Goal: Task Accomplishment & Management: Manage account settings

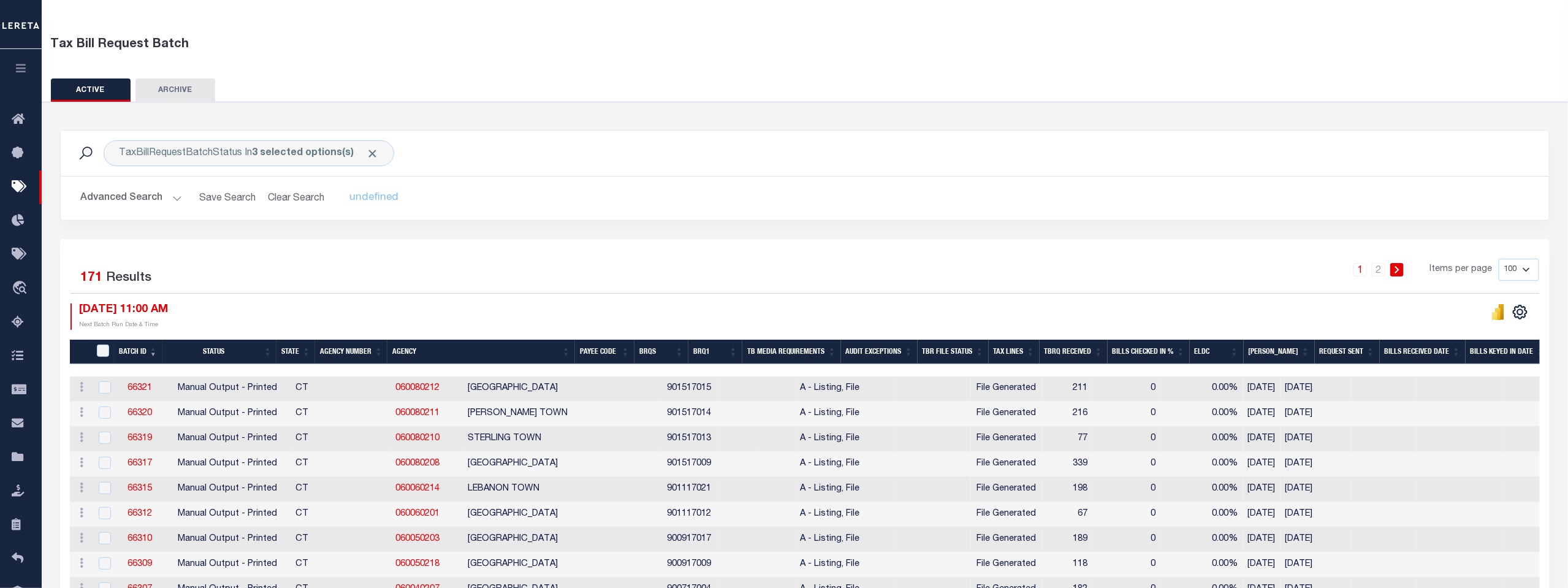
scroll to position [68, 0]
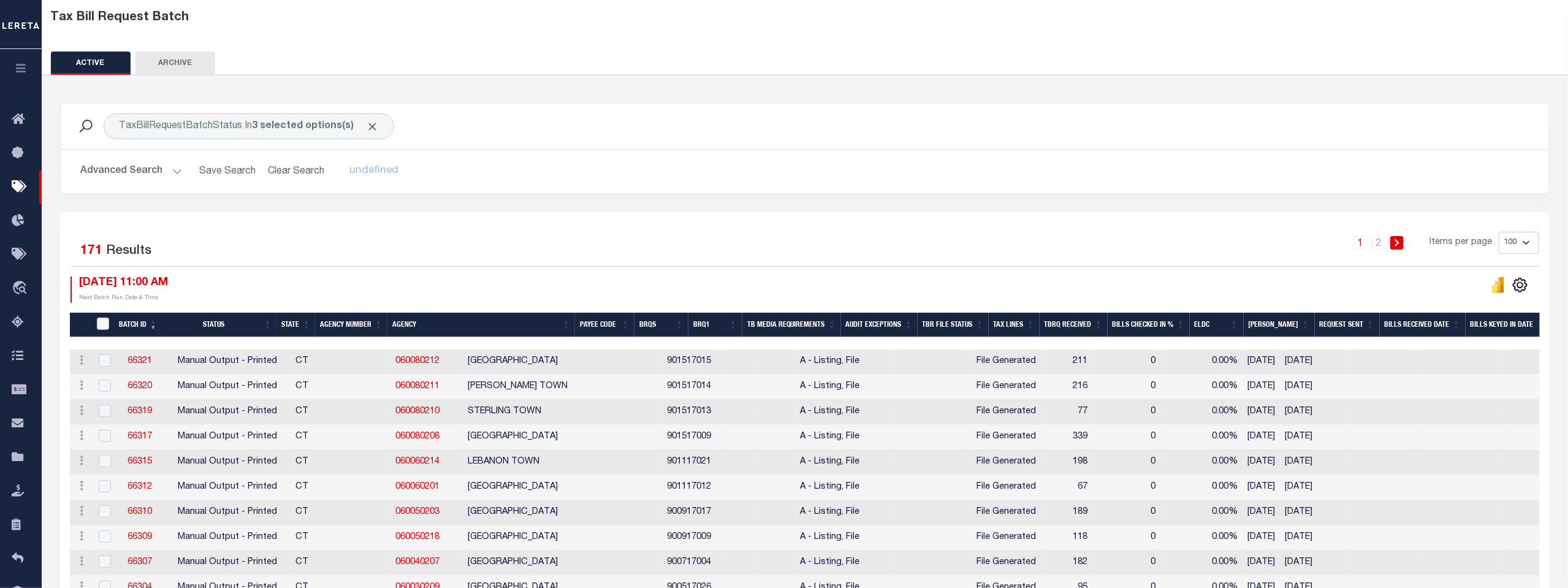
click at [354, 322] on th "Agency Number" at bounding box center [351, 325] width 72 height 25
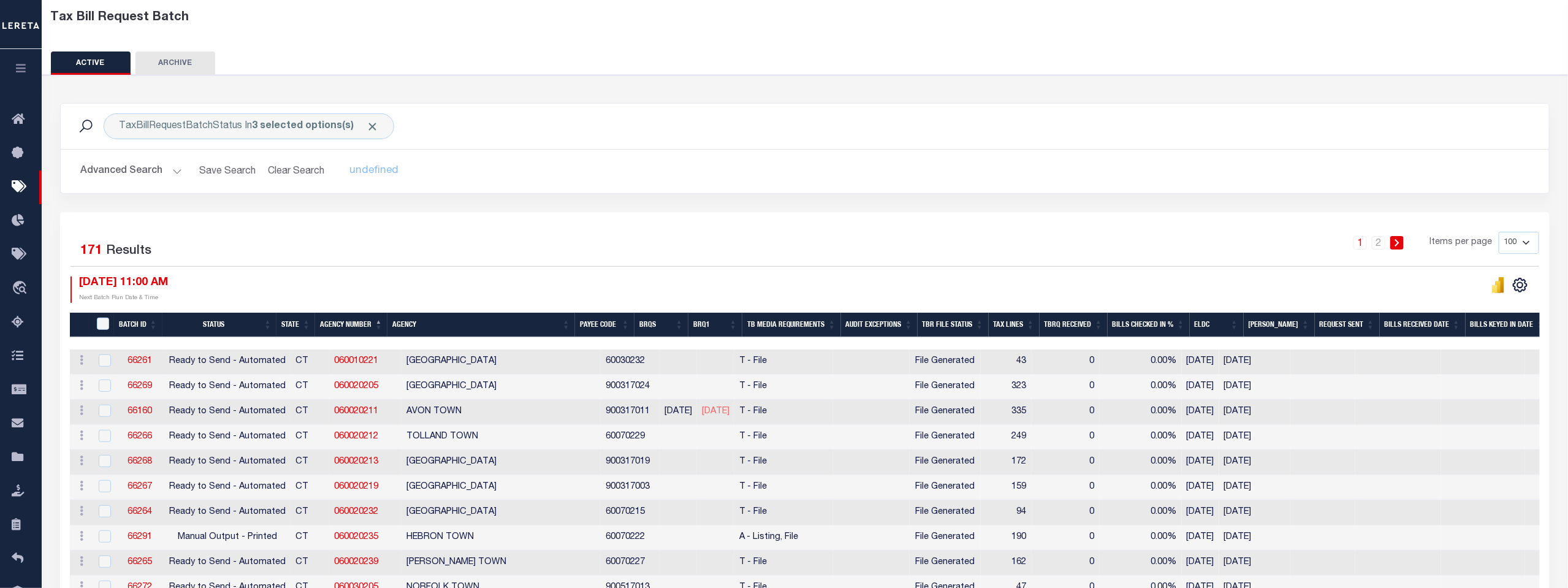
click at [358, 322] on th "Agency Number" at bounding box center [351, 325] width 72 height 25
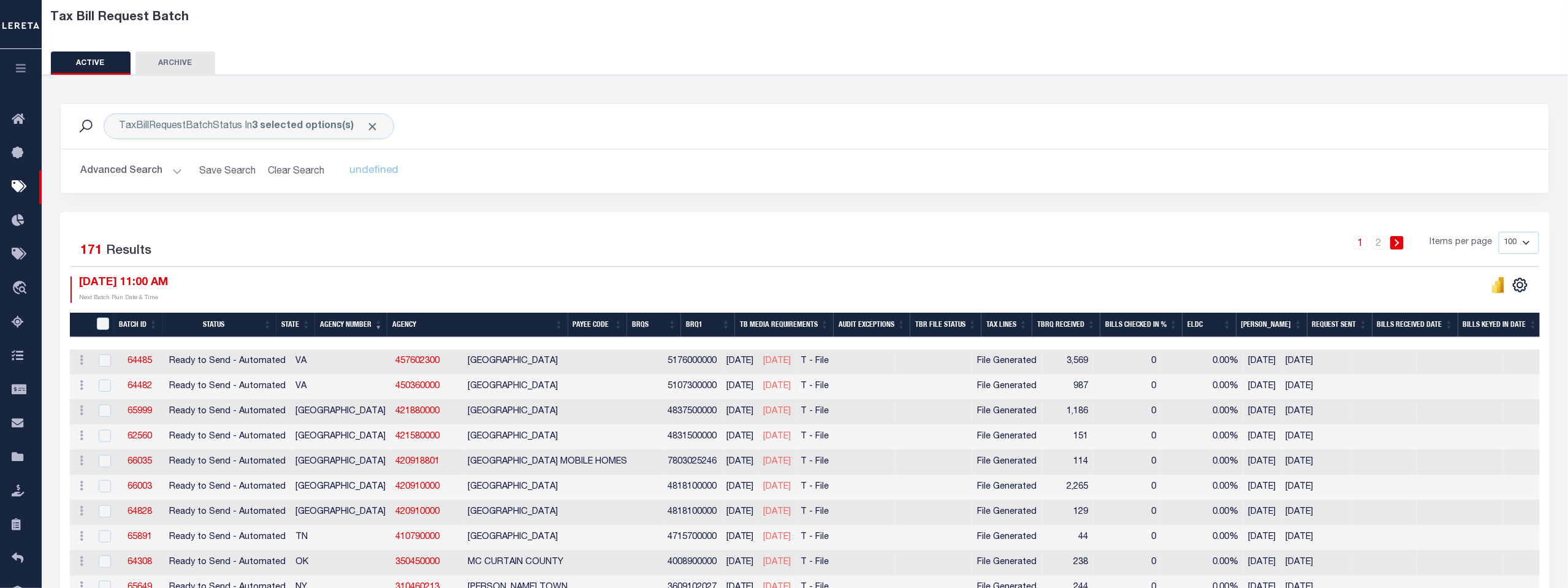
click at [358, 322] on th "Agency Number" at bounding box center [351, 325] width 72 height 25
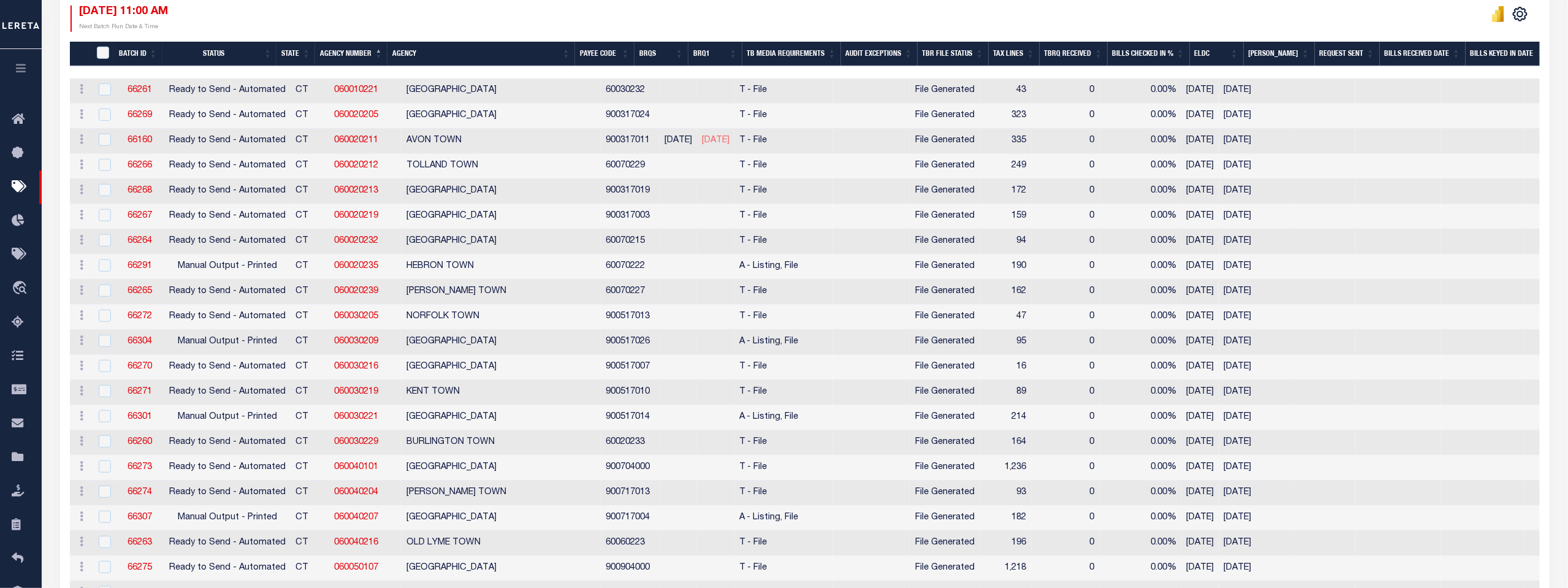
scroll to position [66, 0]
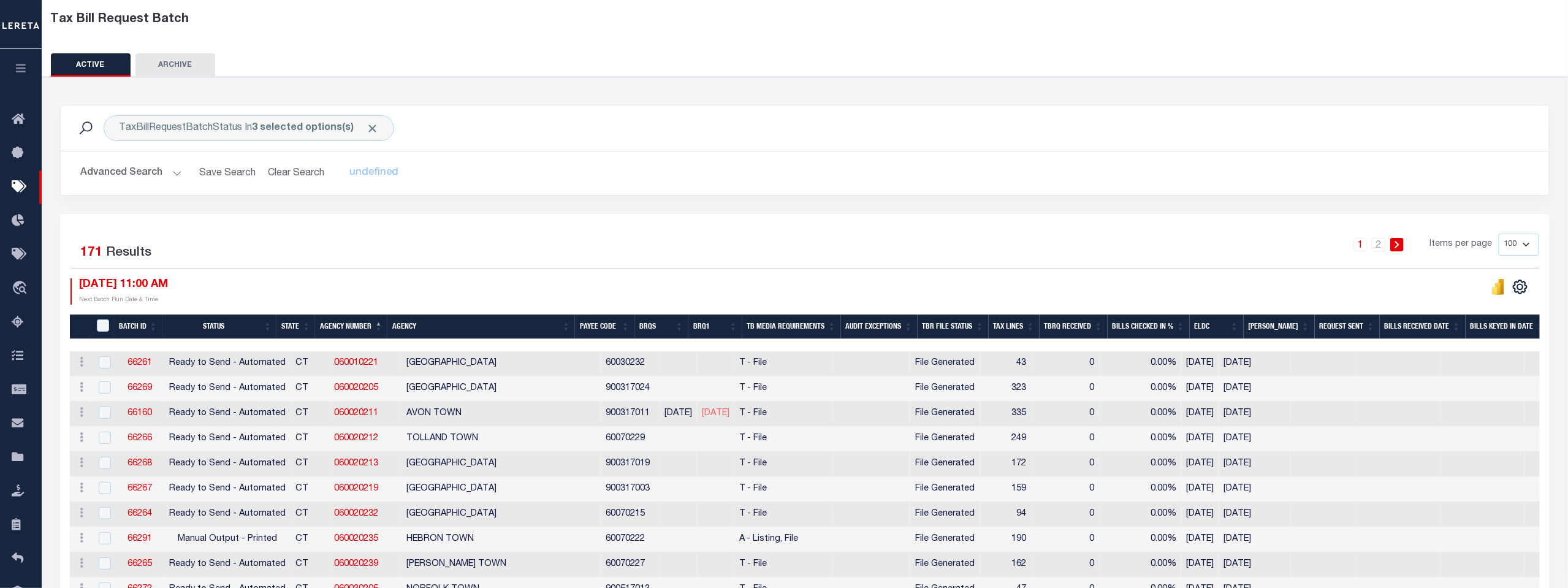
click at [1315, 243] on select "100 200 500 1000" at bounding box center [1518, 244] width 40 height 22
select select "200"
click at [1315, 233] on select "100 200 500 1000" at bounding box center [1518, 244] width 40 height 22
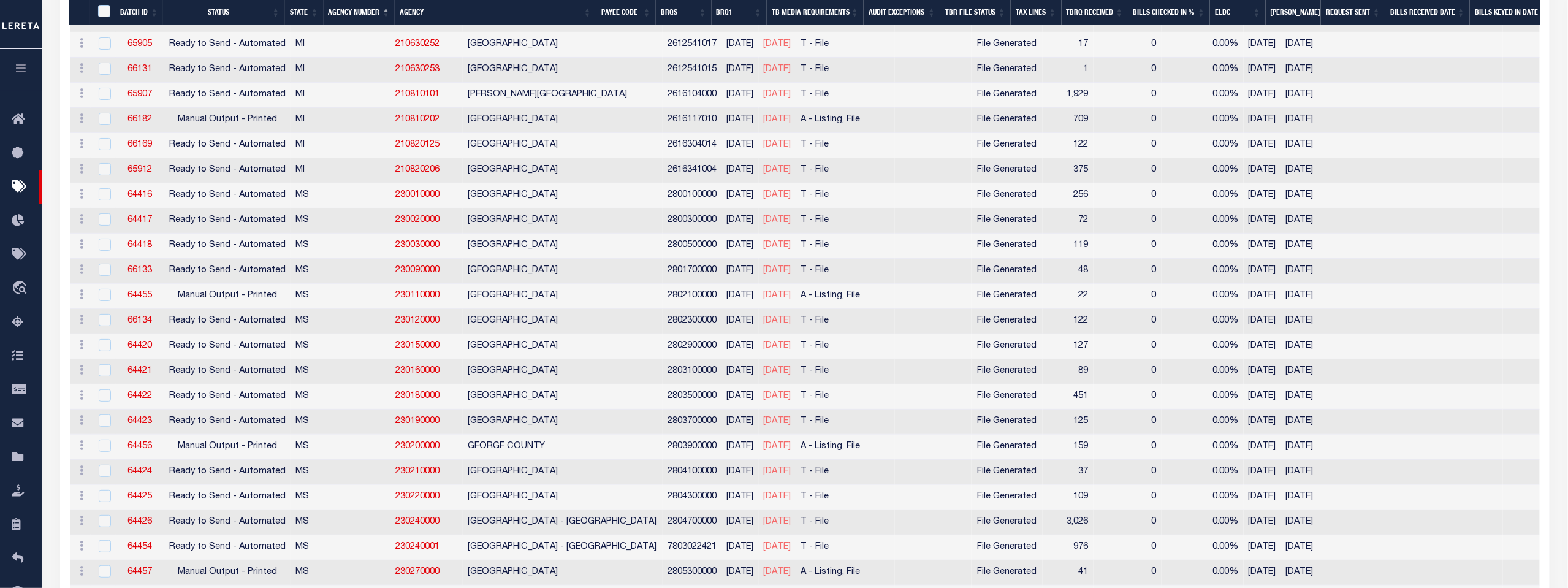
scroll to position [2928, 0]
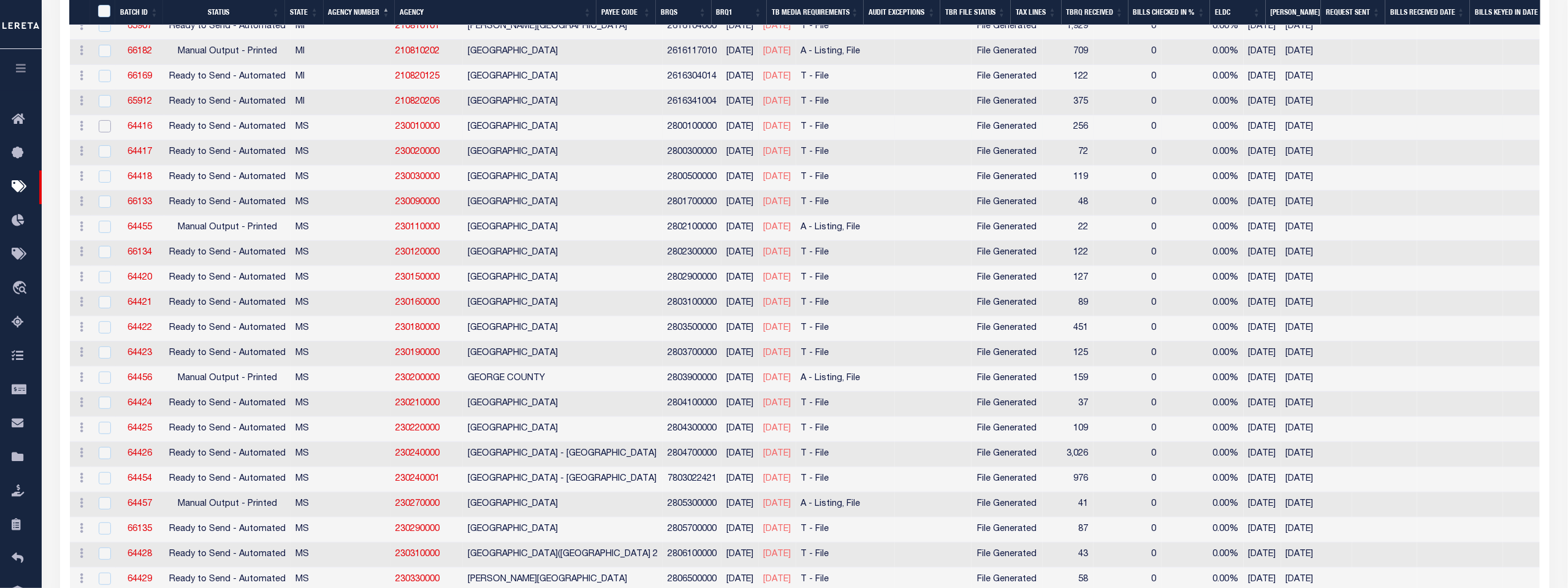
click at [100, 121] on input "checkbox" at bounding box center [105, 127] width 12 height 12
checkbox input "true"
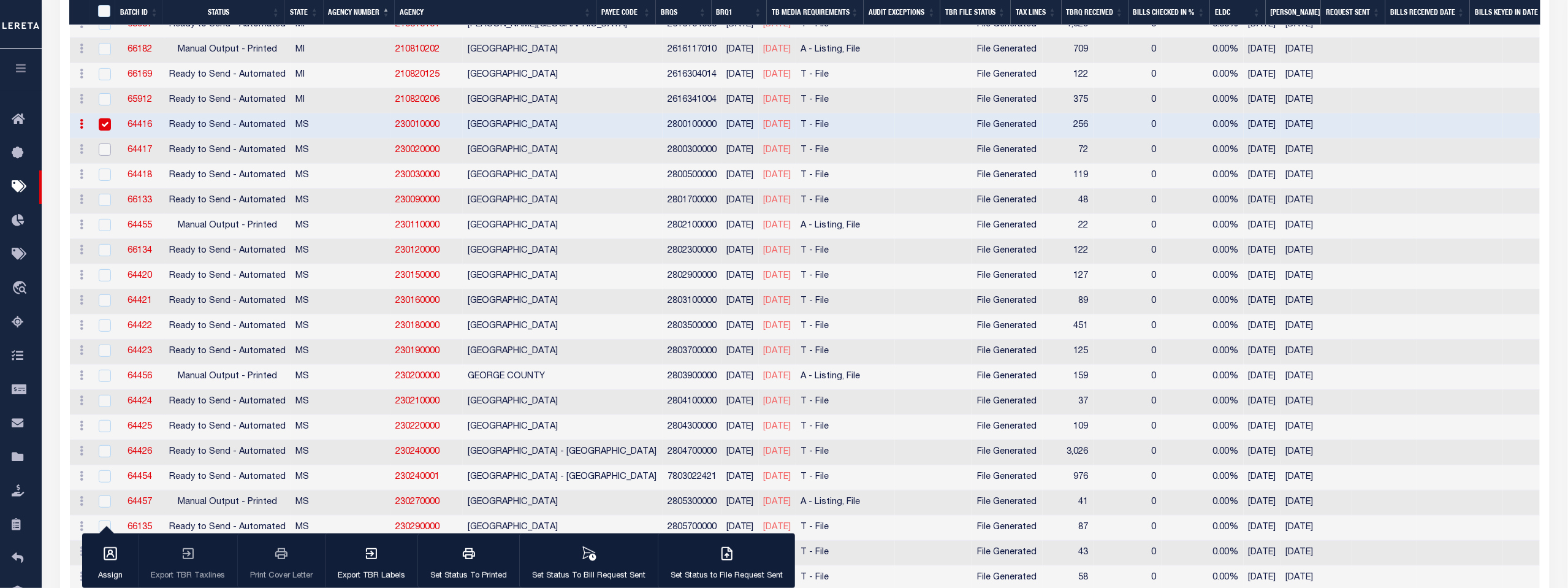
click at [103, 144] on input "checkbox" at bounding box center [105, 150] width 12 height 12
checkbox input "true"
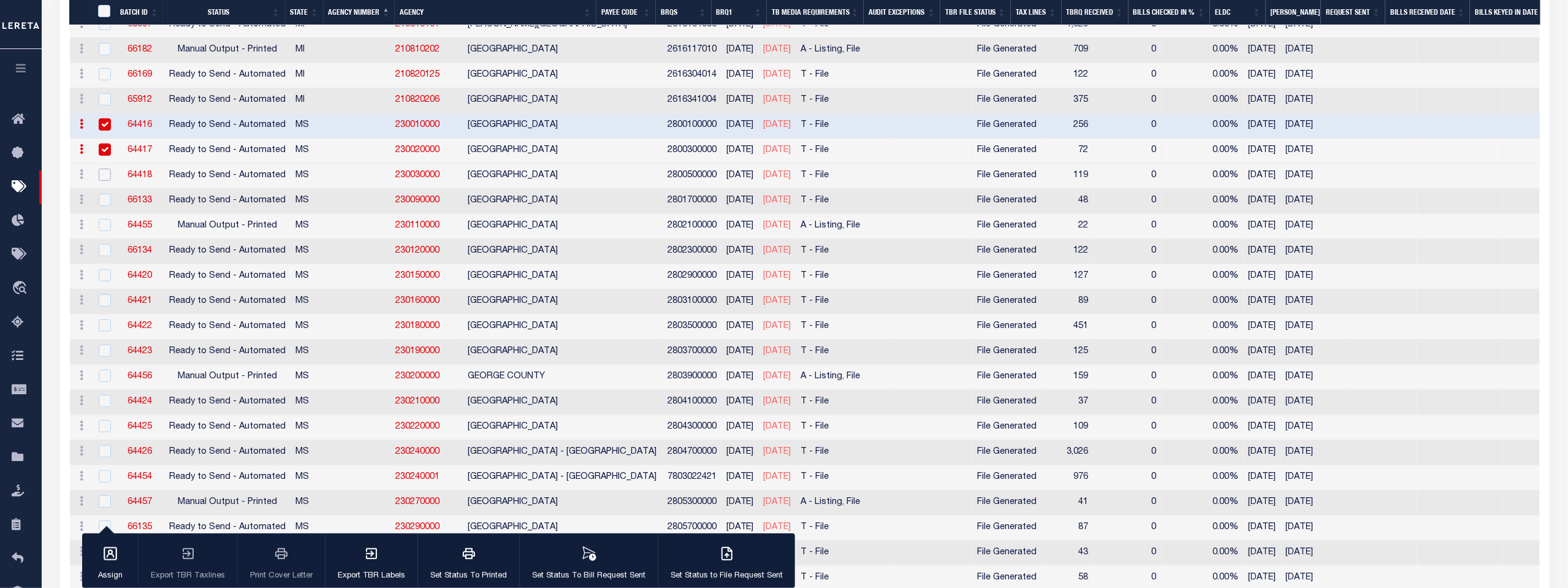
click at [102, 169] on input "checkbox" at bounding box center [105, 175] width 12 height 12
checkbox input "true"
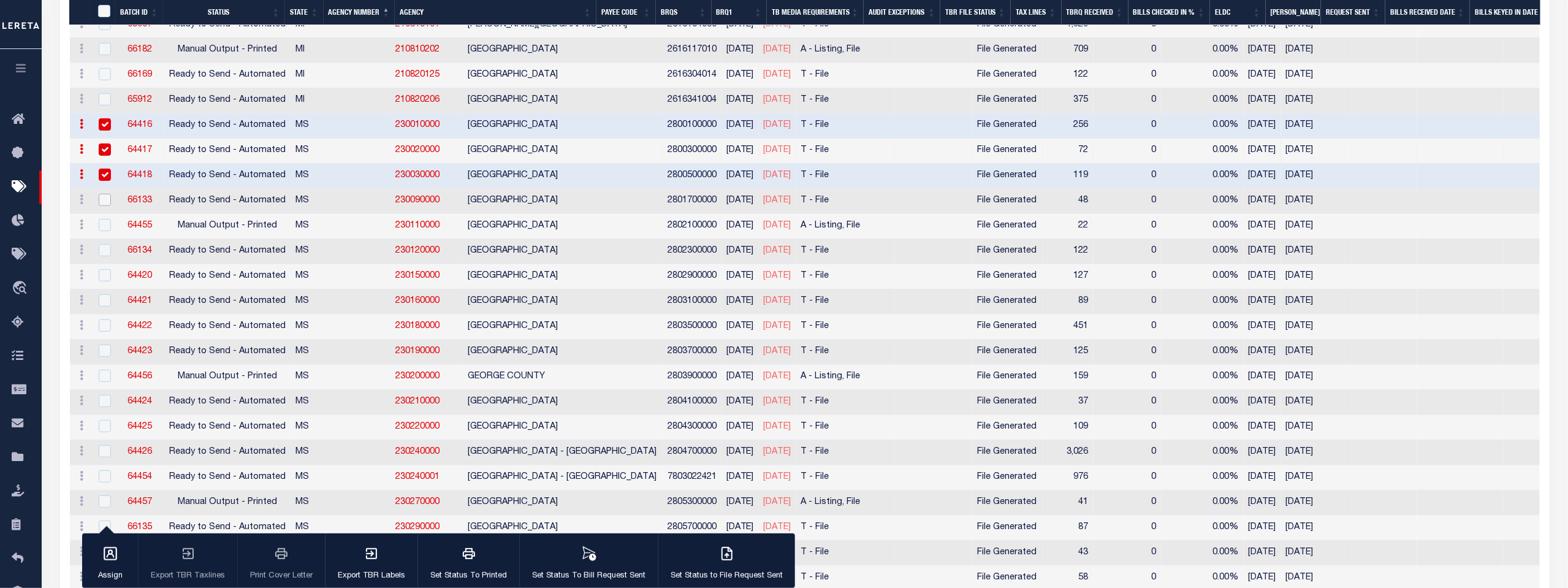
click at [101, 194] on input "checkbox" at bounding box center [105, 200] width 12 height 12
checkbox input "true"
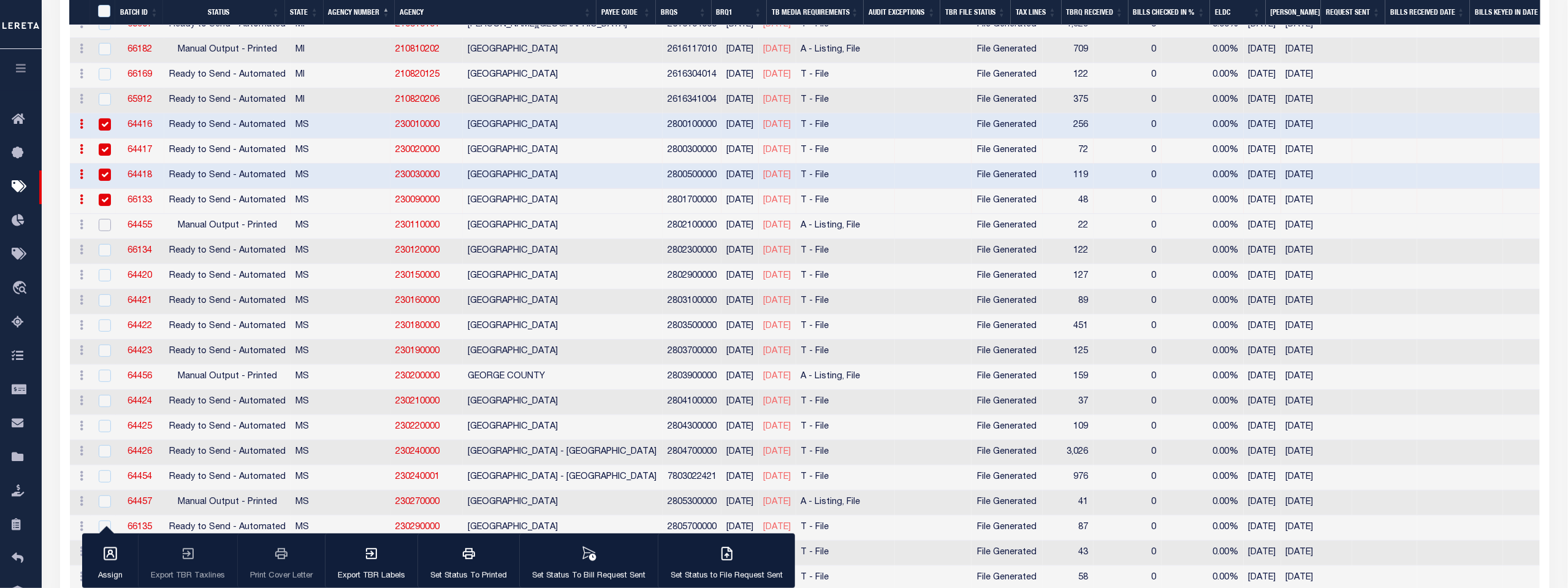
click at [101, 219] on input "checkbox" at bounding box center [105, 225] width 12 height 12
checkbox input "true"
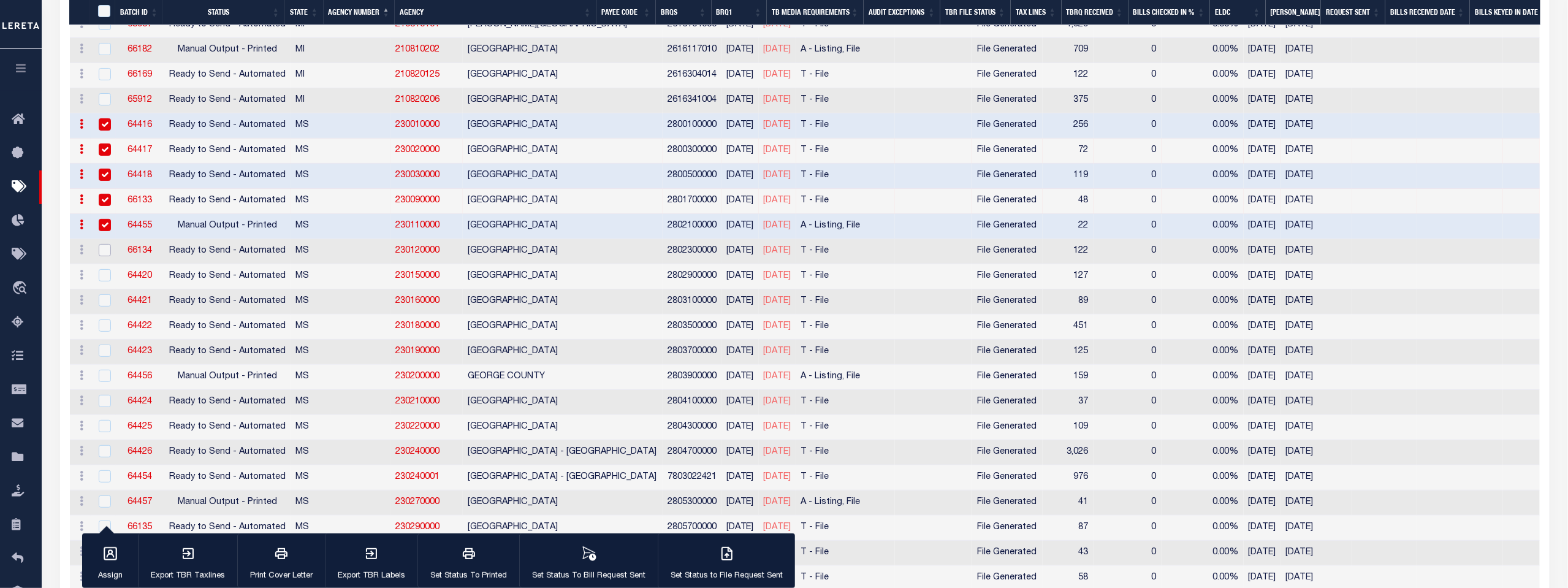
click at [106, 244] on input "checkbox" at bounding box center [105, 250] width 12 height 12
checkbox input "true"
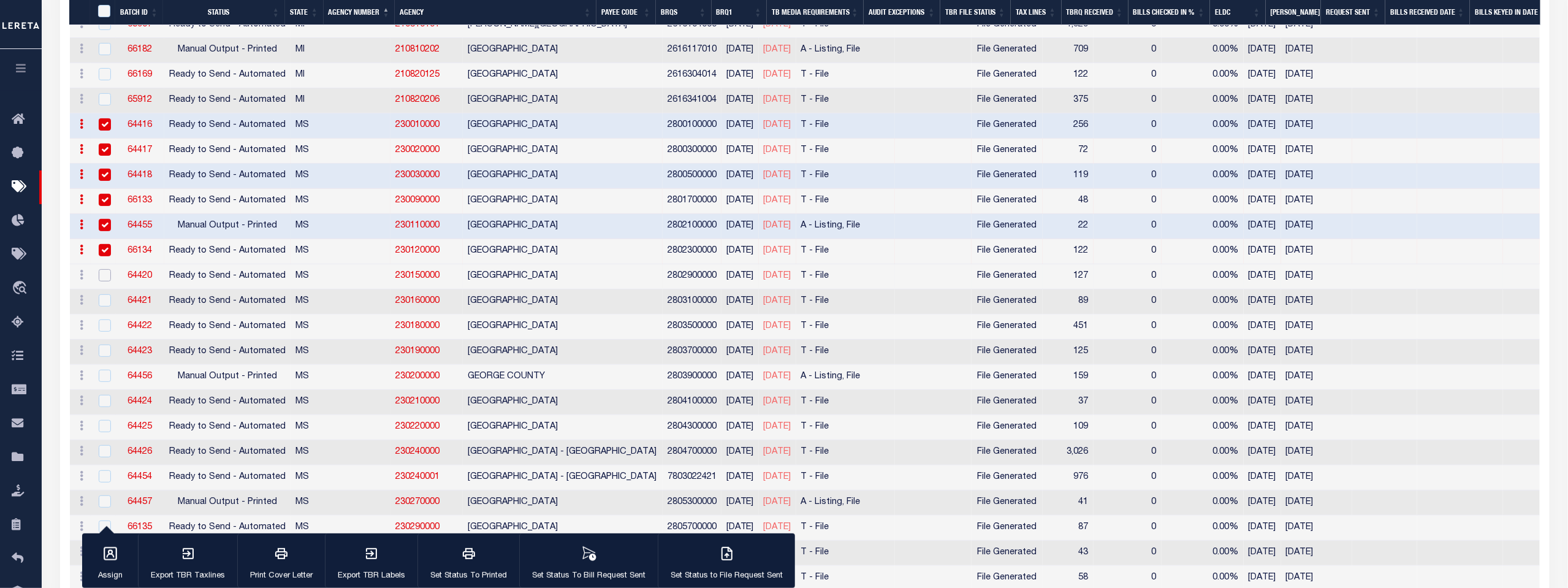
click at [105, 269] on input "checkbox" at bounding box center [105, 275] width 12 height 12
checkbox input "true"
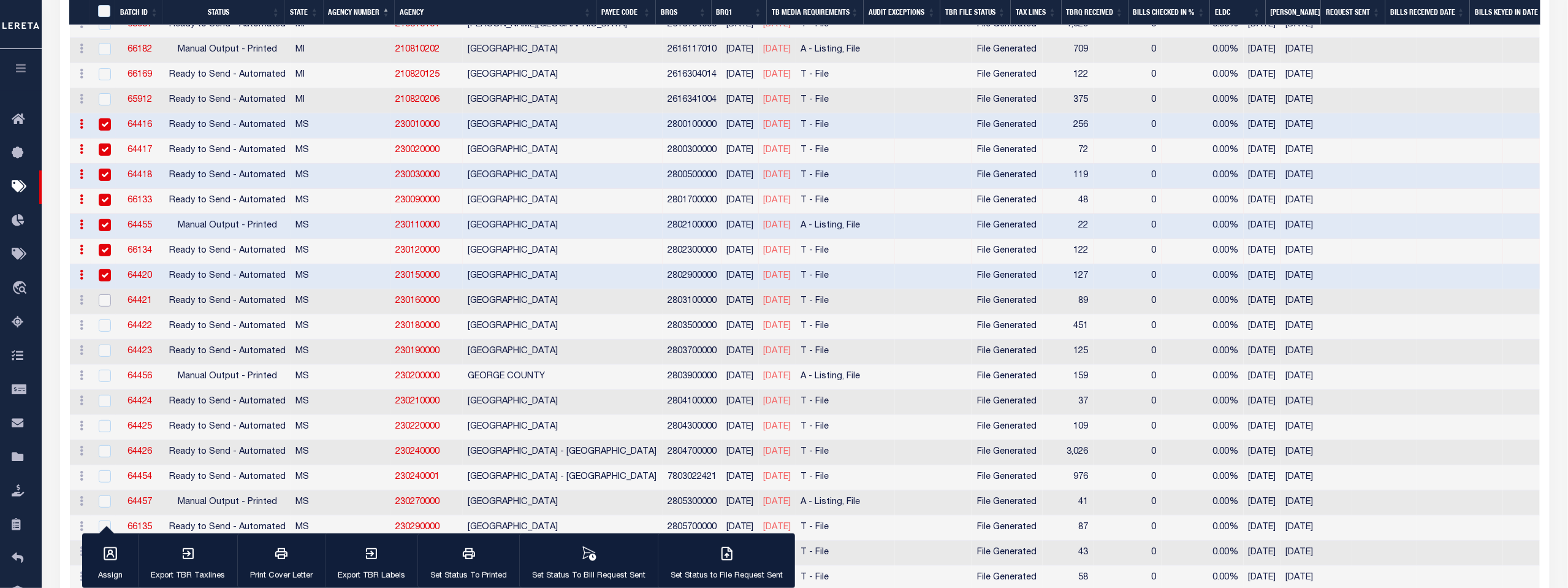
click at [103, 294] on input "checkbox" at bounding box center [105, 300] width 12 height 12
checkbox input "true"
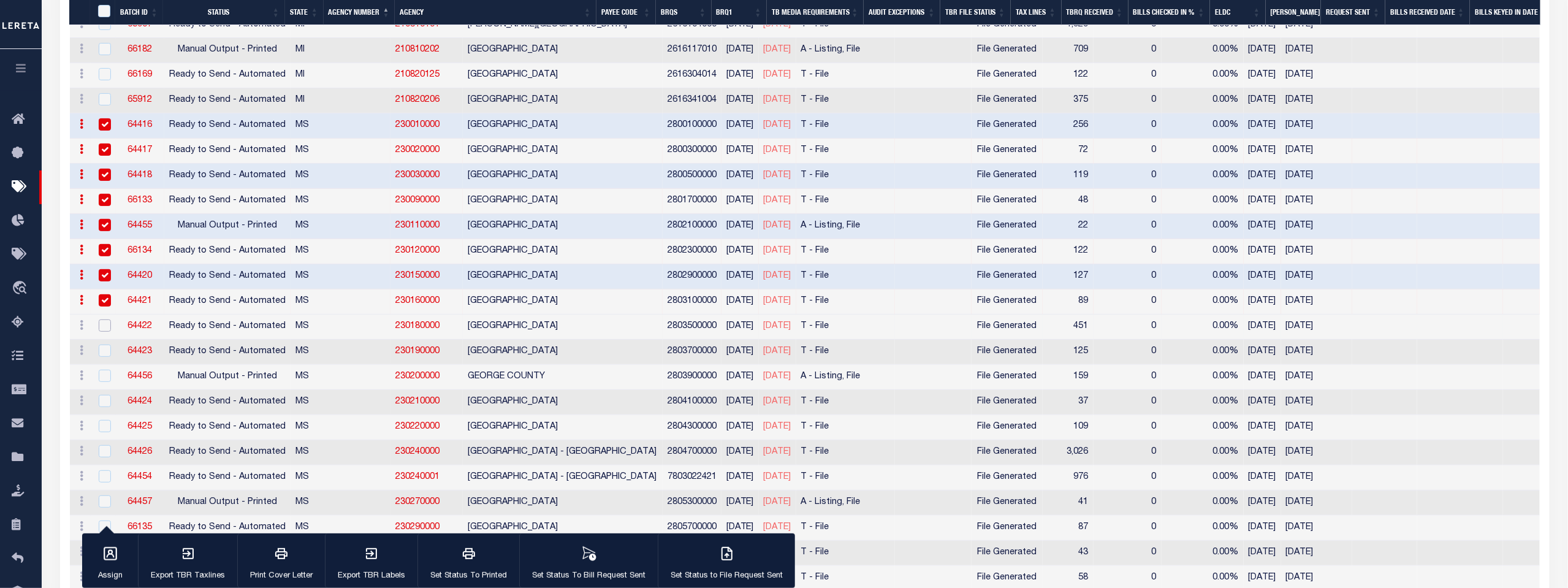
click at [103, 319] on input "checkbox" at bounding box center [105, 325] width 12 height 12
checkbox input "true"
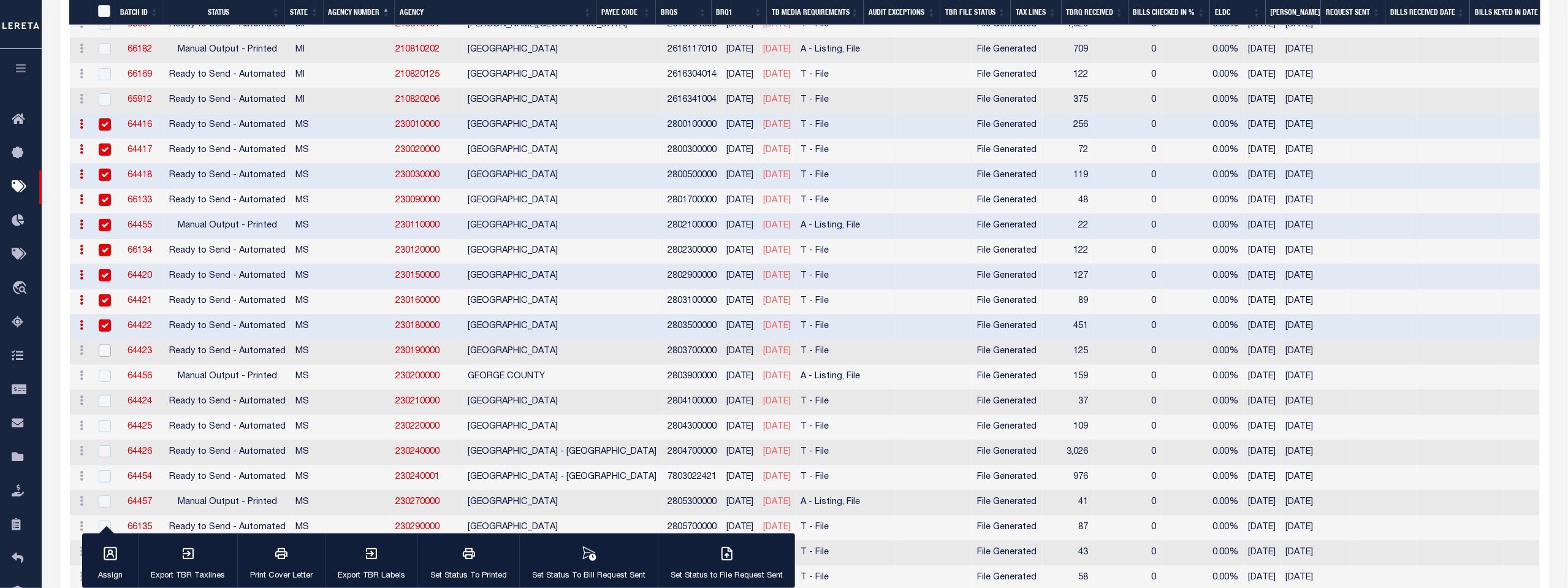
click at [101, 344] on input "checkbox" at bounding box center [105, 350] width 12 height 12
checkbox input "true"
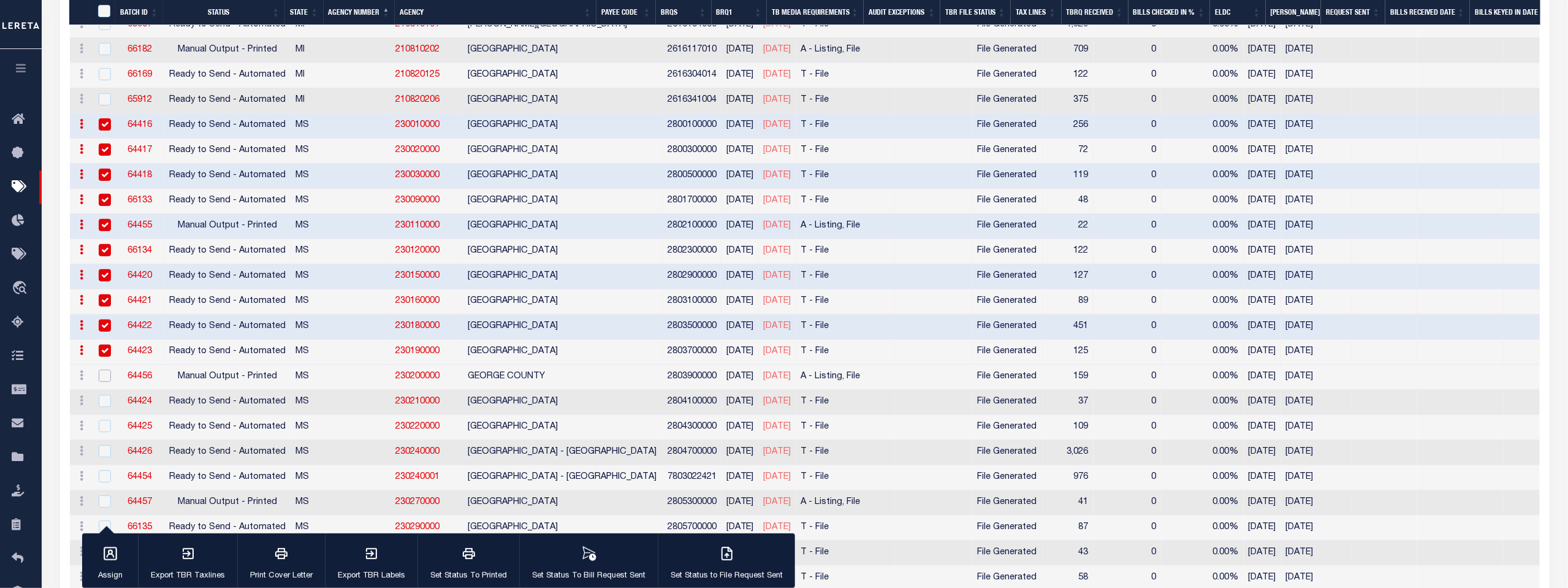
click at [103, 369] on input "checkbox" at bounding box center [105, 375] width 12 height 12
checkbox input "true"
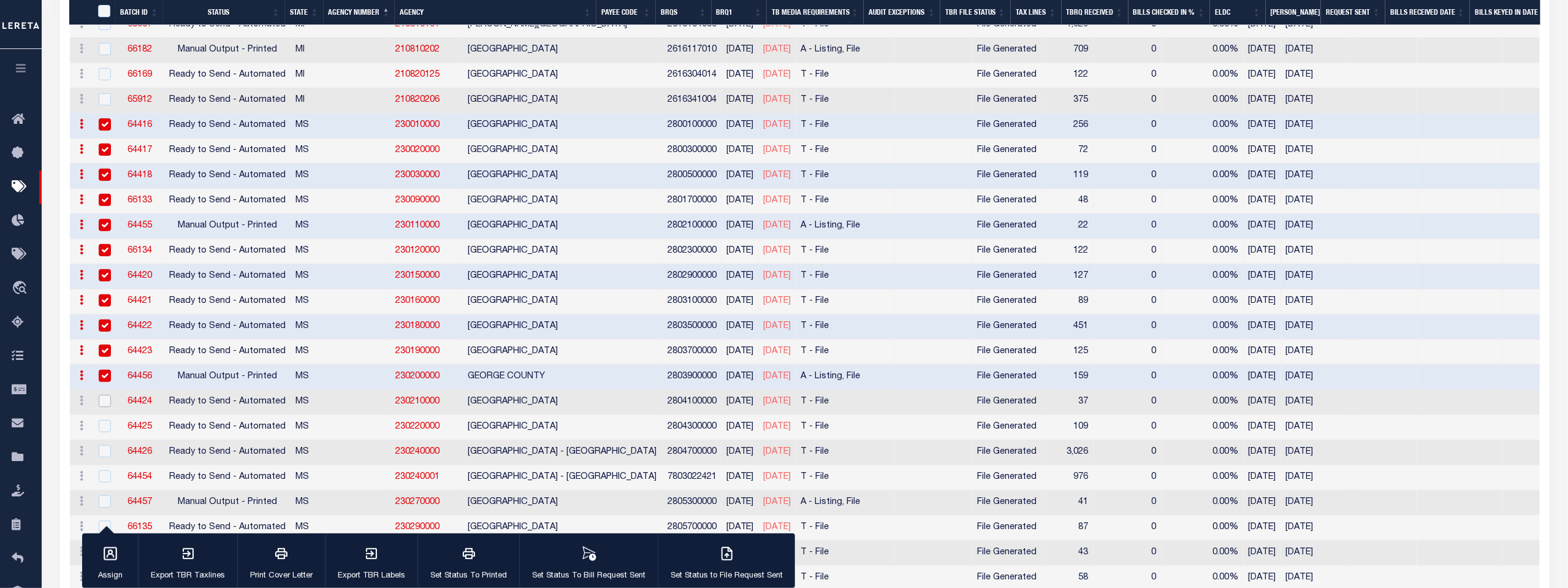
click at [104, 394] on input "checkbox" at bounding box center [105, 400] width 12 height 12
checkbox input "true"
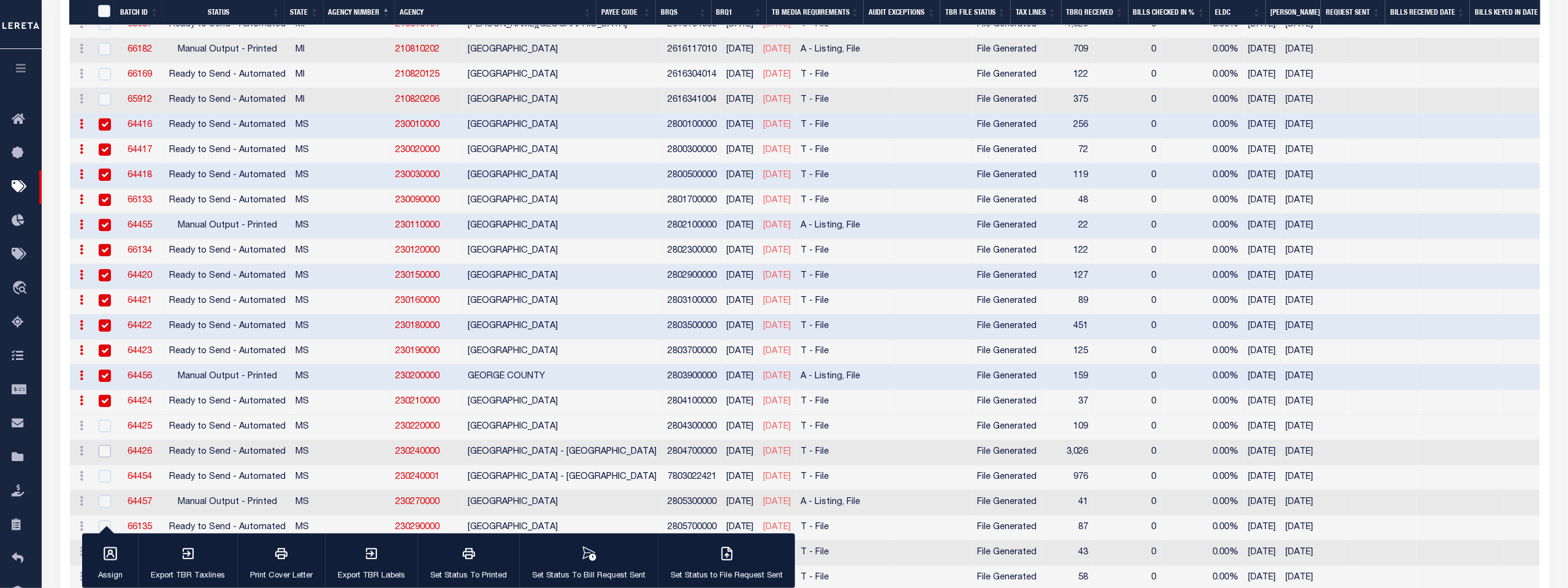
click at [105, 445] on input "checkbox" at bounding box center [105, 451] width 12 height 12
checkbox input "true"
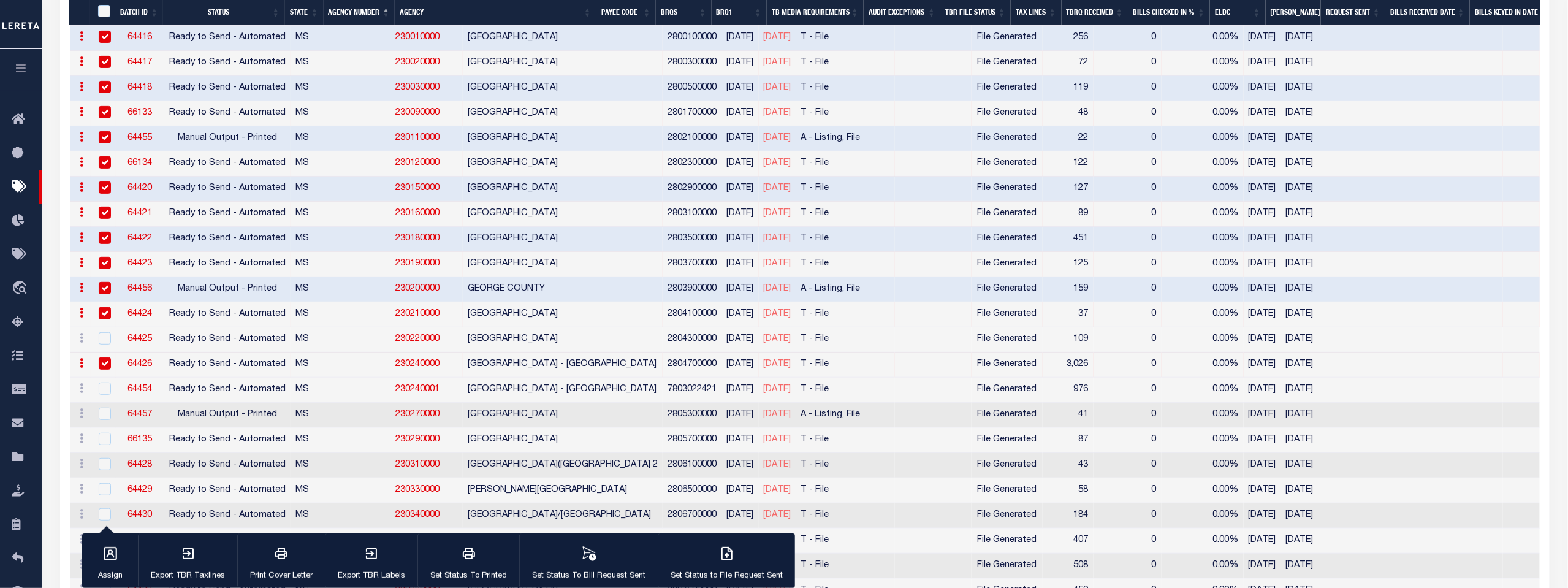
scroll to position [3064, 0]
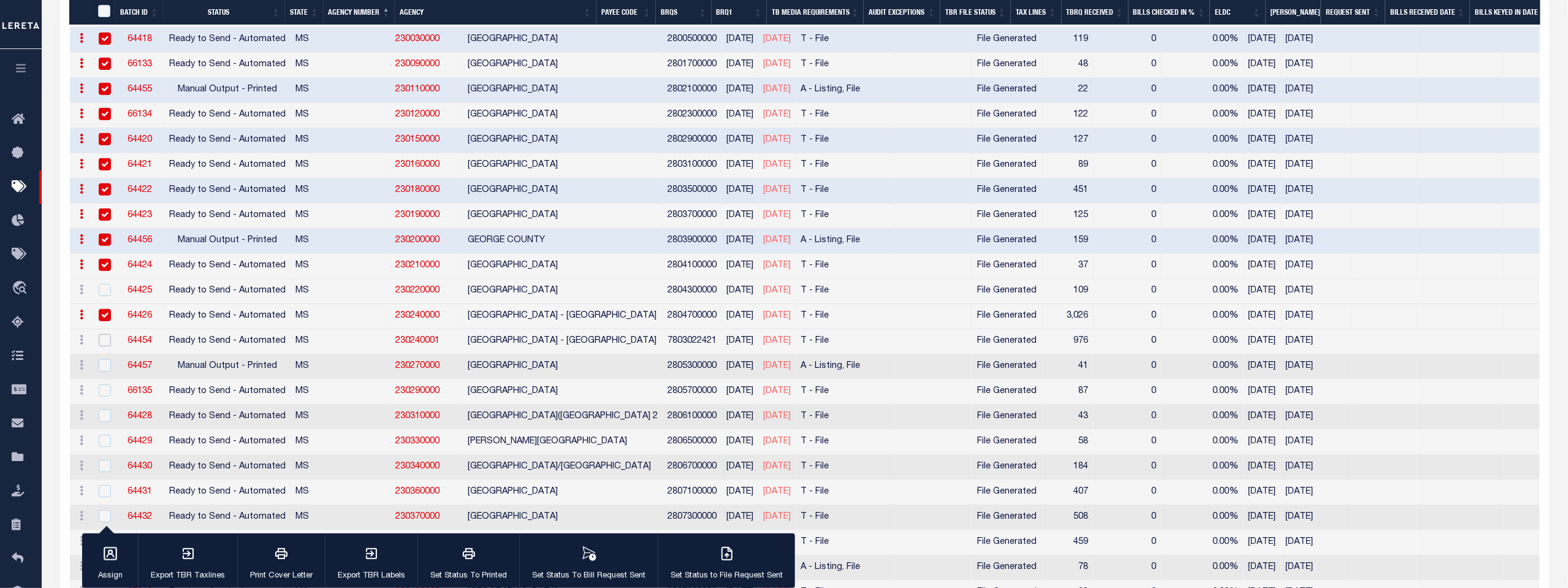
click at [102, 334] on input "checkbox" at bounding box center [105, 340] width 12 height 12
checkbox input "true"
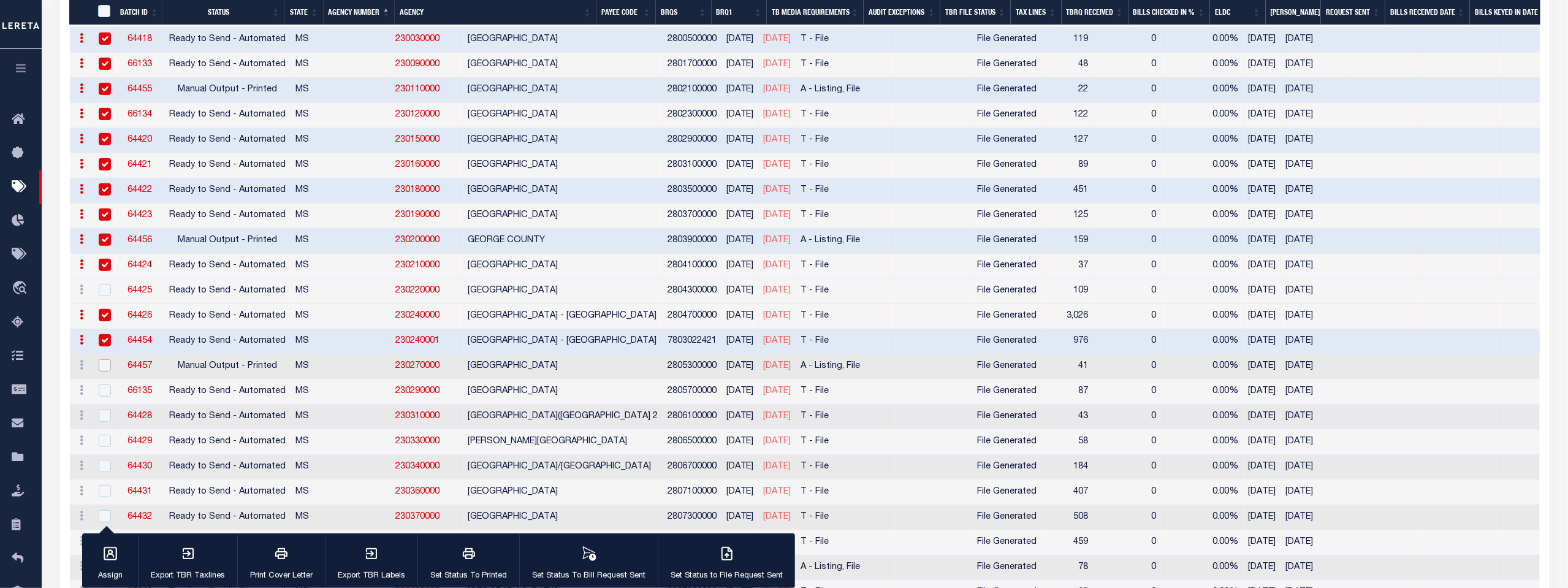
click at [105, 359] on input "checkbox" at bounding box center [105, 365] width 12 height 12
checkbox input "true"
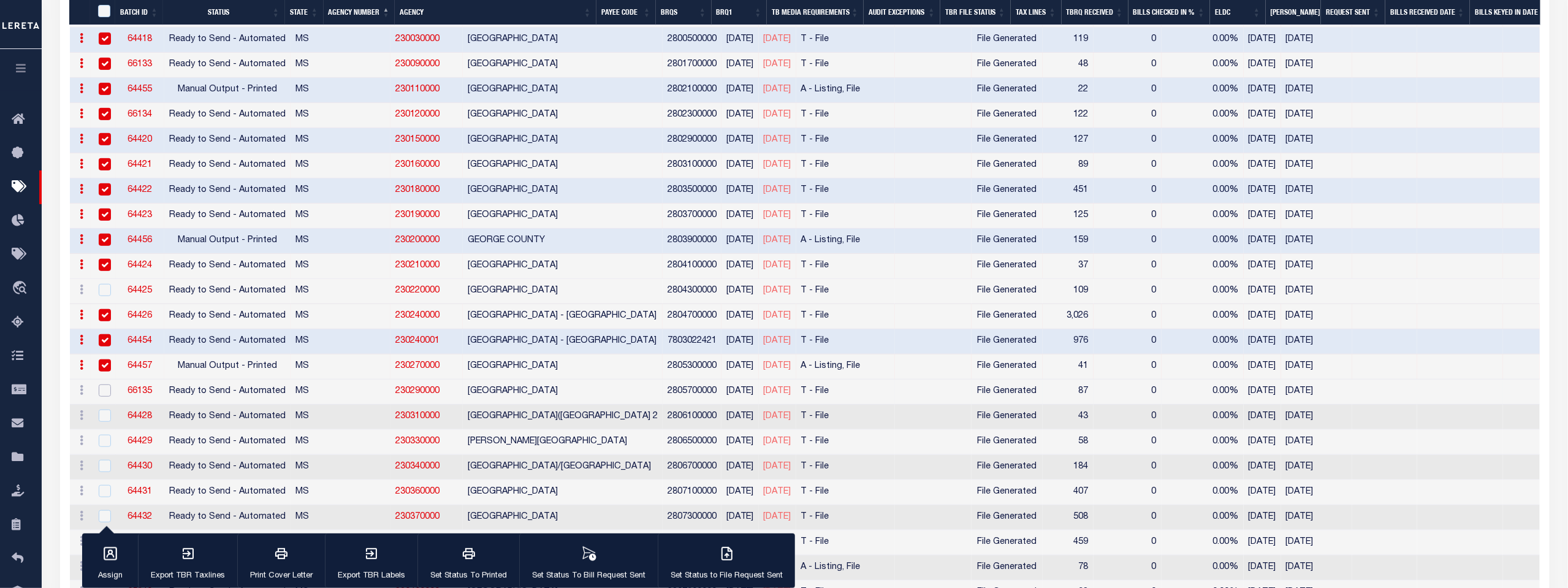
click at [104, 384] on input "checkbox" at bounding box center [105, 390] width 12 height 12
checkbox input "true"
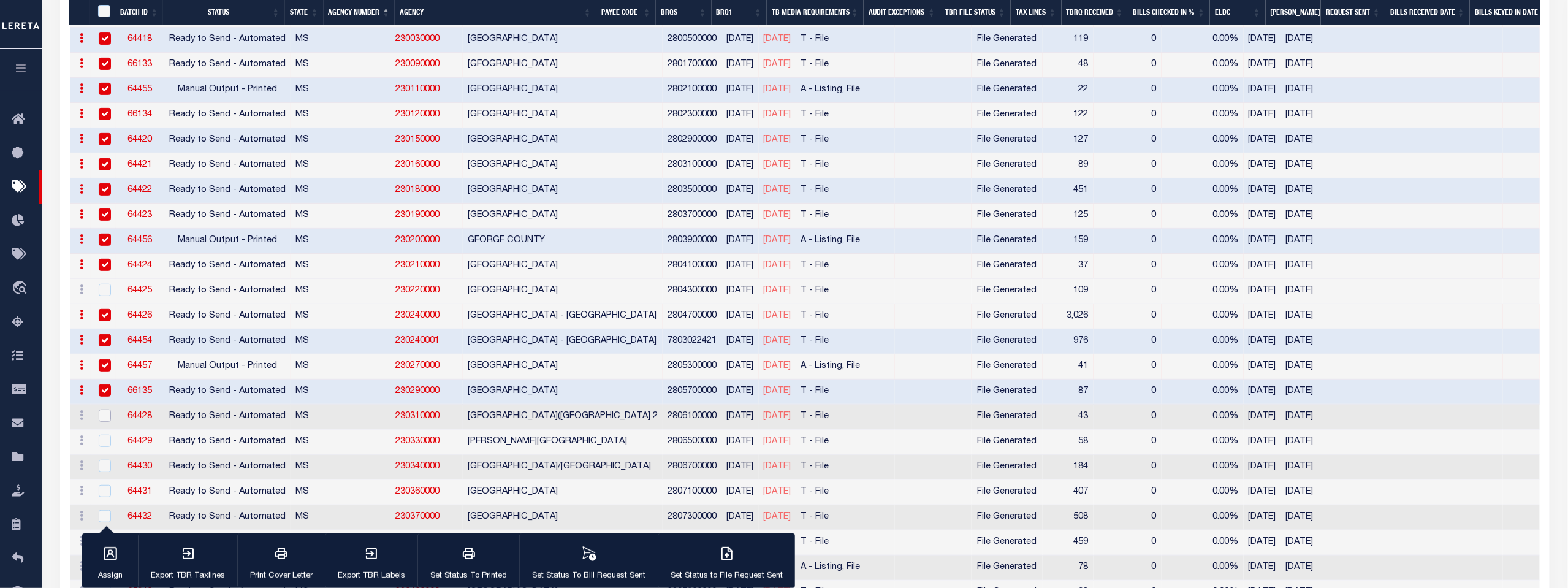
click at [103, 410] on input "checkbox" at bounding box center [105, 416] width 12 height 12
checkbox input "true"
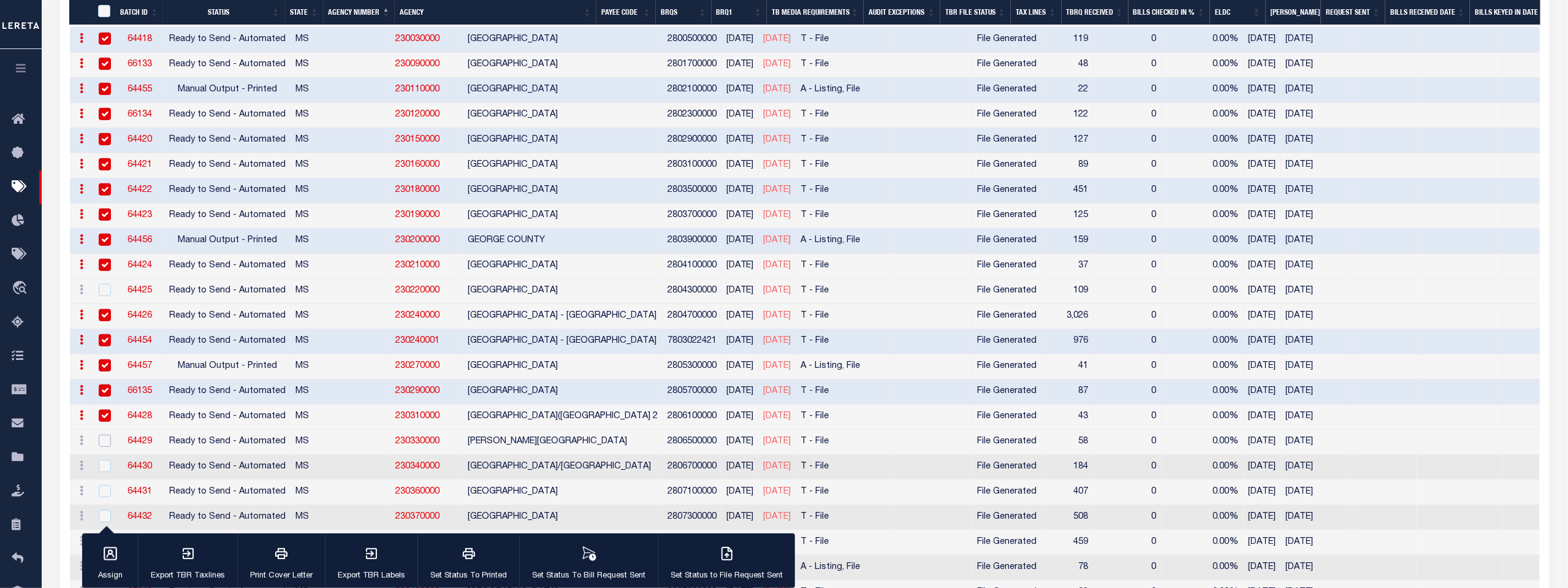
click at [103, 435] on input "checkbox" at bounding box center [105, 441] width 12 height 12
checkbox input "true"
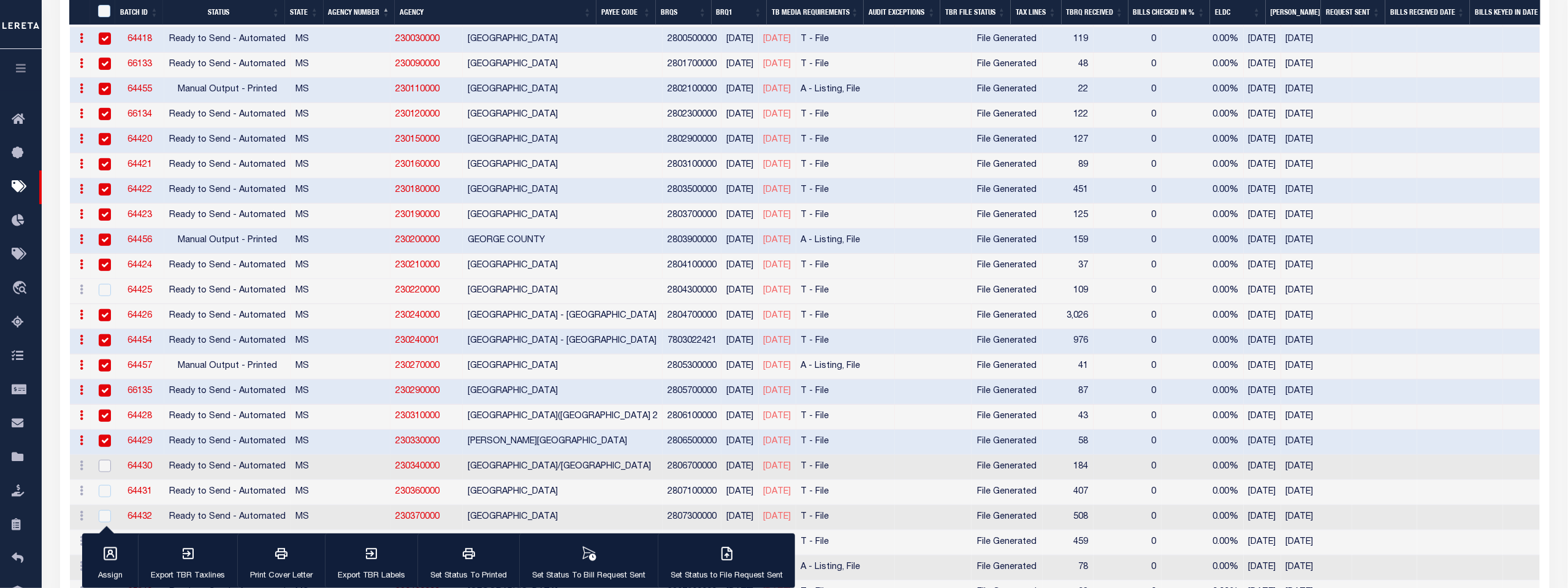
click at [103, 460] on input "checkbox" at bounding box center [105, 466] width 12 height 12
checkbox input "true"
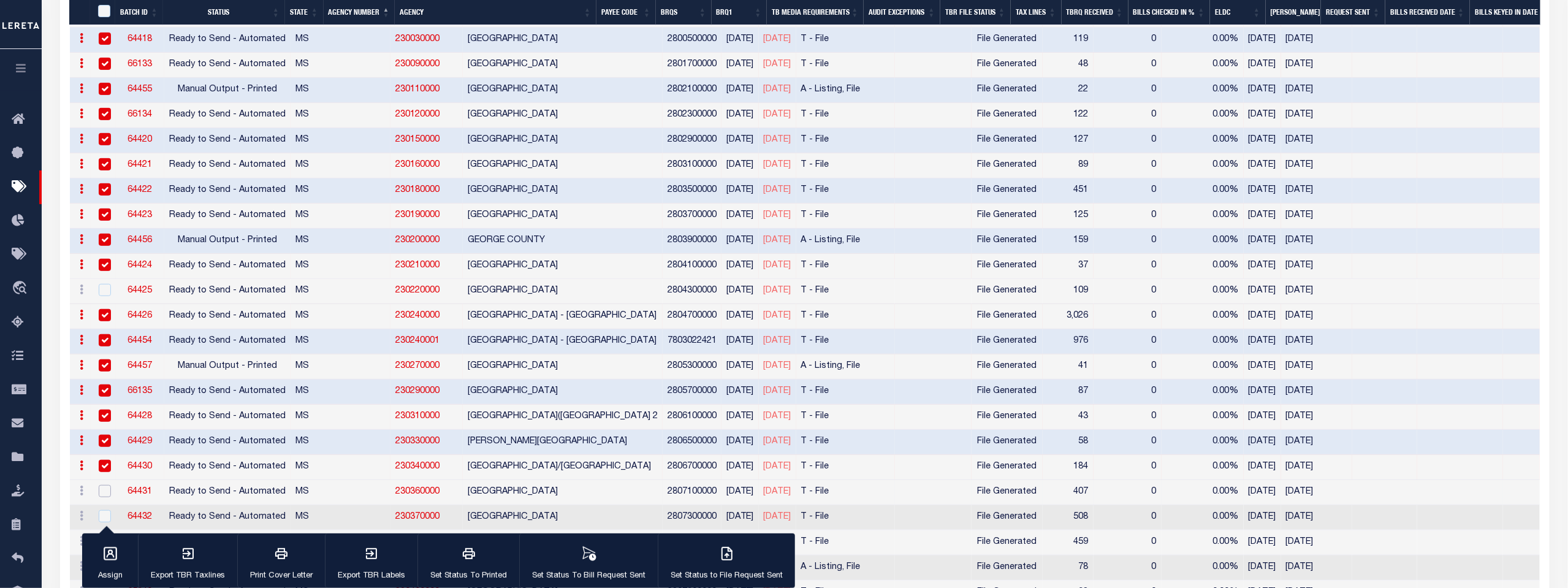
click at [102, 485] on input "checkbox" at bounding box center [105, 491] width 12 height 12
checkbox input "true"
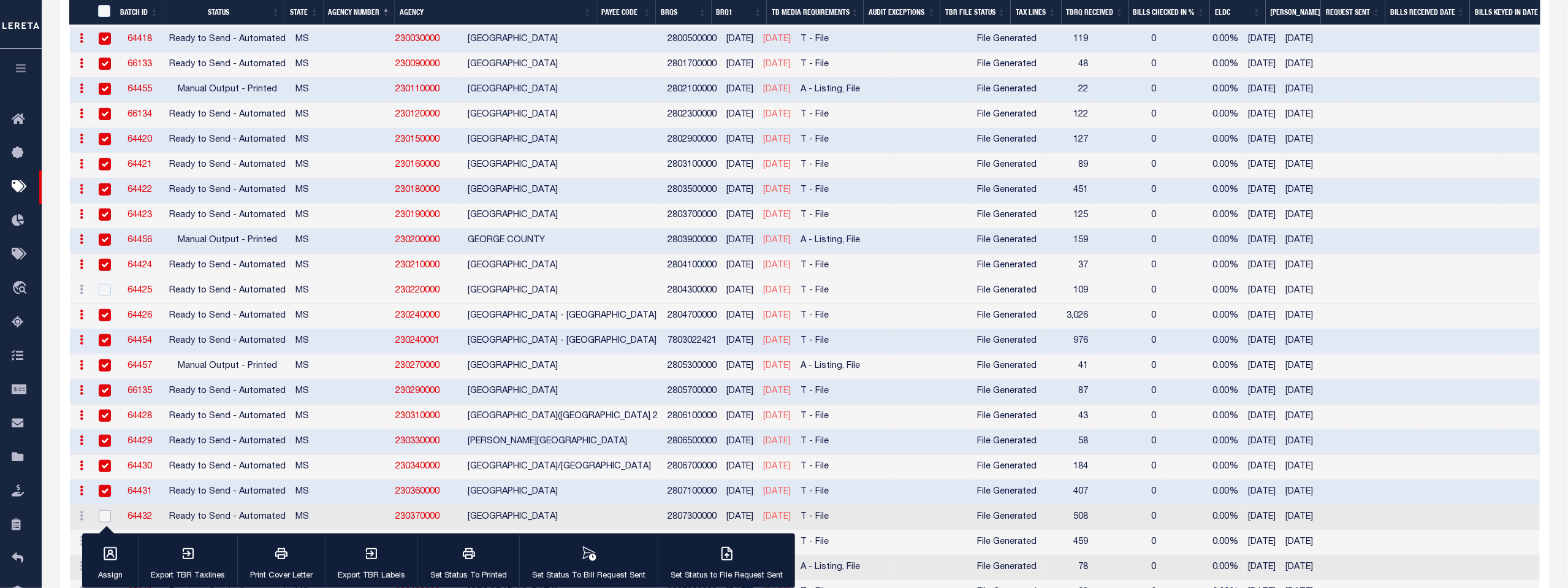
click at [103, 510] on input "checkbox" at bounding box center [105, 516] width 12 height 12
checkbox input "true"
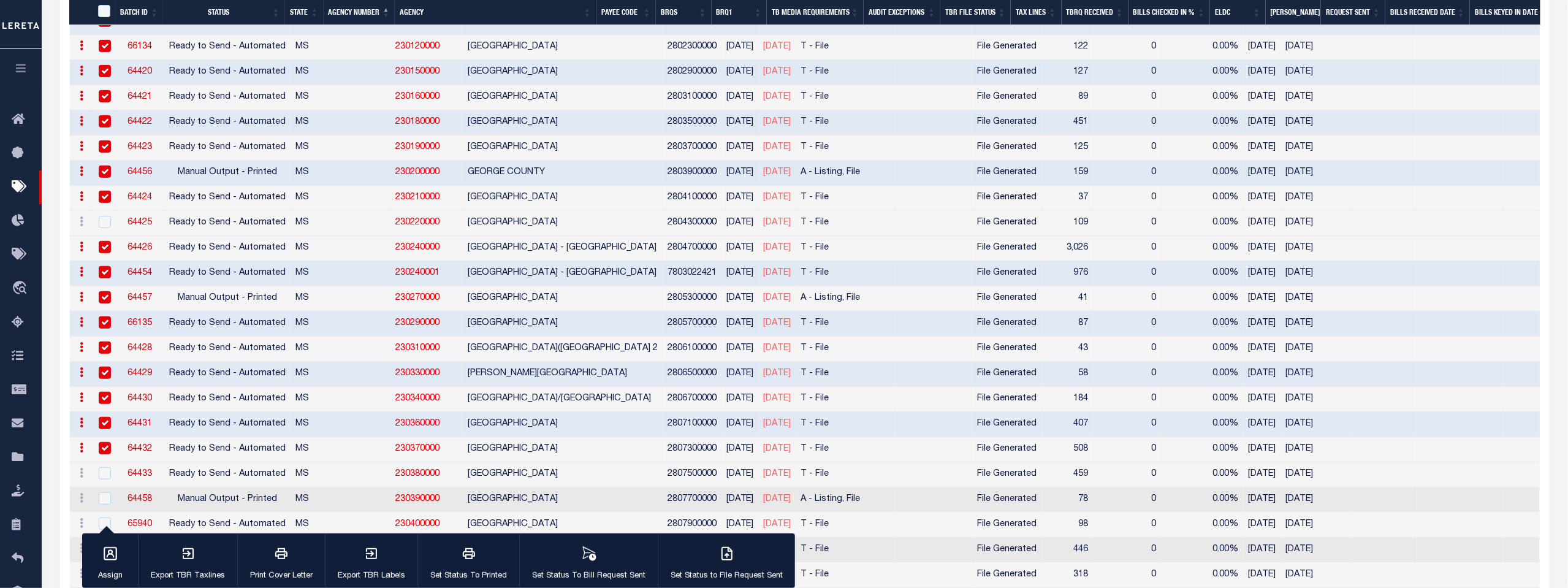
scroll to position [3200, 0]
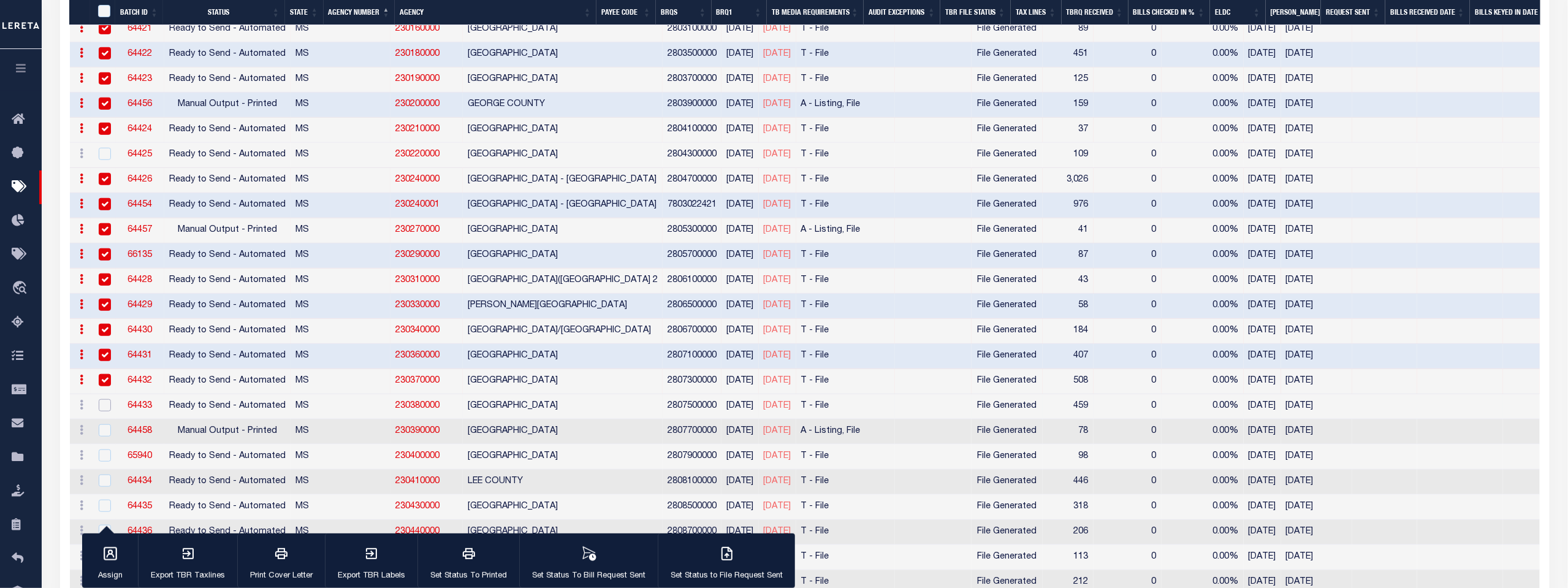
click at [101, 399] on input "checkbox" at bounding box center [105, 405] width 12 height 12
checkbox input "true"
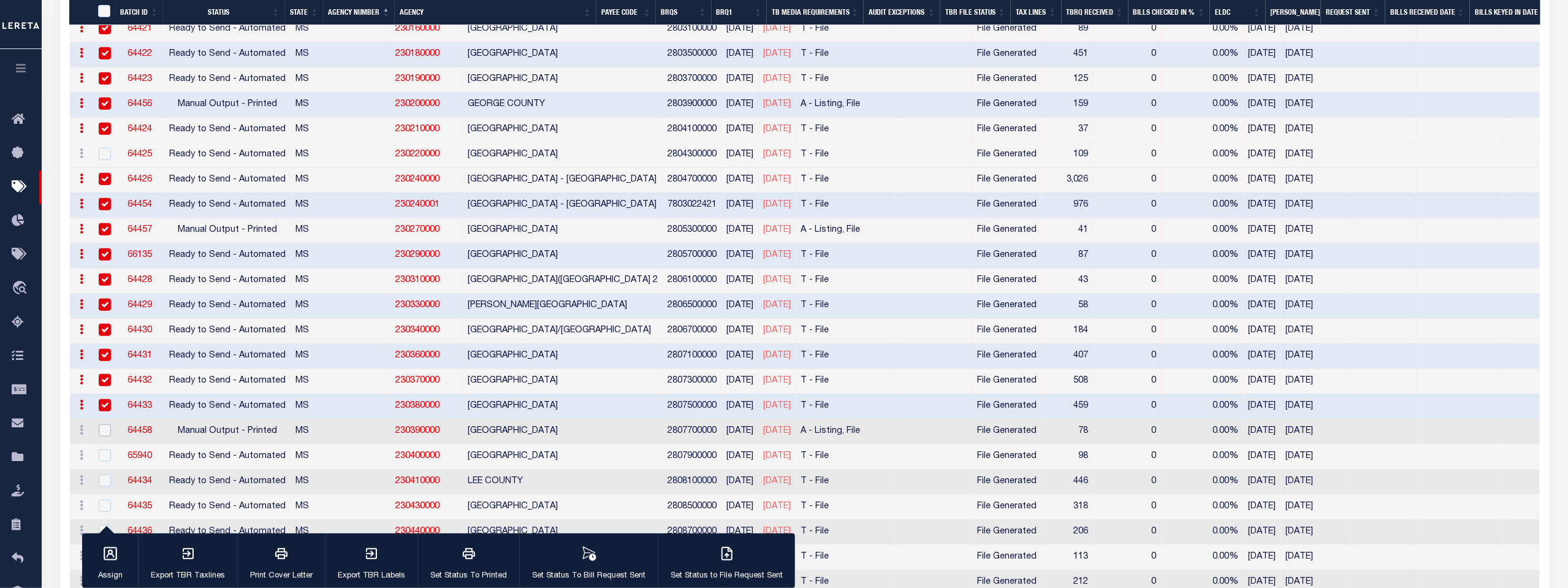
click at [103, 424] on input "checkbox" at bounding box center [105, 430] width 12 height 12
checkbox input "true"
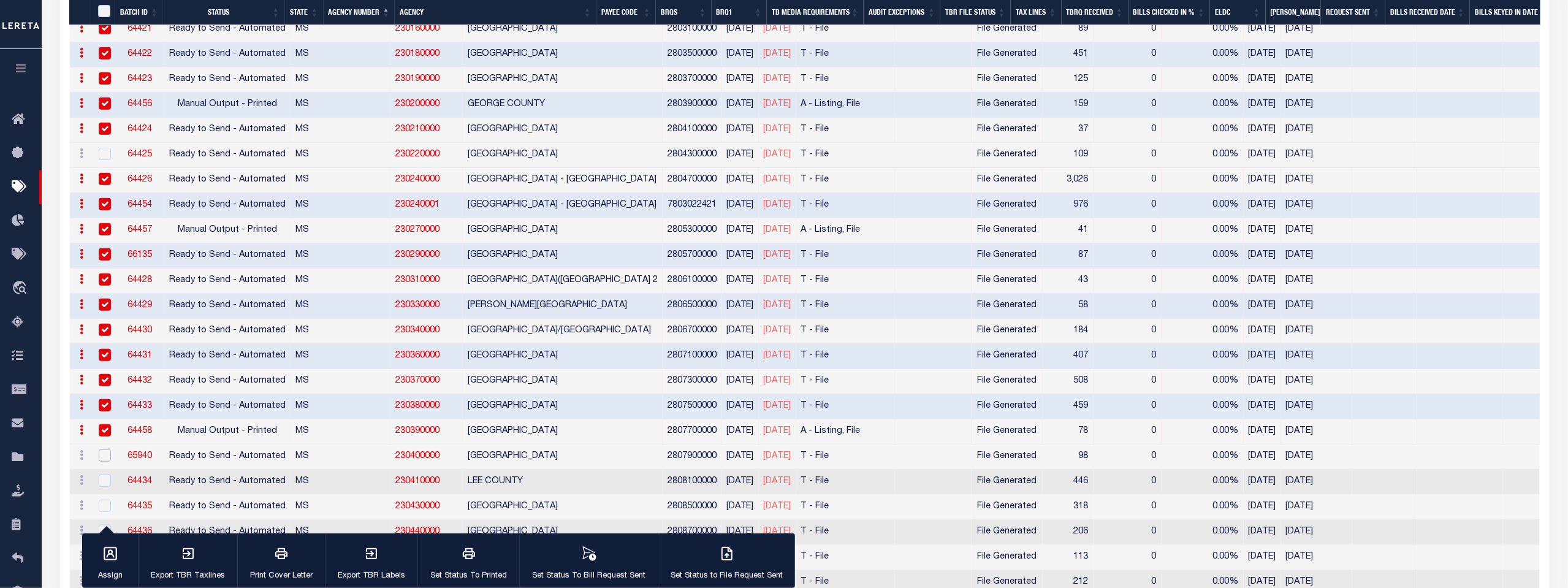
click at [103, 449] on input "checkbox" at bounding box center [105, 455] width 12 height 12
checkbox input "true"
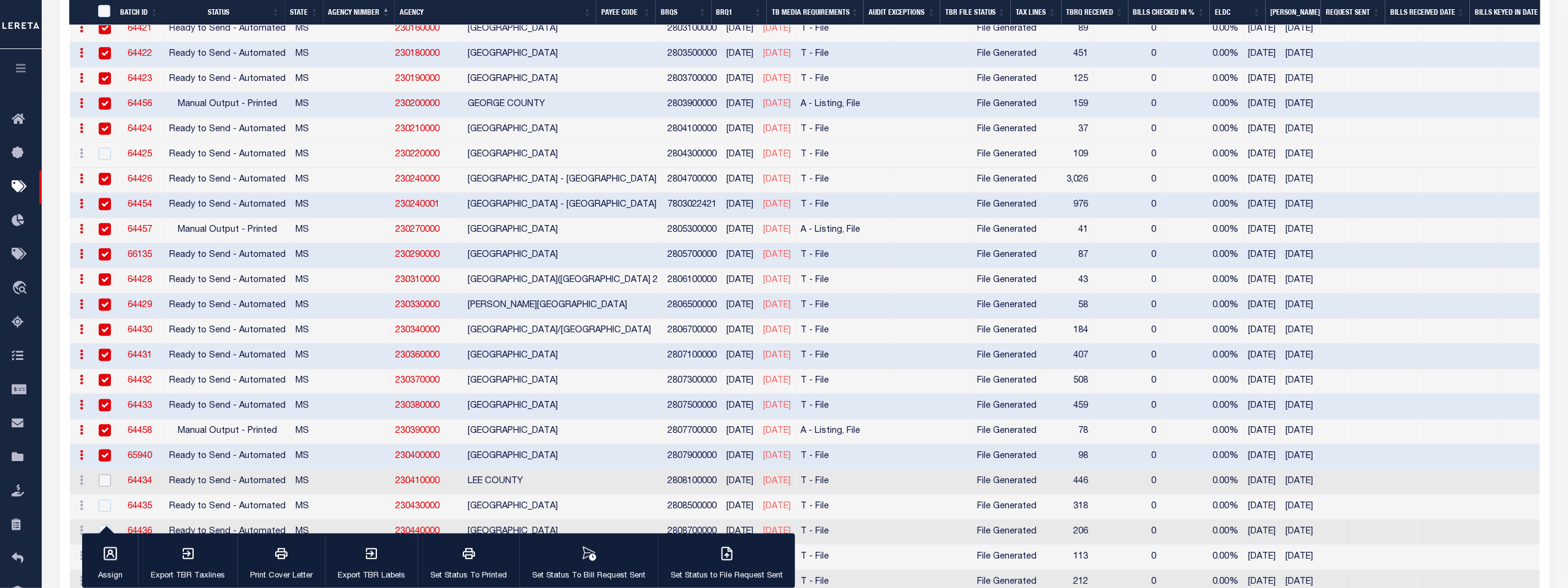
click at [105, 474] on input "checkbox" at bounding box center [105, 480] width 12 height 12
checkbox input "true"
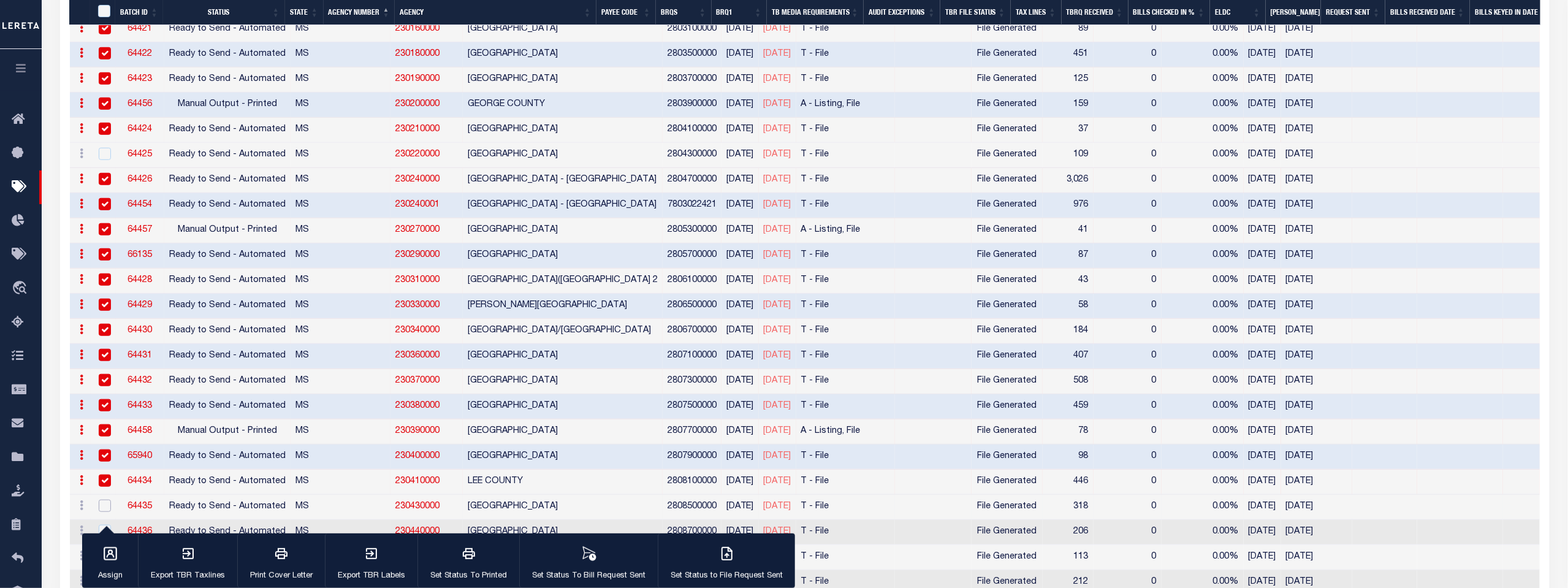
click at [103, 499] on input "checkbox" at bounding box center [105, 505] width 12 height 12
checkbox input "true"
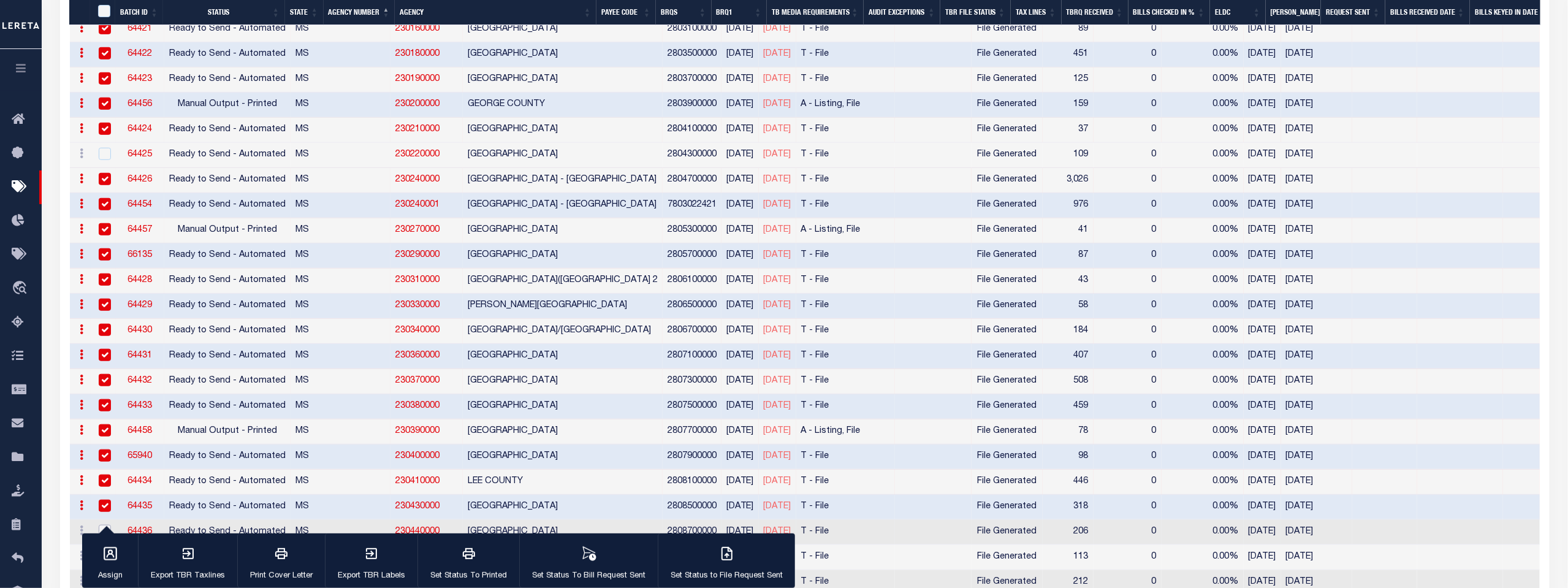
click at [103, 524] on input "checkbox" at bounding box center [105, 530] width 12 height 12
checkbox input "true"
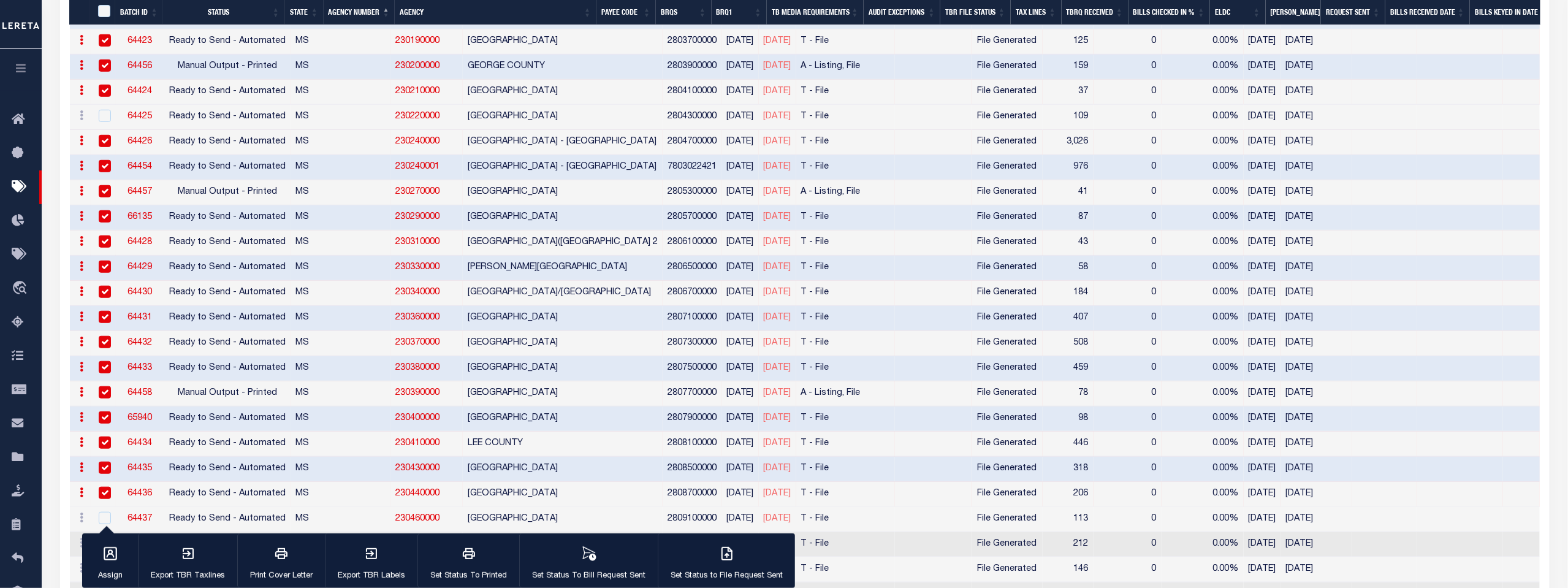
scroll to position [3337, 0]
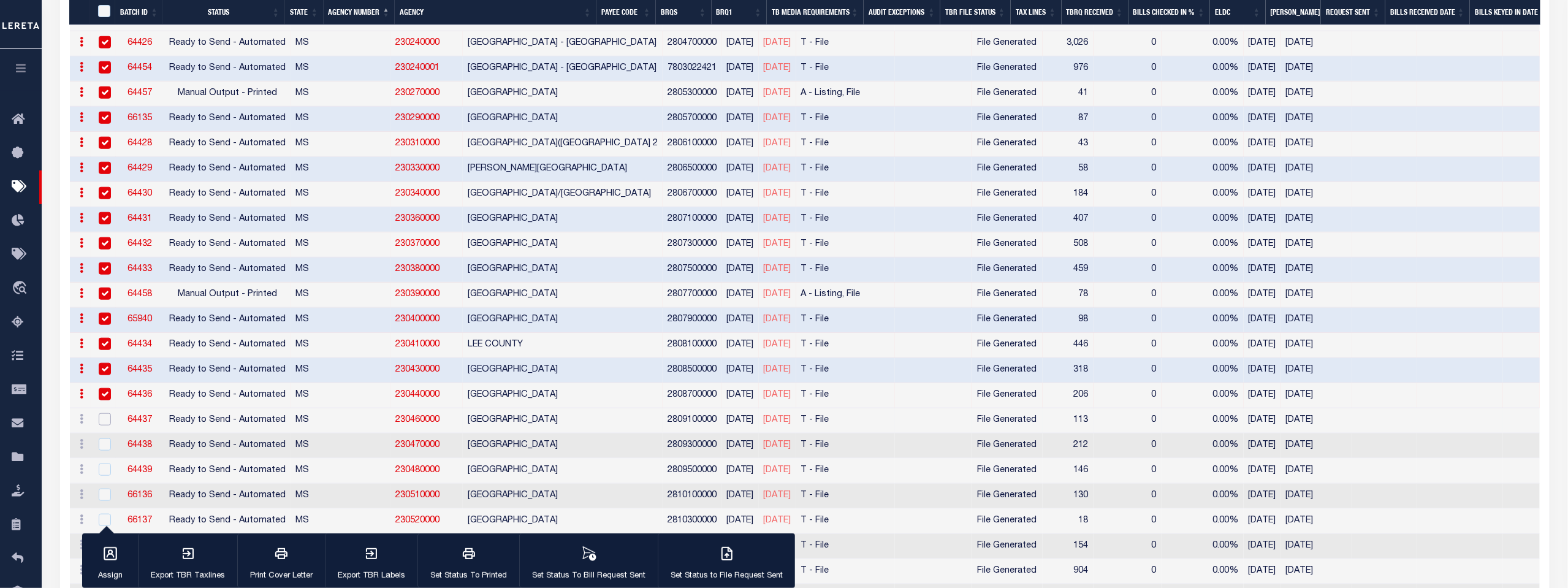
click at [105, 413] on input "checkbox" at bounding box center [105, 419] width 12 height 12
checkbox input "true"
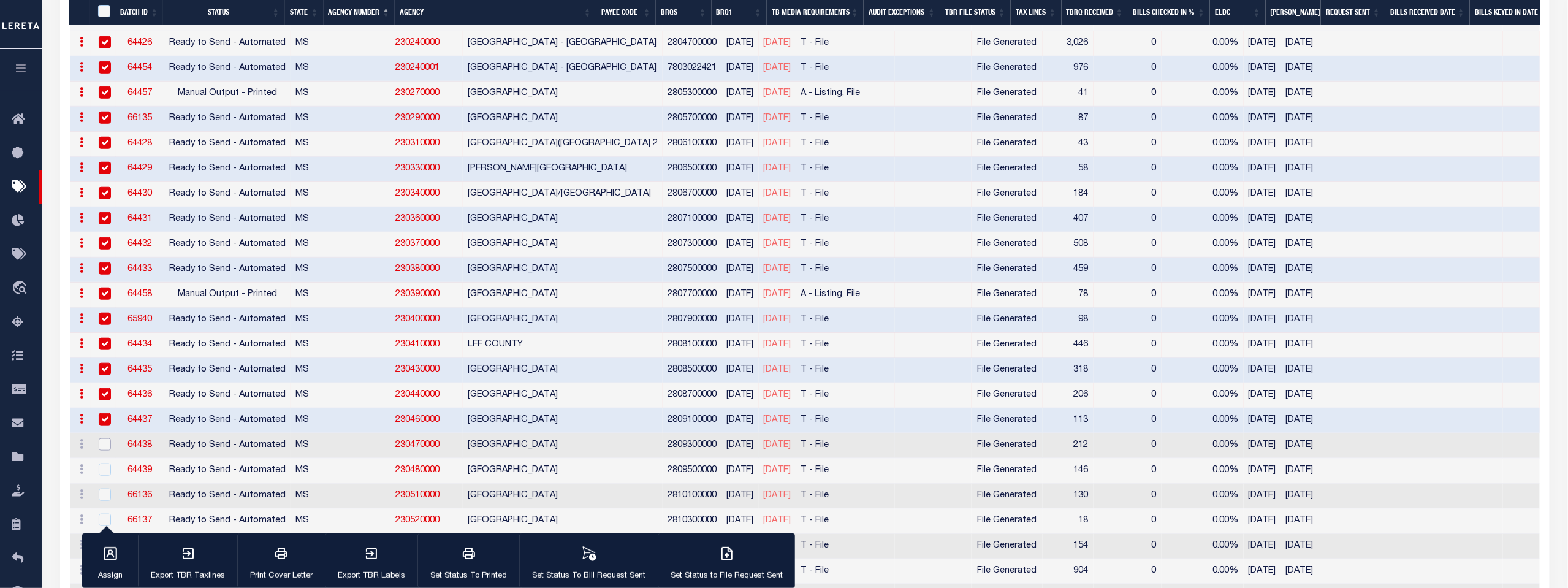
click at [104, 438] on input "checkbox" at bounding box center [105, 444] width 12 height 12
checkbox input "true"
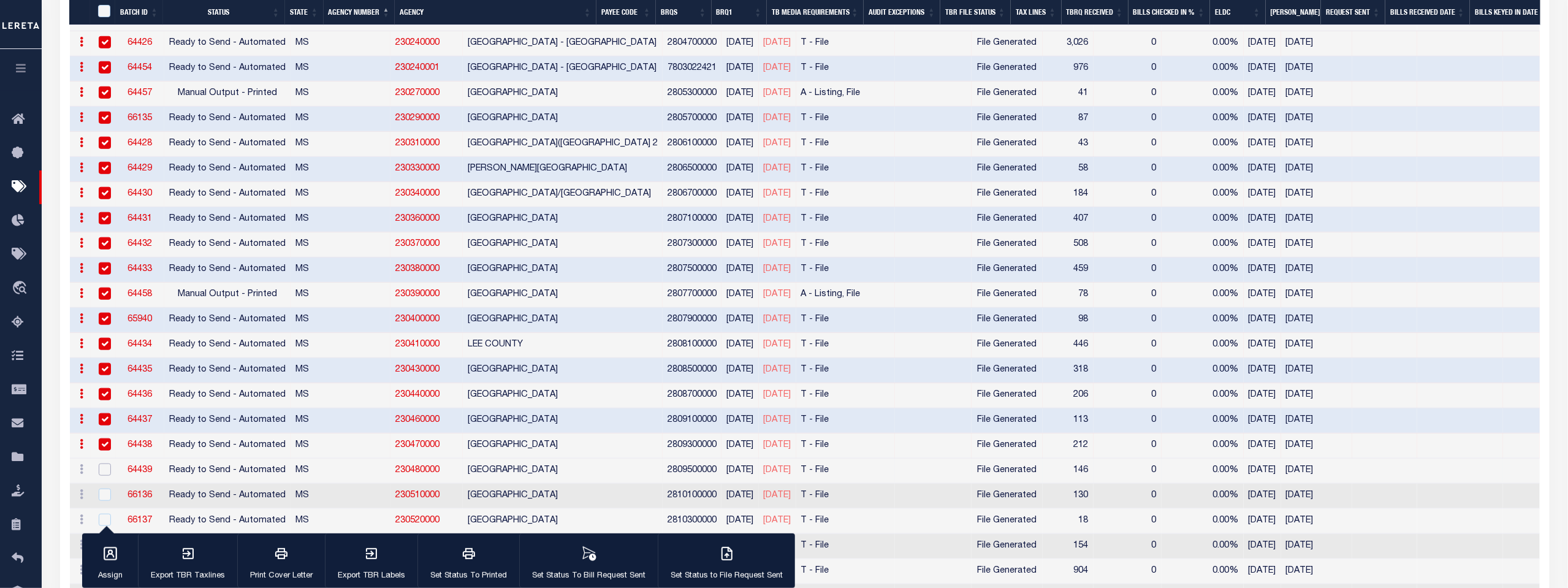
click at [102, 463] on input "checkbox" at bounding box center [105, 469] width 12 height 12
checkbox input "true"
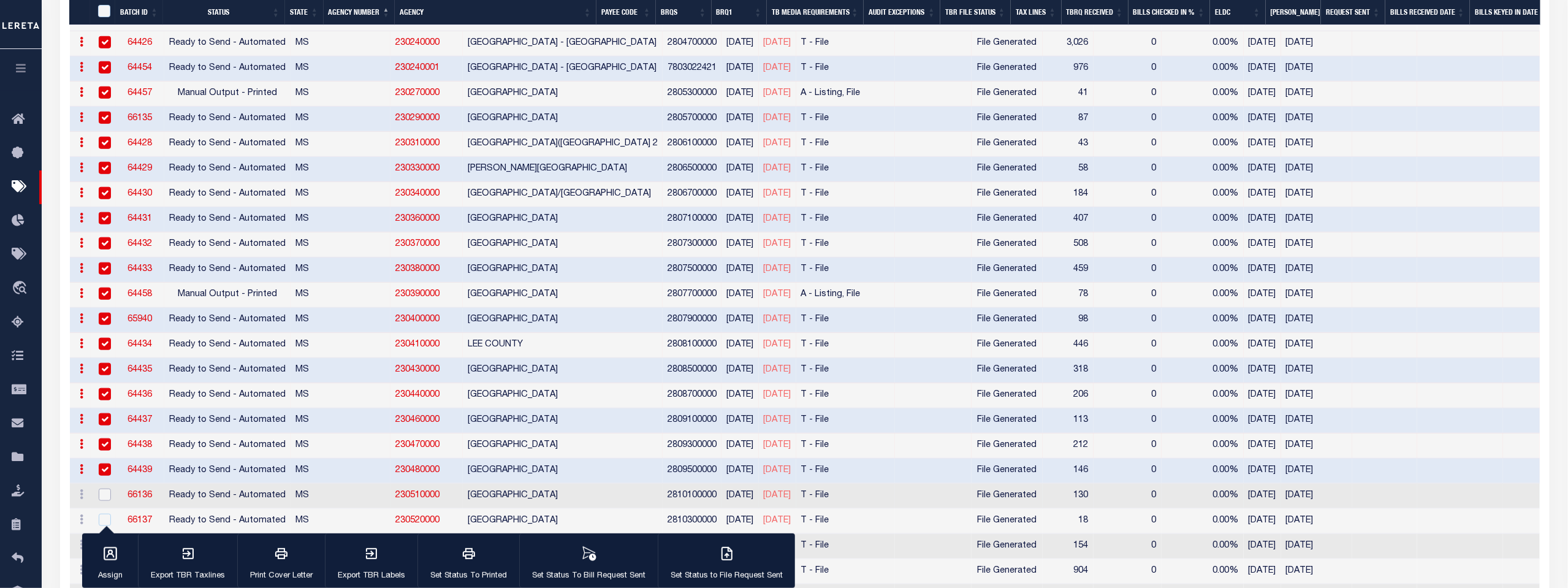
click at [101, 488] on input "checkbox" at bounding box center [105, 494] width 12 height 12
checkbox input "true"
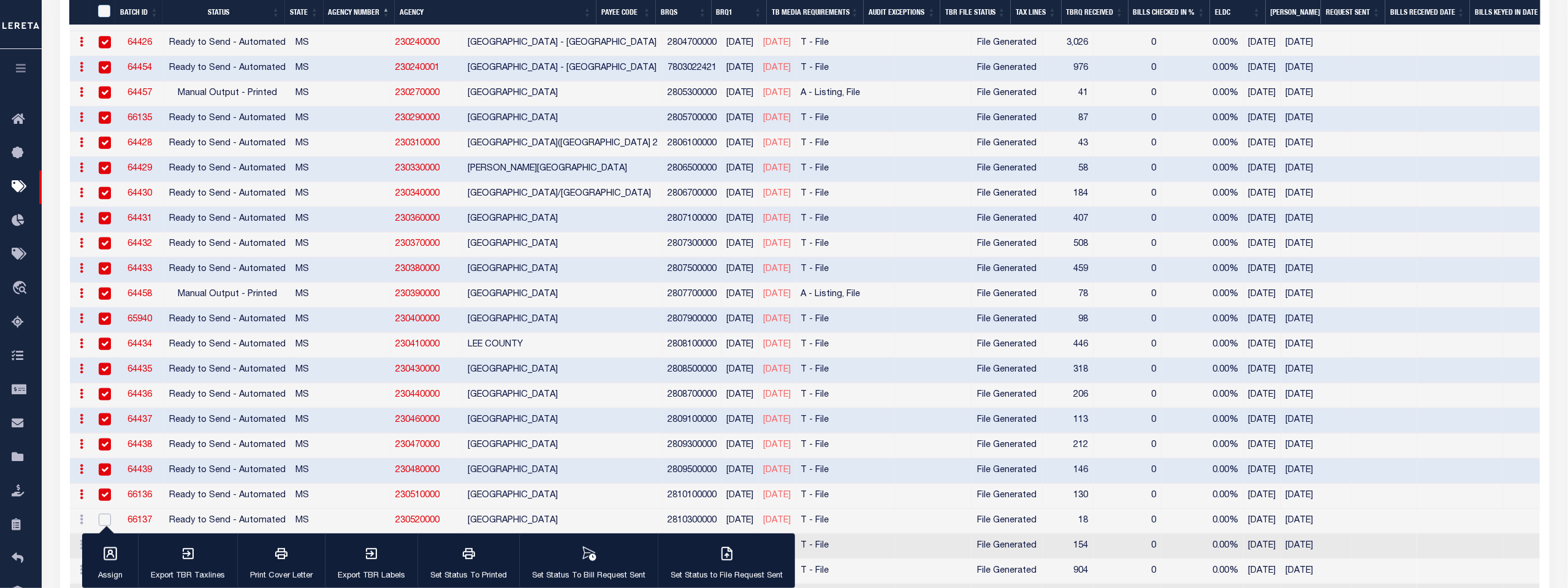
click at [101, 514] on input "checkbox" at bounding box center [105, 520] width 12 height 12
checkbox input "true"
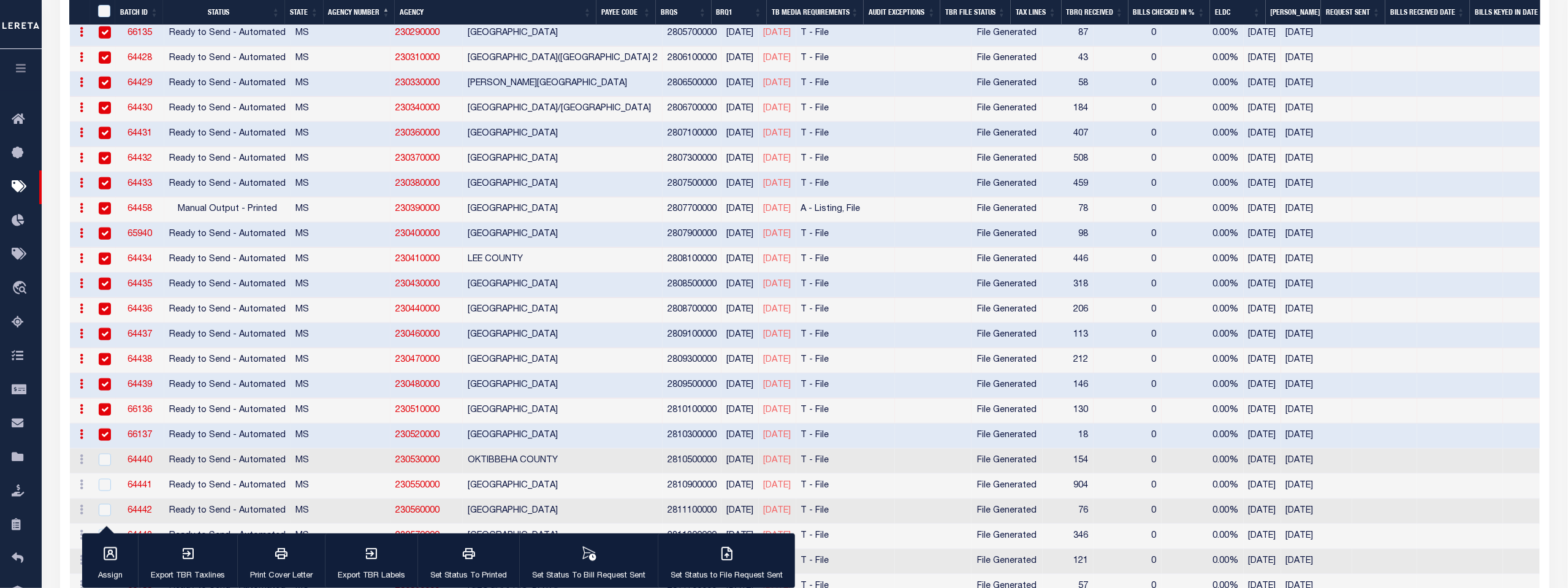
scroll to position [3473, 0]
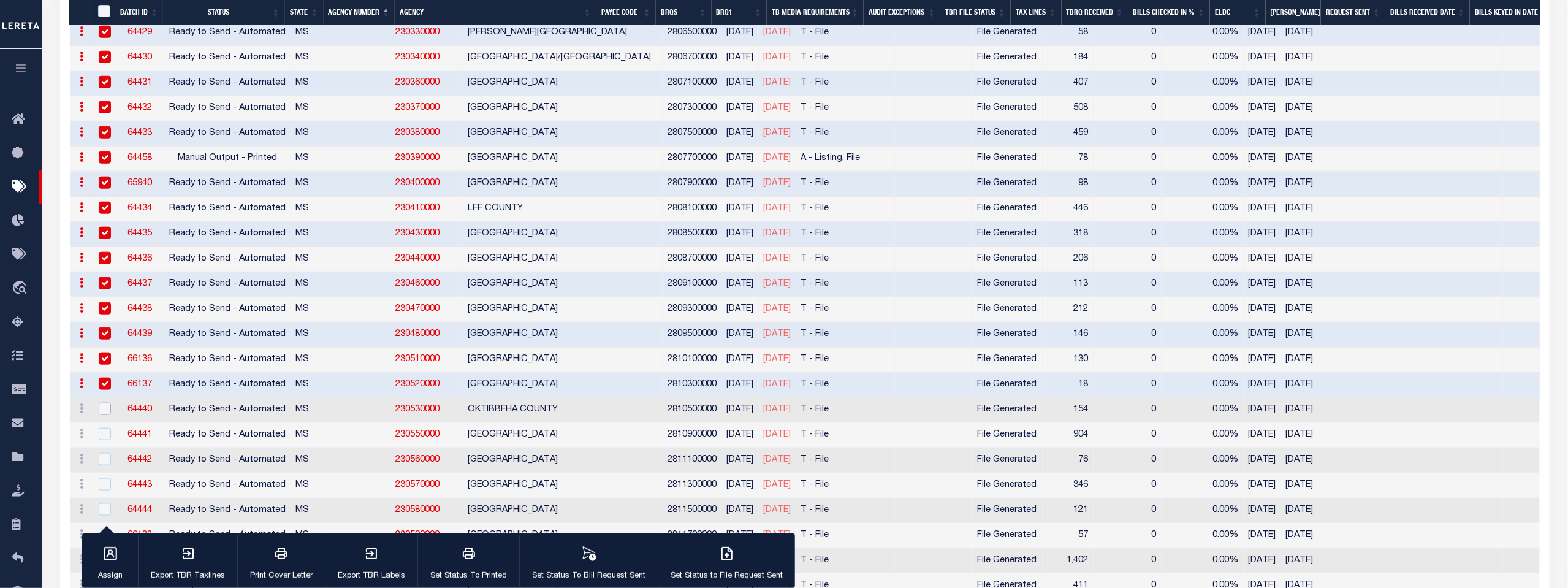
click at [104, 403] on input "checkbox" at bounding box center [105, 409] width 12 height 12
checkbox input "true"
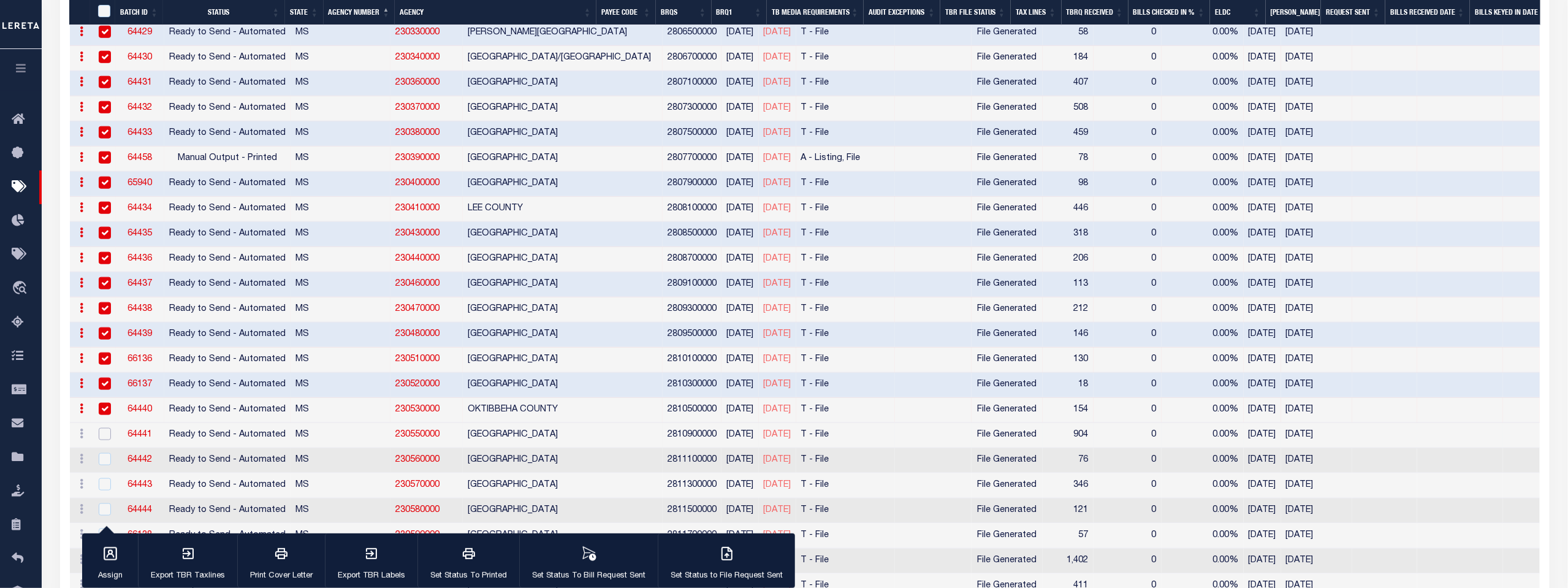
click at [105, 428] on input "checkbox" at bounding box center [105, 434] width 12 height 12
checkbox input "true"
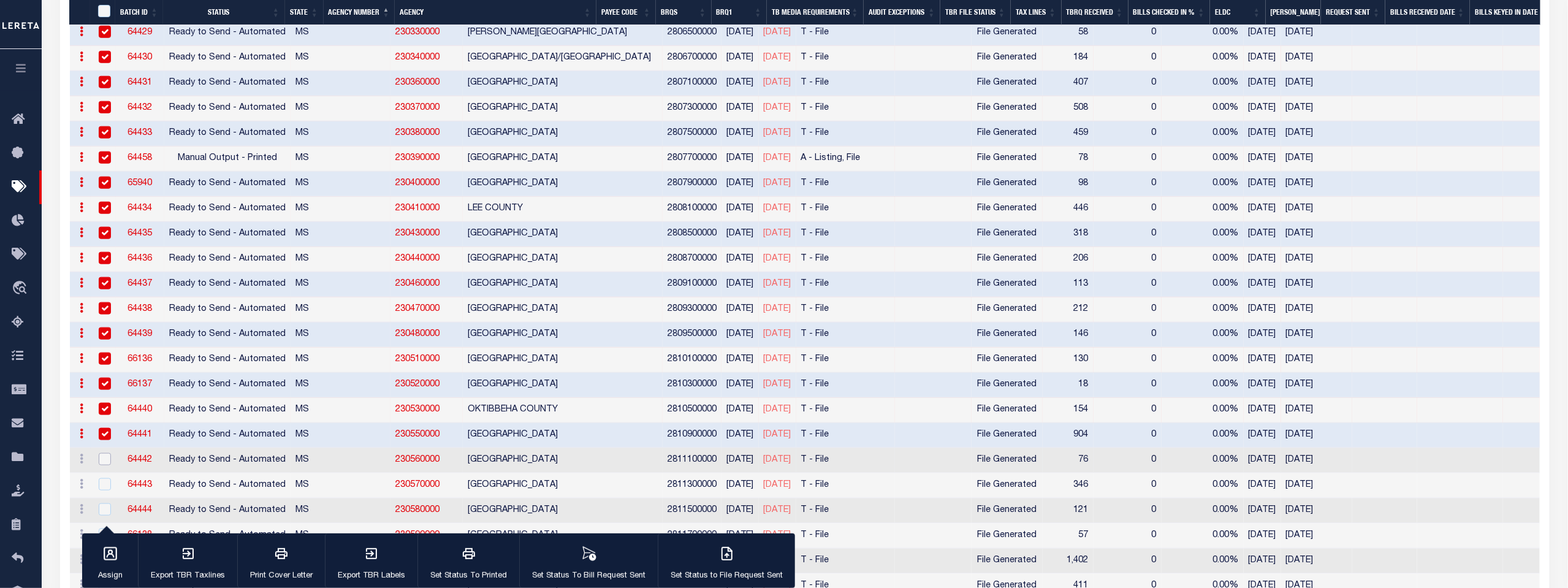
click at [103, 453] on input "checkbox" at bounding box center [105, 459] width 12 height 12
checkbox input "true"
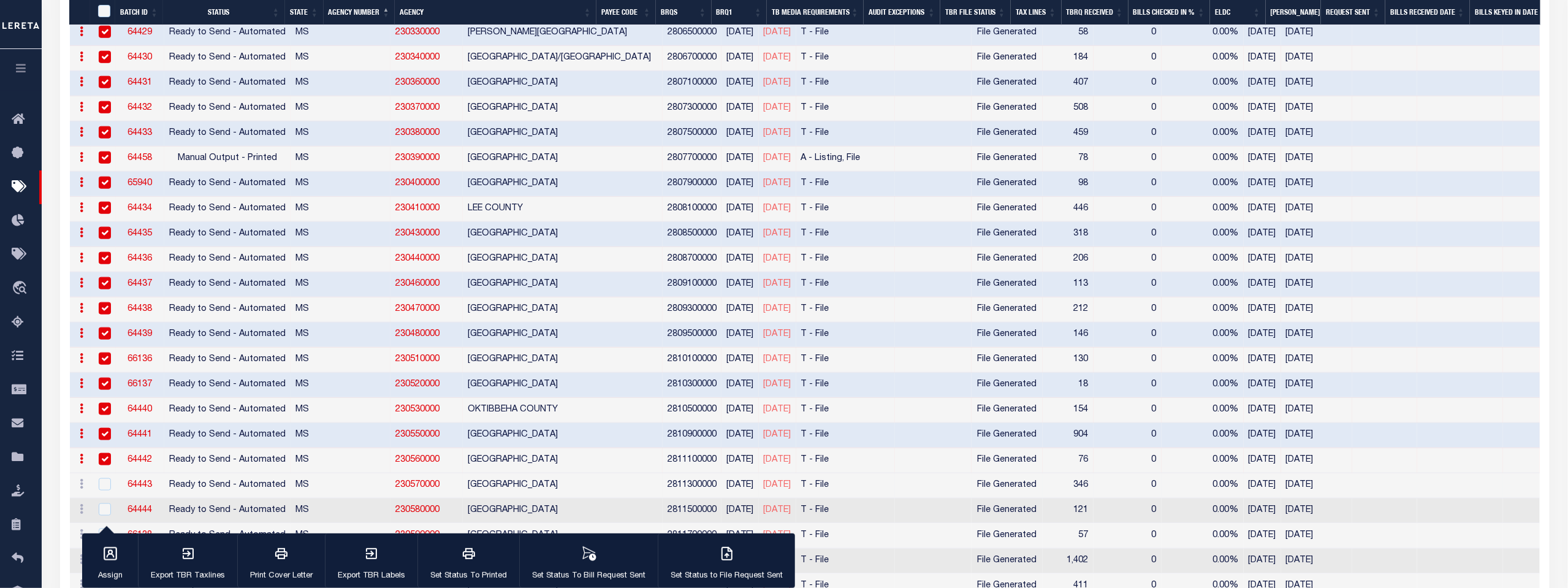
click at [96, 478] on div at bounding box center [103, 485] width 15 height 14
checkbox input "true"
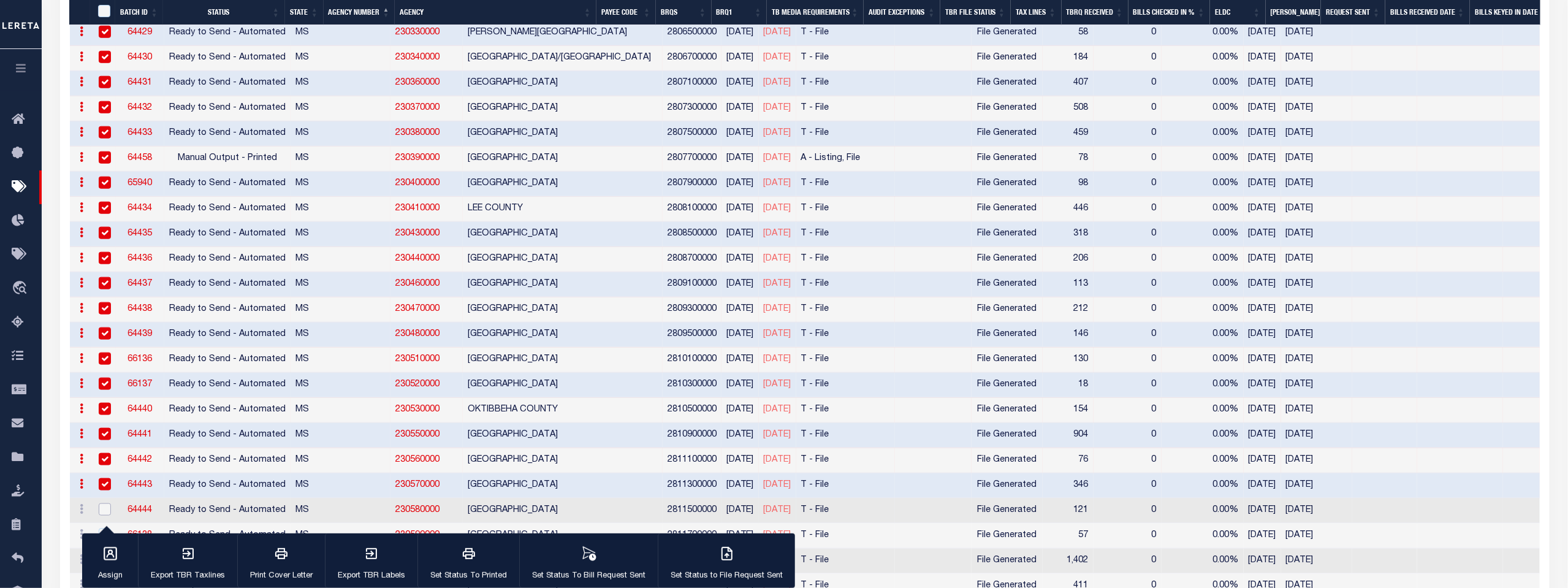
click at [100, 503] on input "checkbox" at bounding box center [105, 509] width 12 height 12
checkbox input "true"
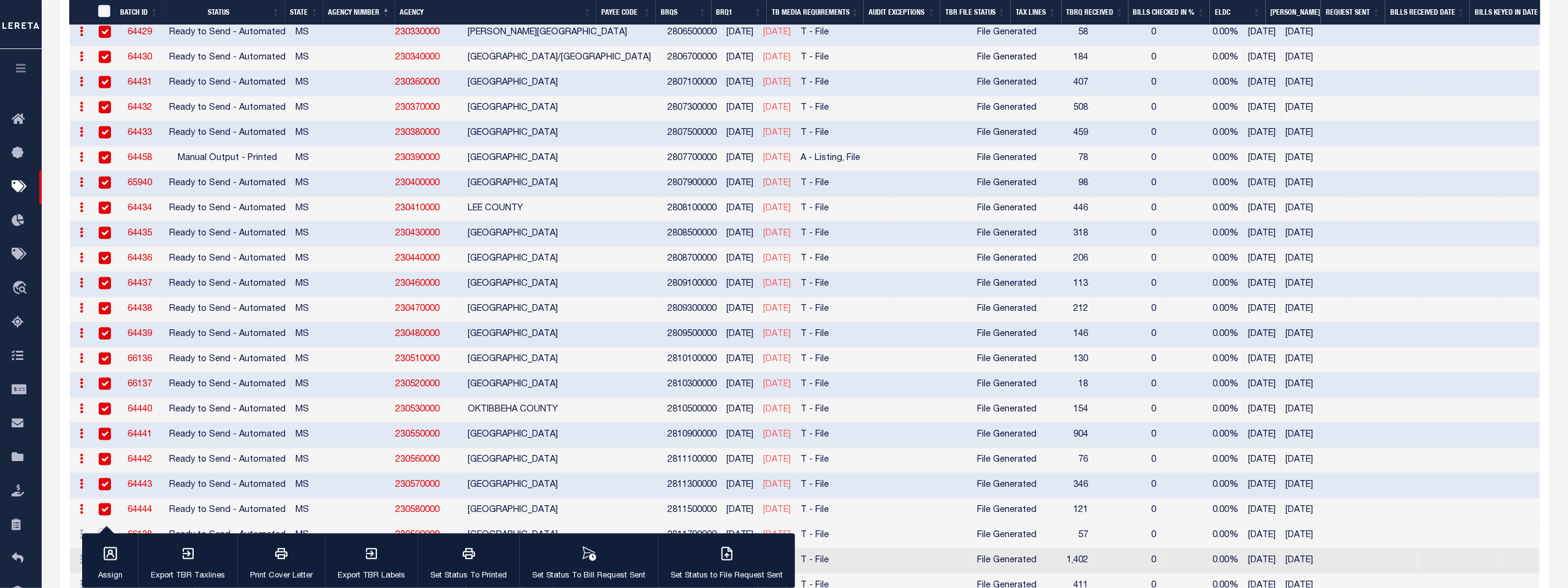
click at [103, 529] on input "checkbox" at bounding box center [105, 535] width 12 height 12
checkbox input "true"
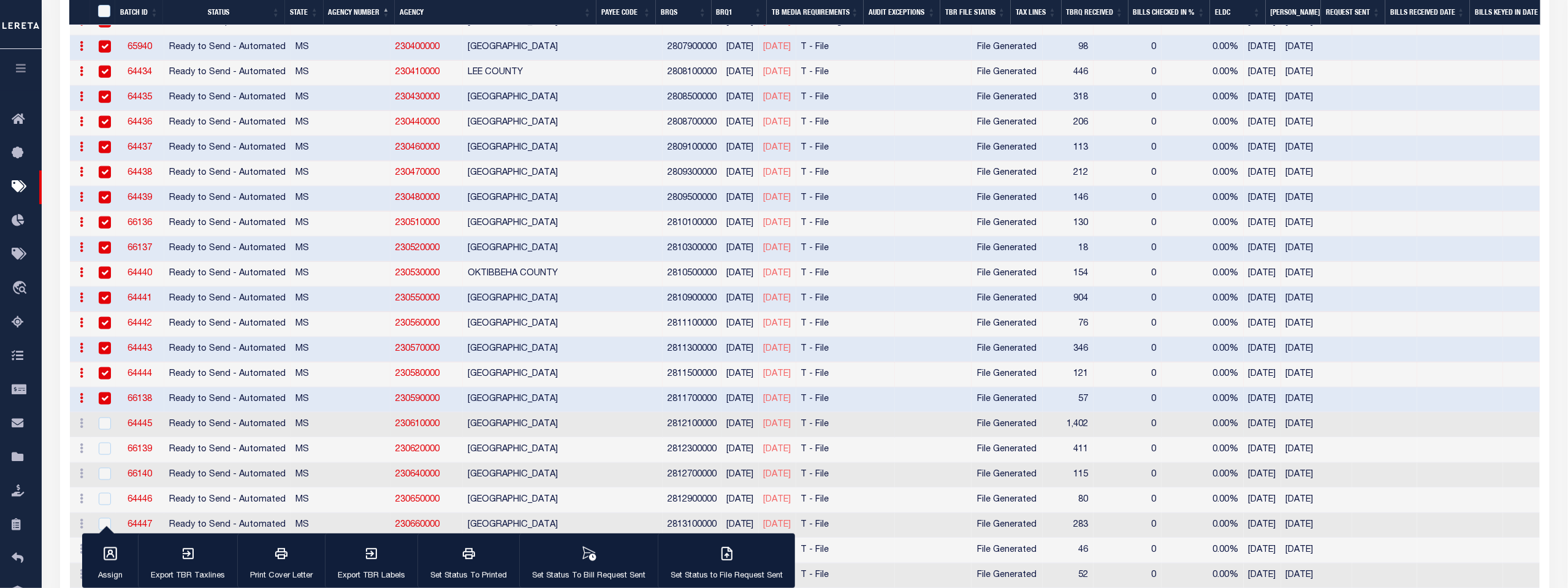
scroll to position [3677, 0]
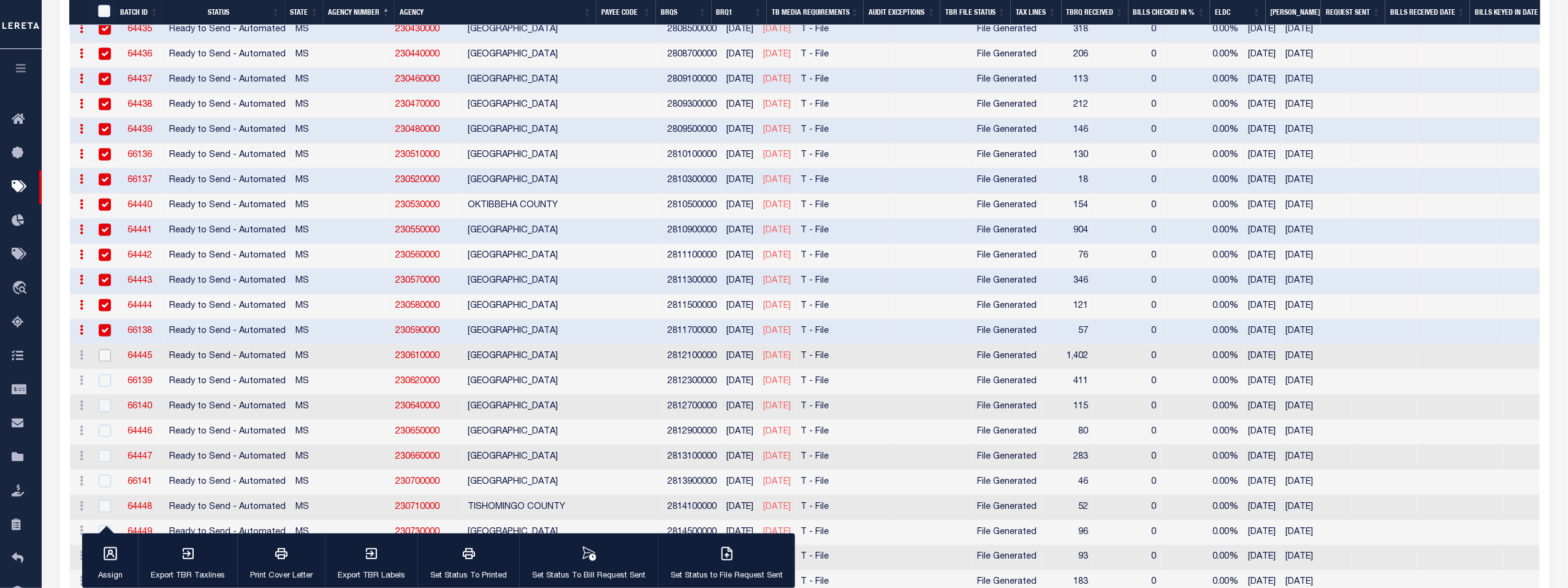
click at [100, 350] on input "checkbox" at bounding box center [105, 356] width 12 height 12
checkbox input "true"
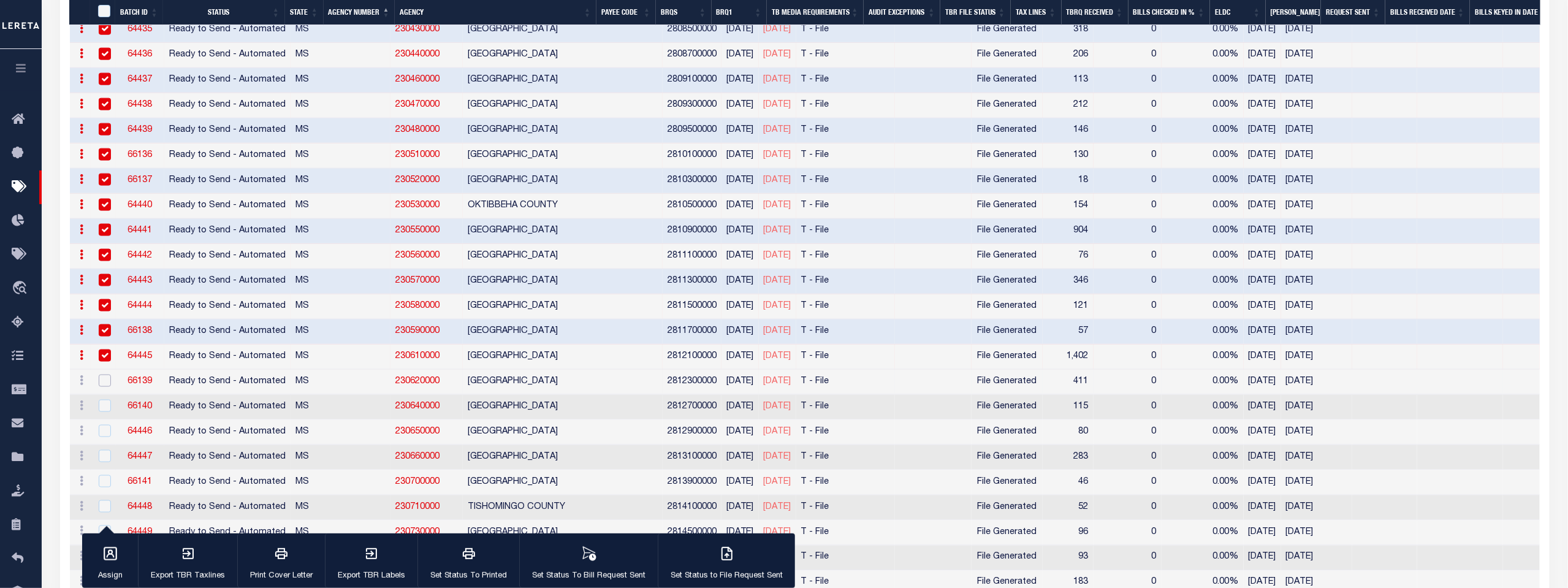
click at [103, 374] on input "checkbox" at bounding box center [105, 381] width 12 height 12
checkbox input "true"
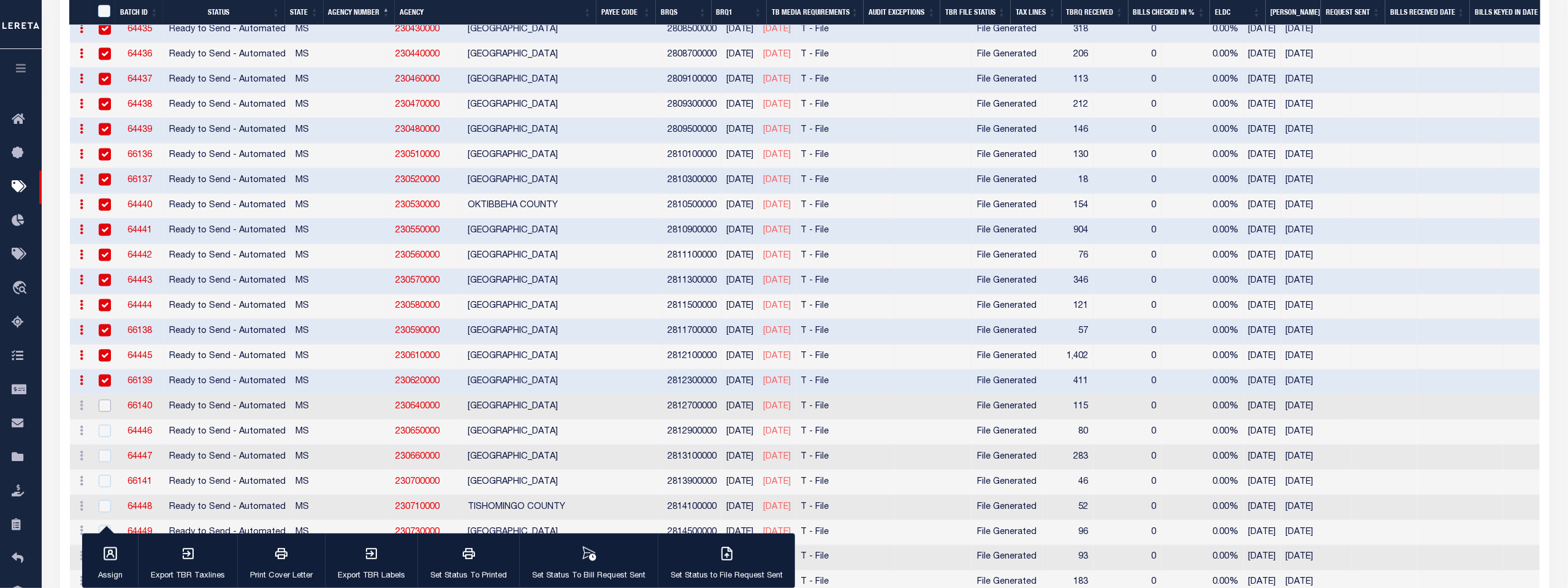
click at [99, 399] on input "checkbox" at bounding box center [105, 405] width 12 height 12
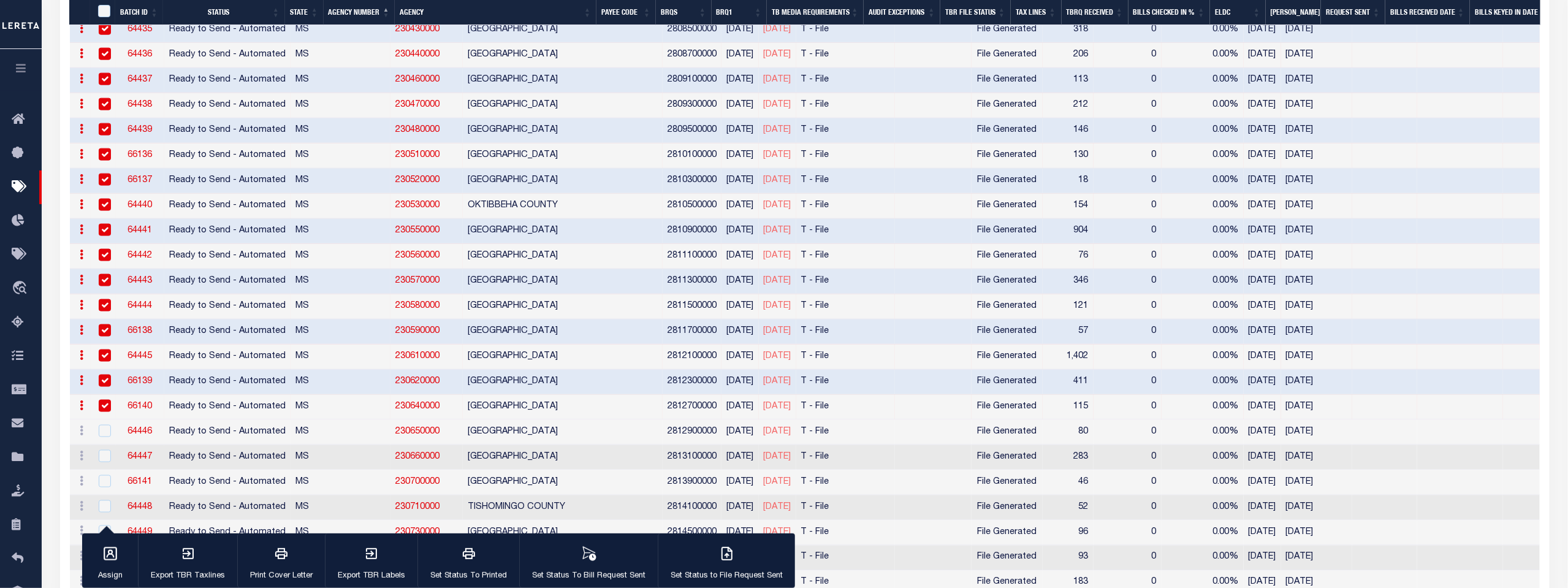
click at [101, 399] on input "checkbox" at bounding box center [105, 405] width 12 height 12
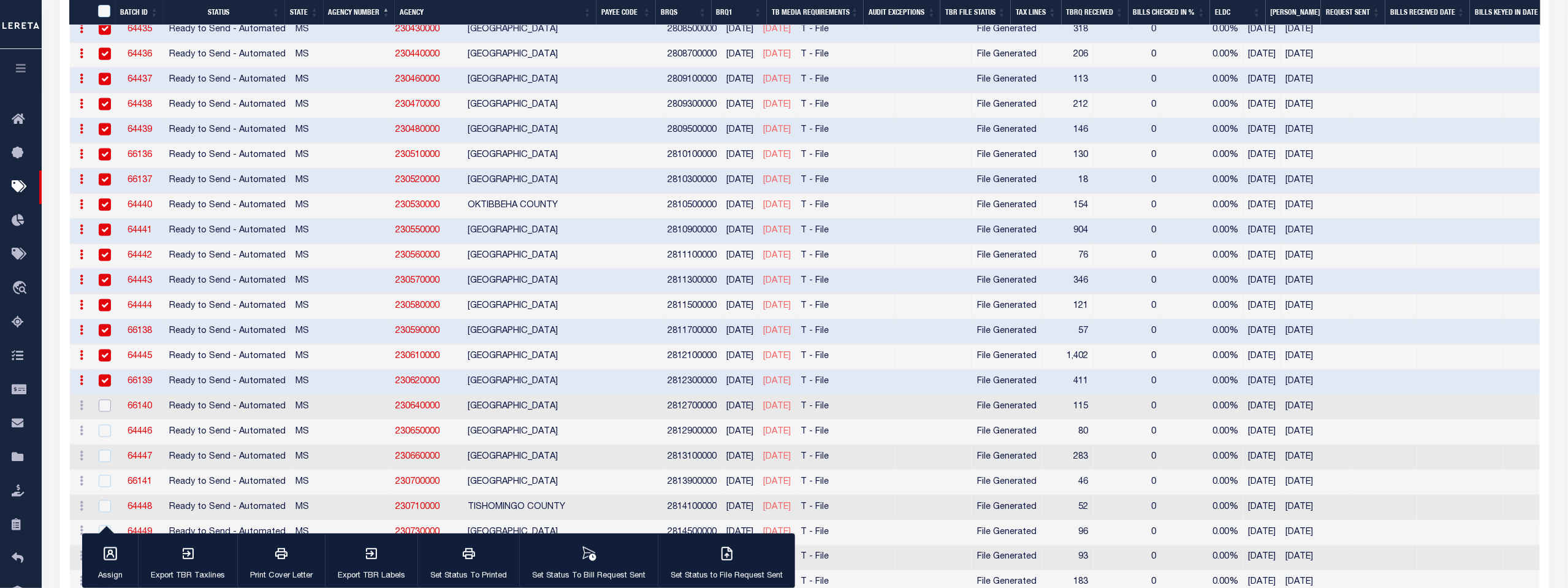
click at [103, 399] on input "checkbox" at bounding box center [105, 405] width 12 height 12
checkbox input "true"
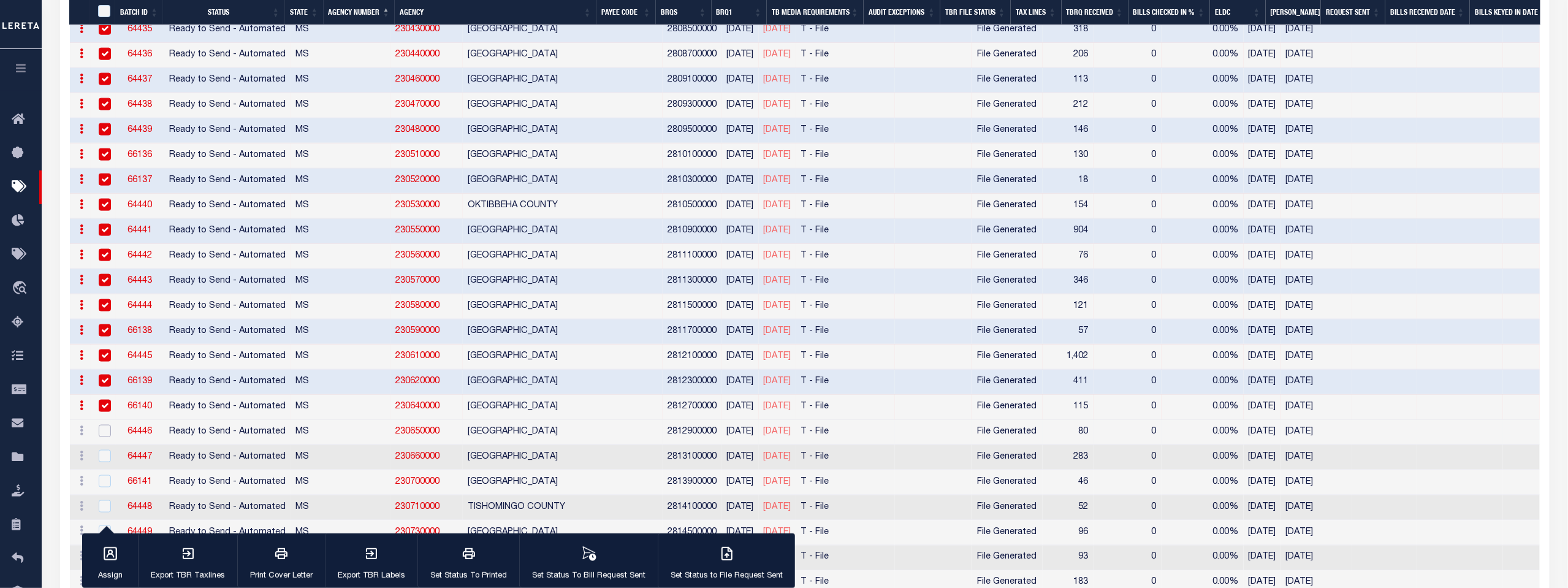
click at [101, 424] on input "checkbox" at bounding box center [105, 430] width 12 height 12
checkbox input "true"
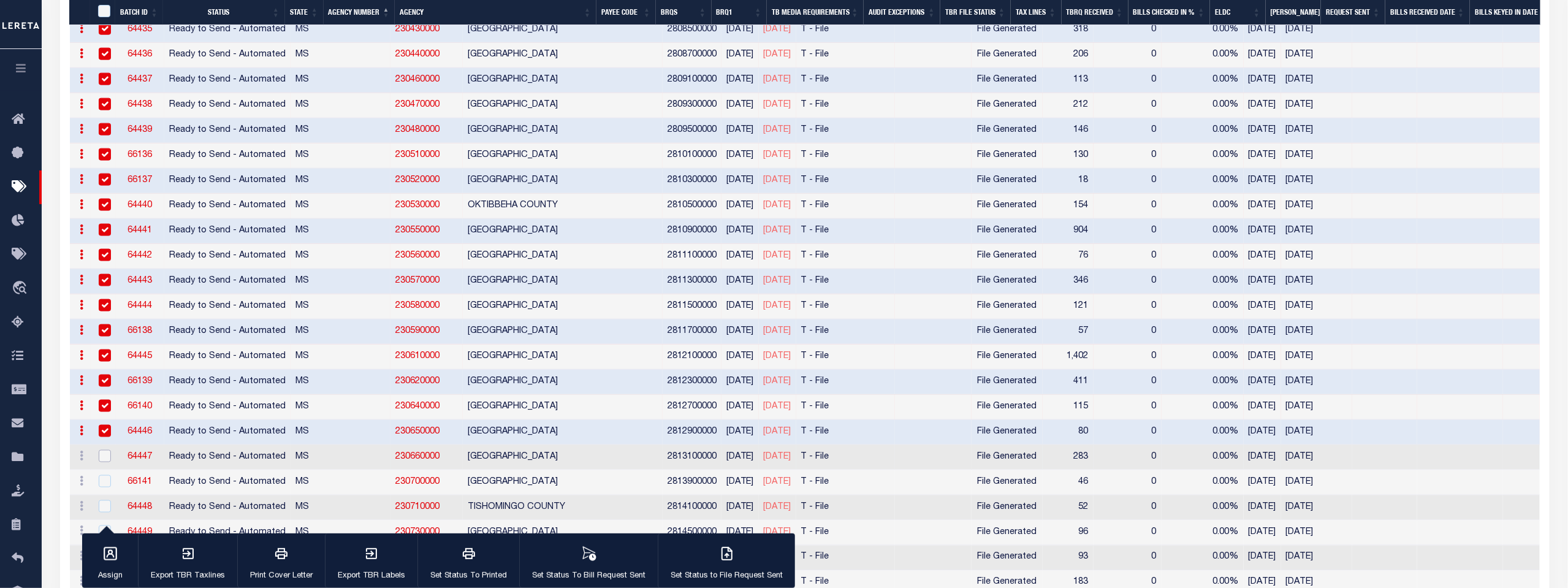
click at [101, 449] on input "checkbox" at bounding box center [105, 455] width 12 height 12
checkbox input "true"
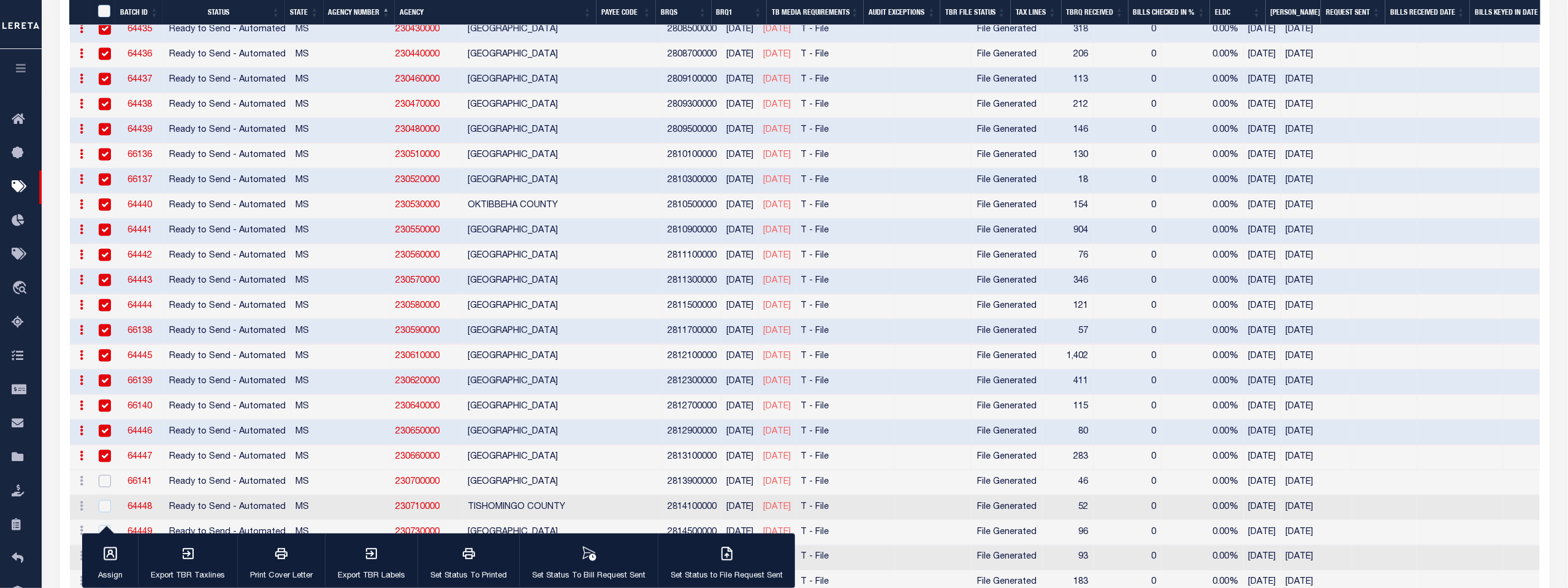
click at [105, 475] on input "checkbox" at bounding box center [105, 481] width 12 height 12
checkbox input "true"
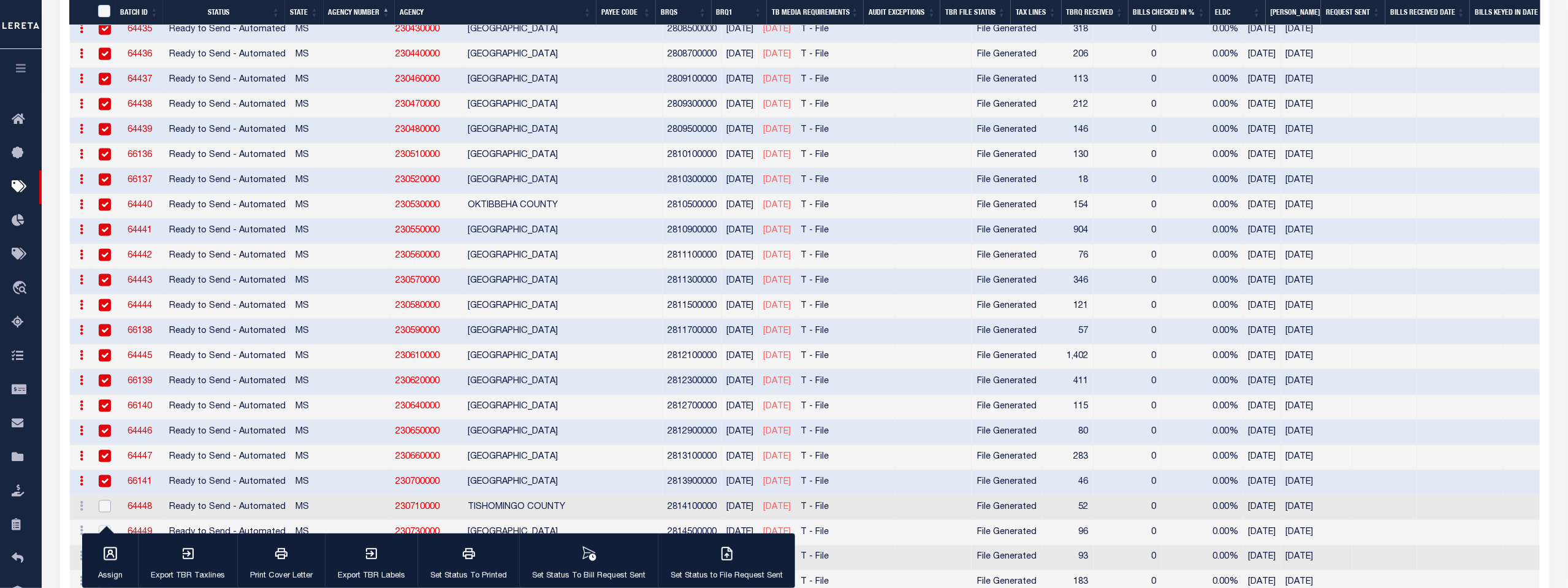
click at [101, 500] on input "checkbox" at bounding box center [105, 506] width 12 height 12
checkbox input "true"
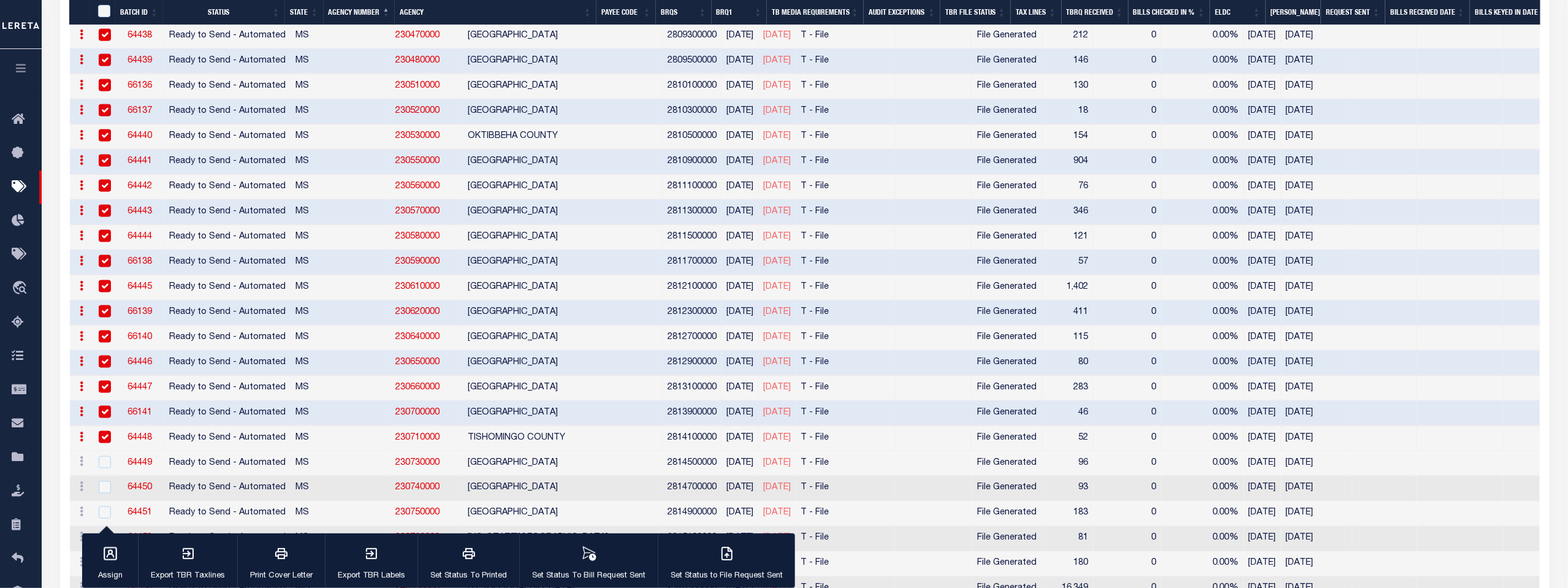
scroll to position [3813, 0]
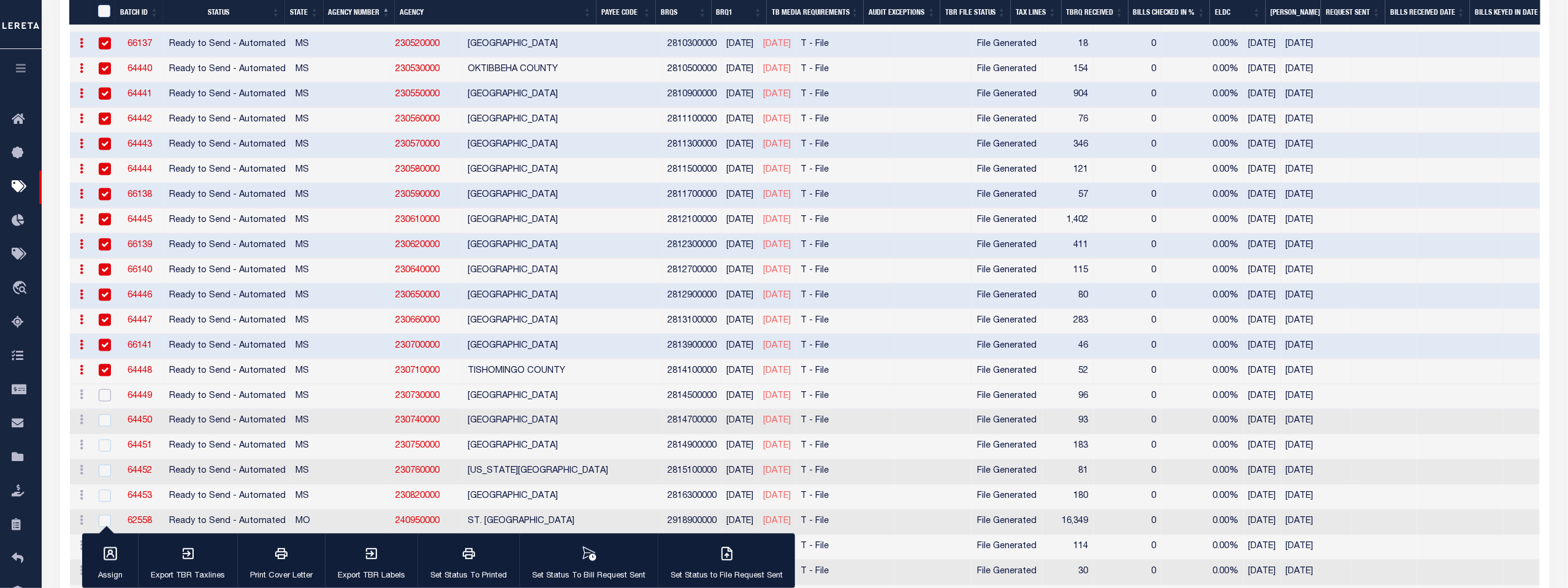
click at [105, 389] on input "checkbox" at bounding box center [105, 395] width 12 height 12
checkbox input "true"
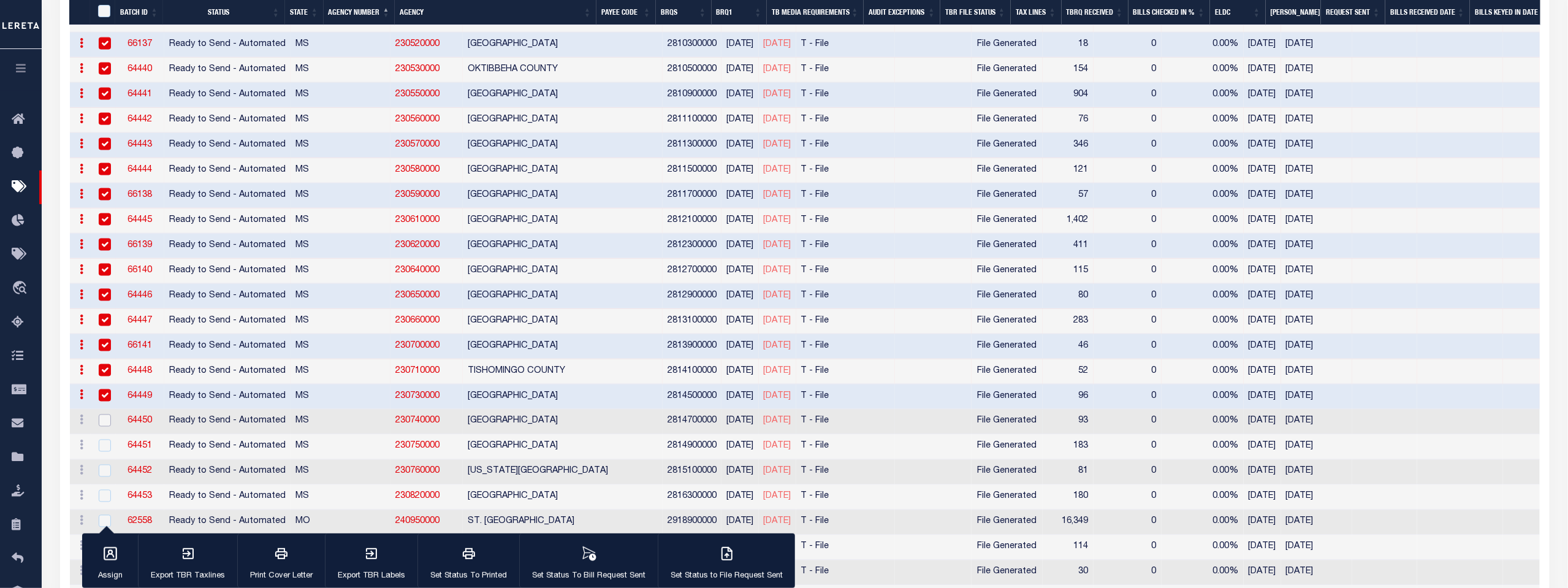
click at [103, 414] on input "checkbox" at bounding box center [105, 420] width 12 height 12
checkbox input "true"
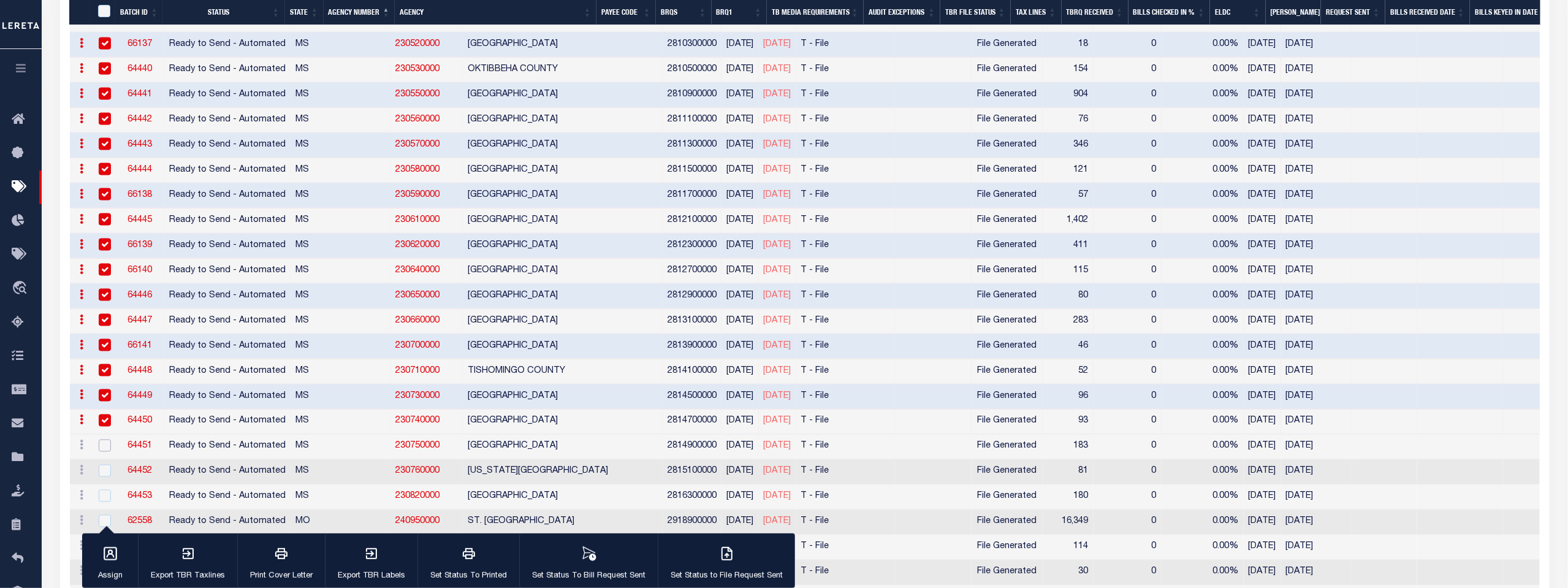
click at [103, 439] on input "checkbox" at bounding box center [105, 445] width 12 height 12
checkbox input "true"
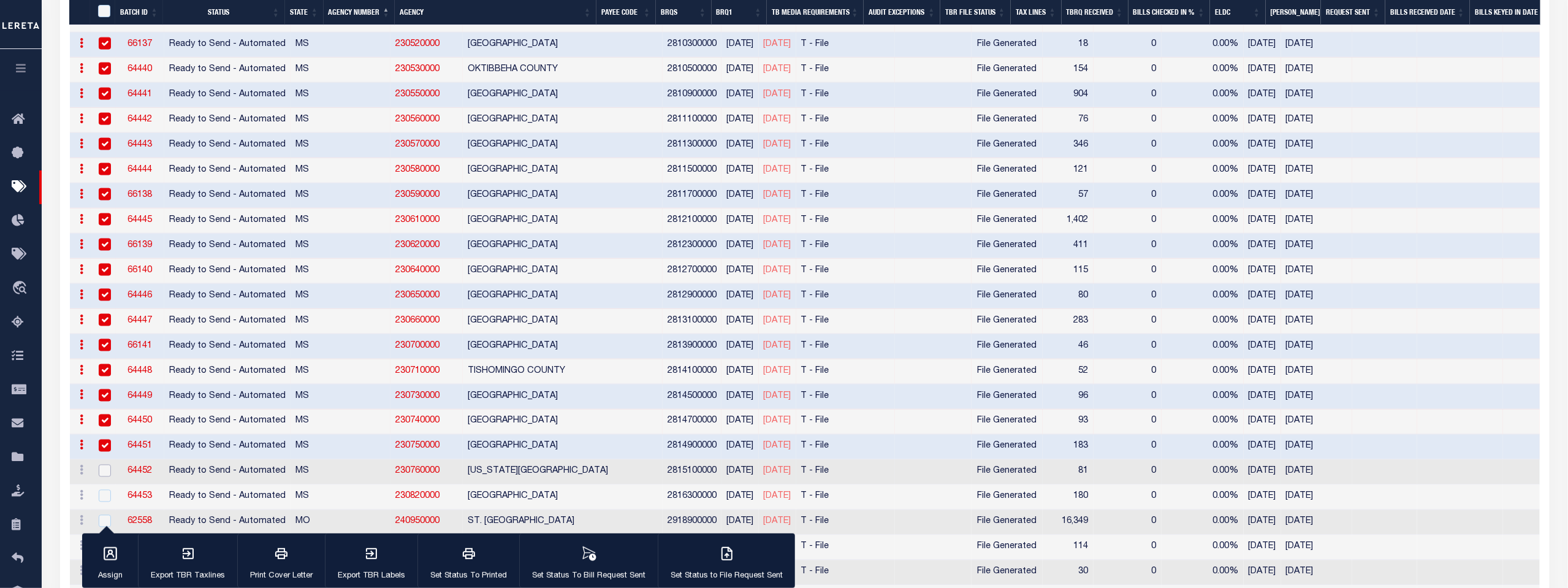
click at [105, 465] on input "checkbox" at bounding box center [105, 471] width 12 height 12
checkbox input "true"
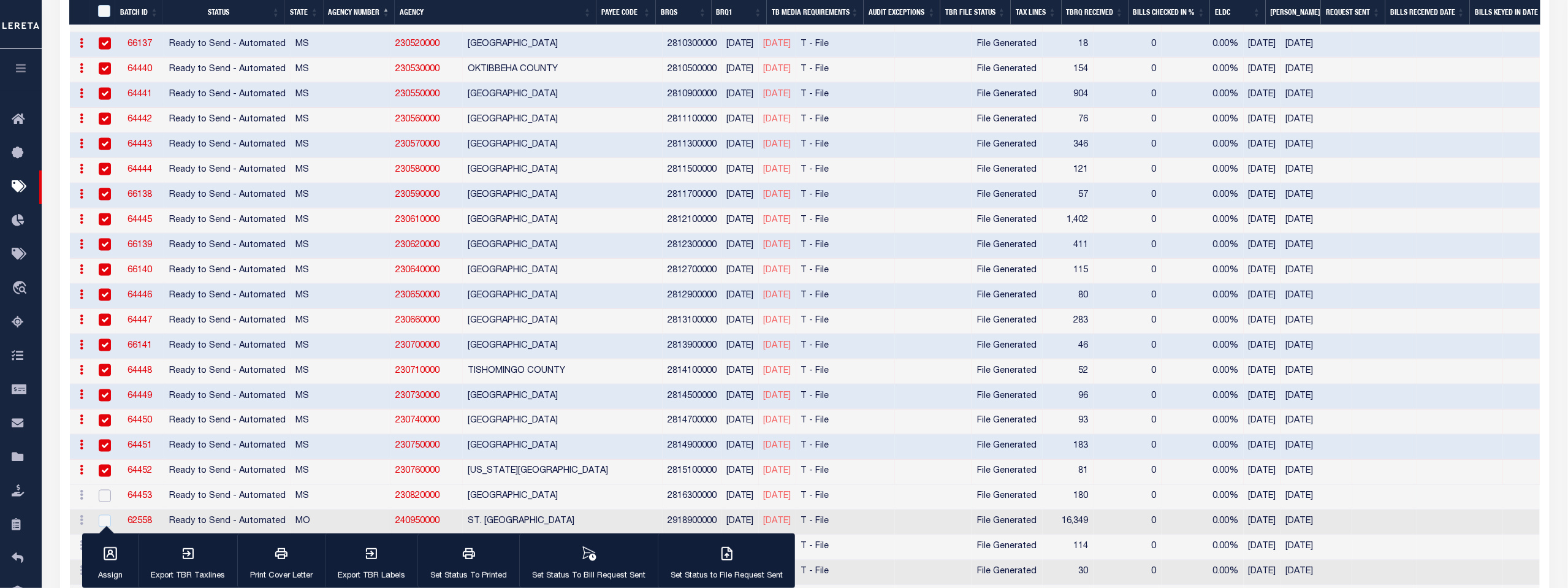
click at [103, 490] on input "checkbox" at bounding box center [105, 496] width 12 height 12
checkbox input "true"
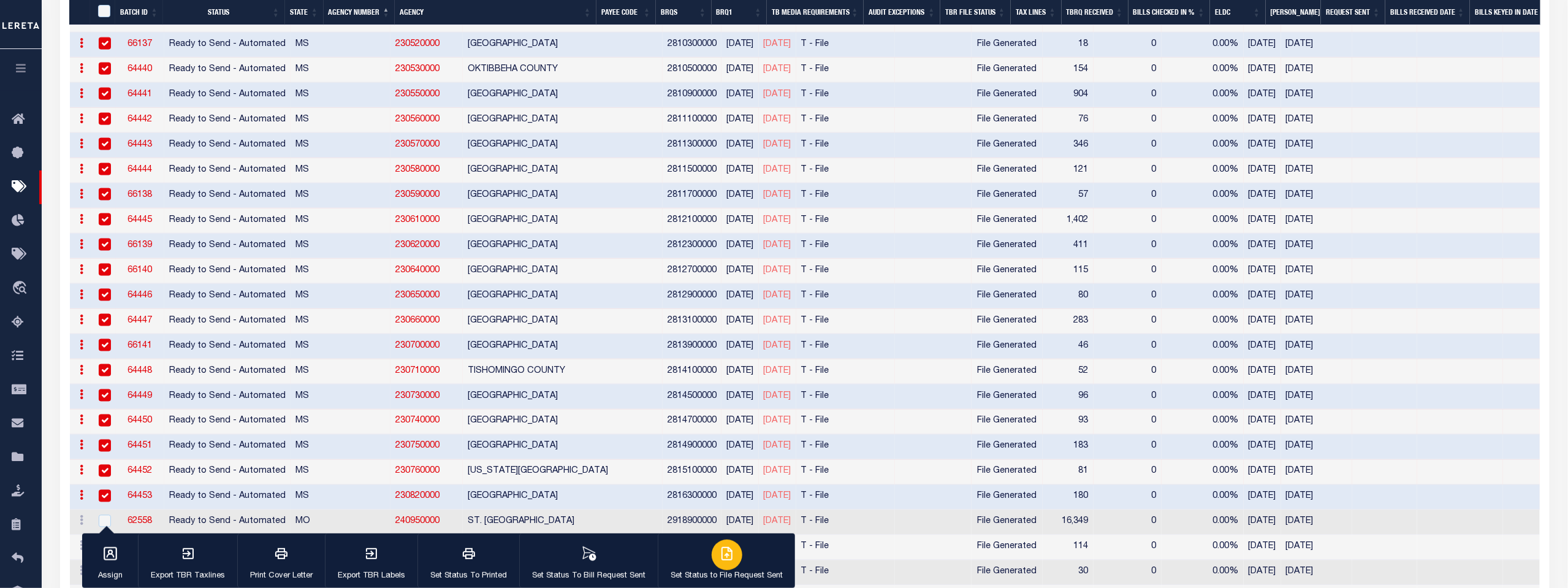
click at [725, 564] on div "button" at bounding box center [727, 554] width 31 height 31
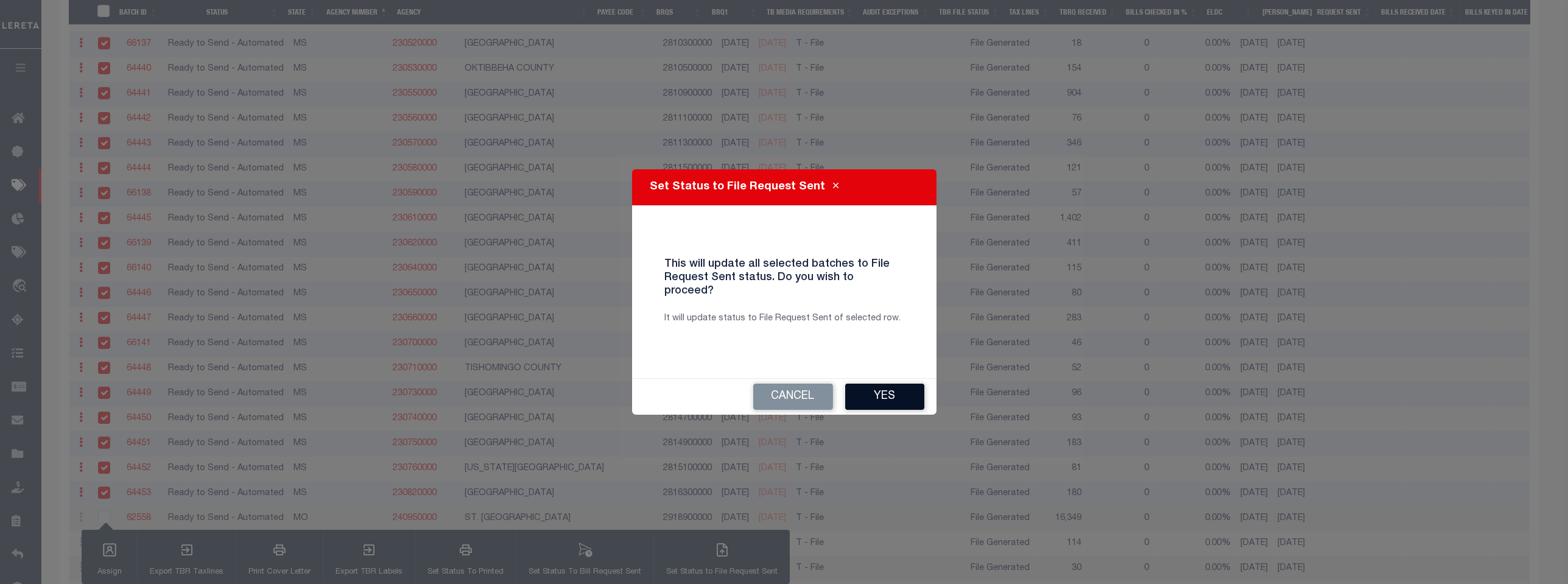
click at [899, 390] on button "Yes" at bounding box center [885, 396] width 80 height 27
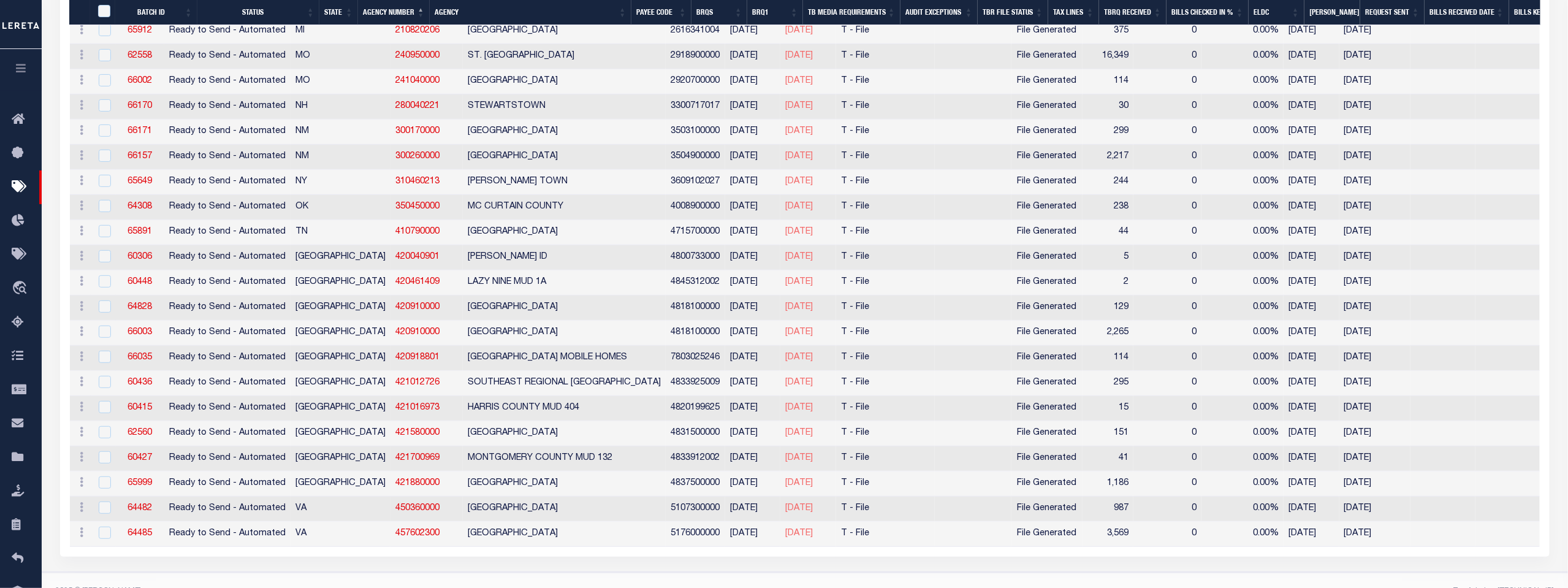
scroll to position [3030, 0]
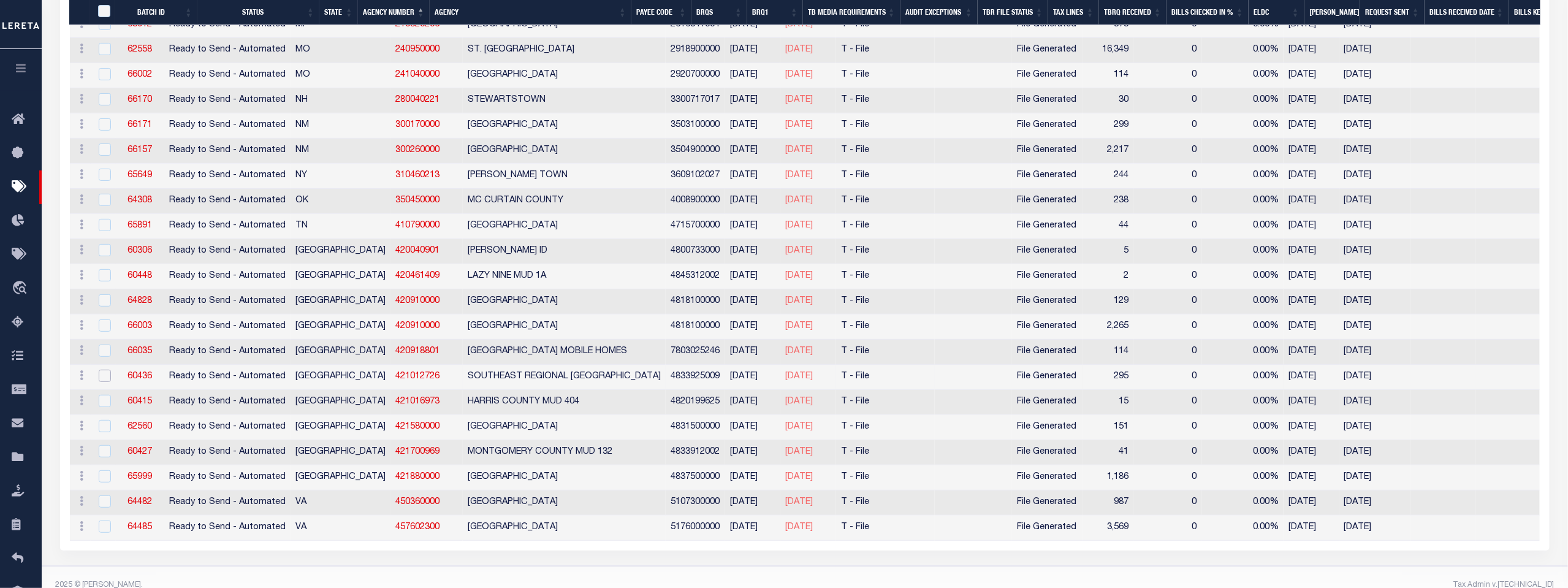
click at [103, 369] on input "checkbox" at bounding box center [105, 375] width 12 height 12
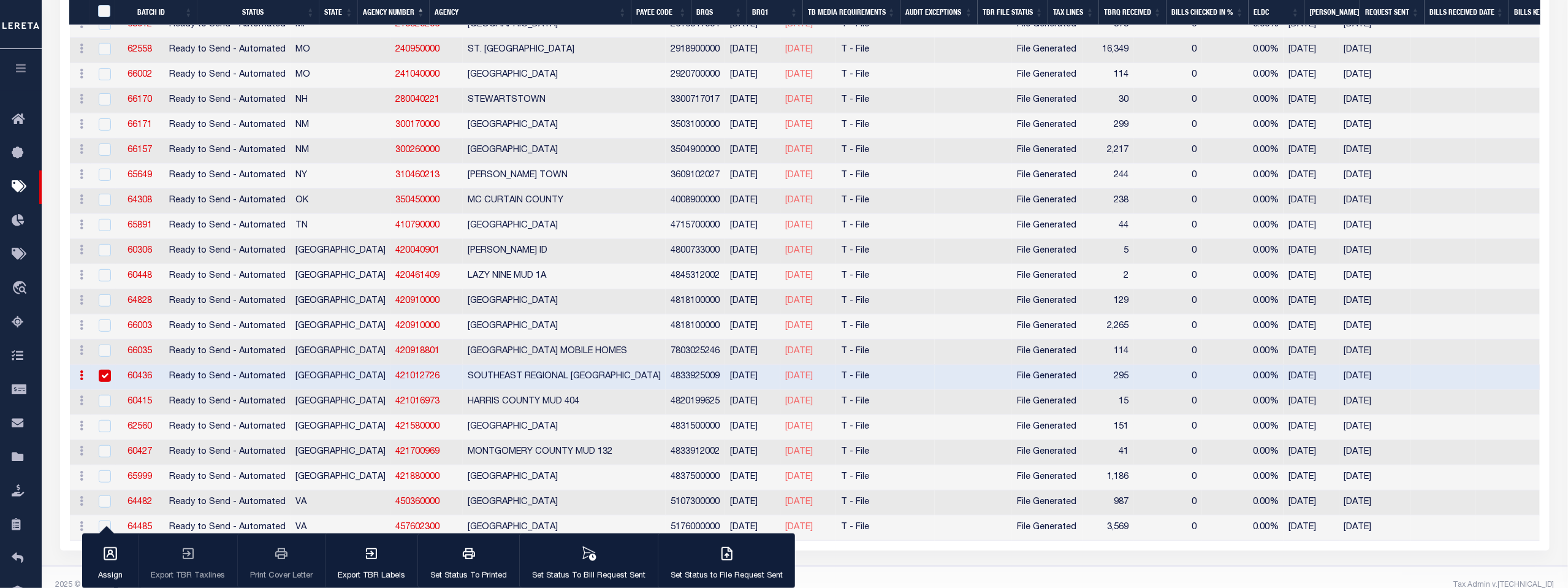
scroll to position [3004, 0]
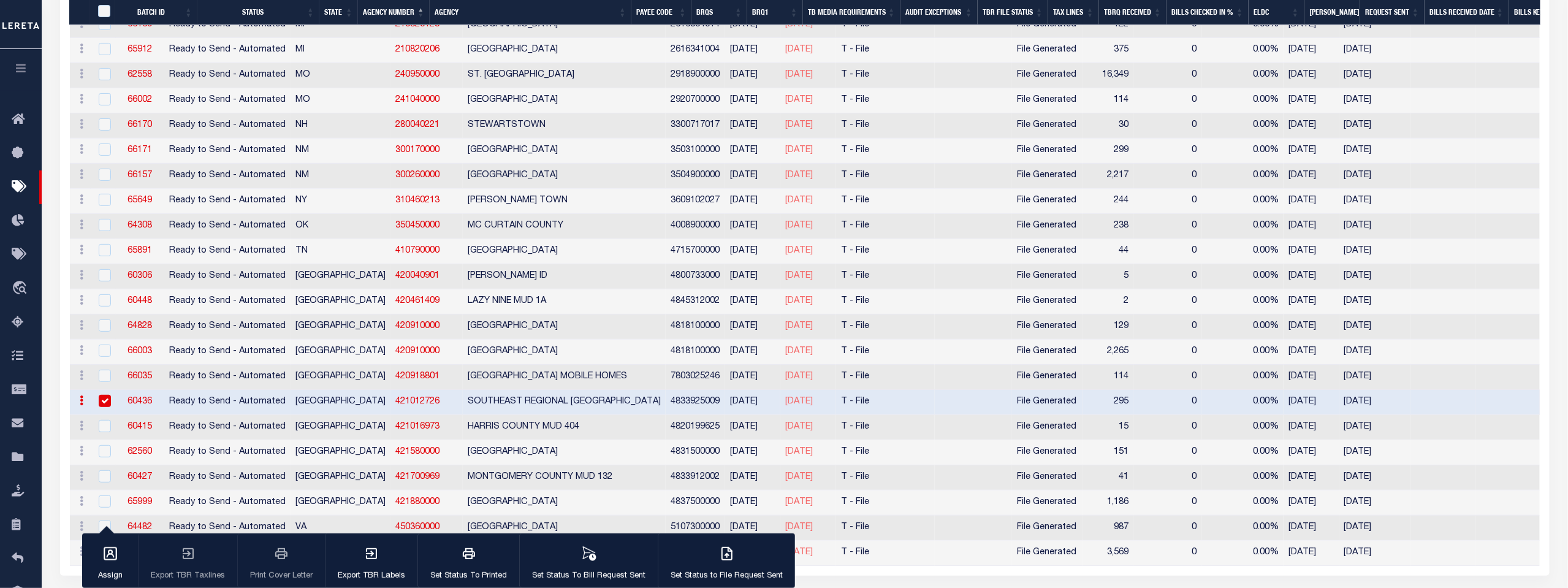
click at [100, 394] on input "checkbox" at bounding box center [105, 400] width 12 height 12
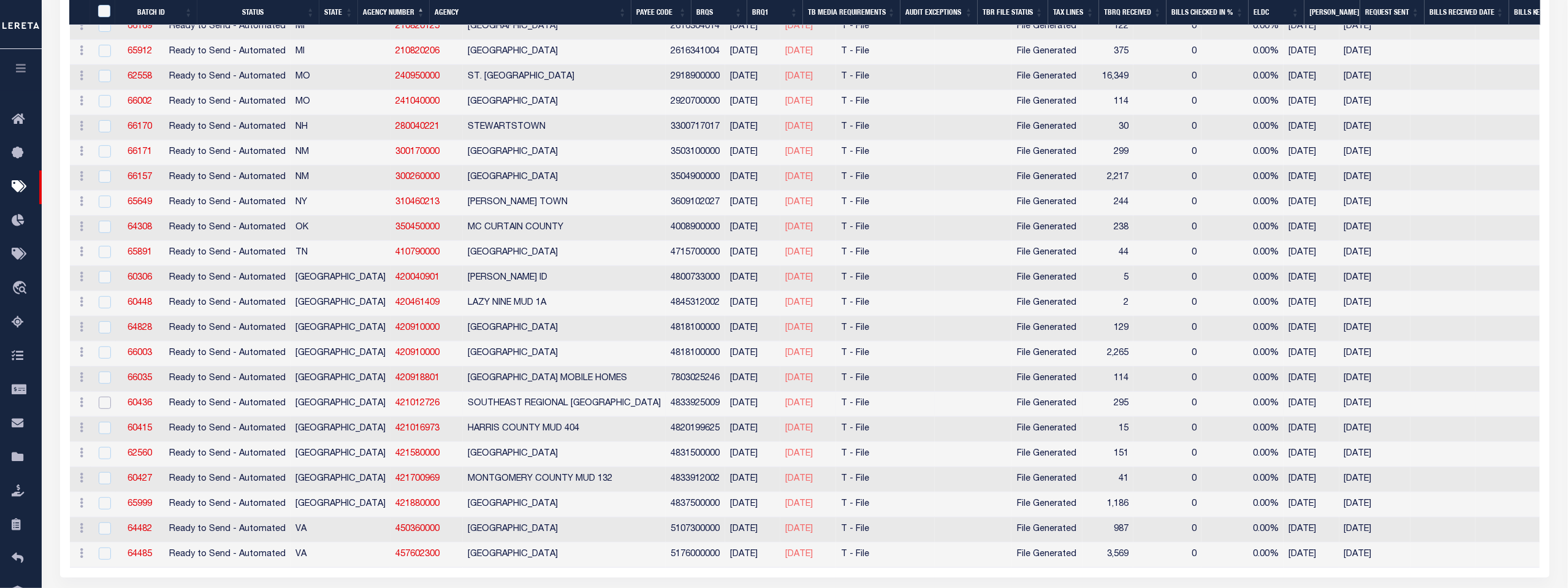
click at [100, 397] on input "checkbox" at bounding box center [105, 403] width 12 height 12
checkbox input "true"
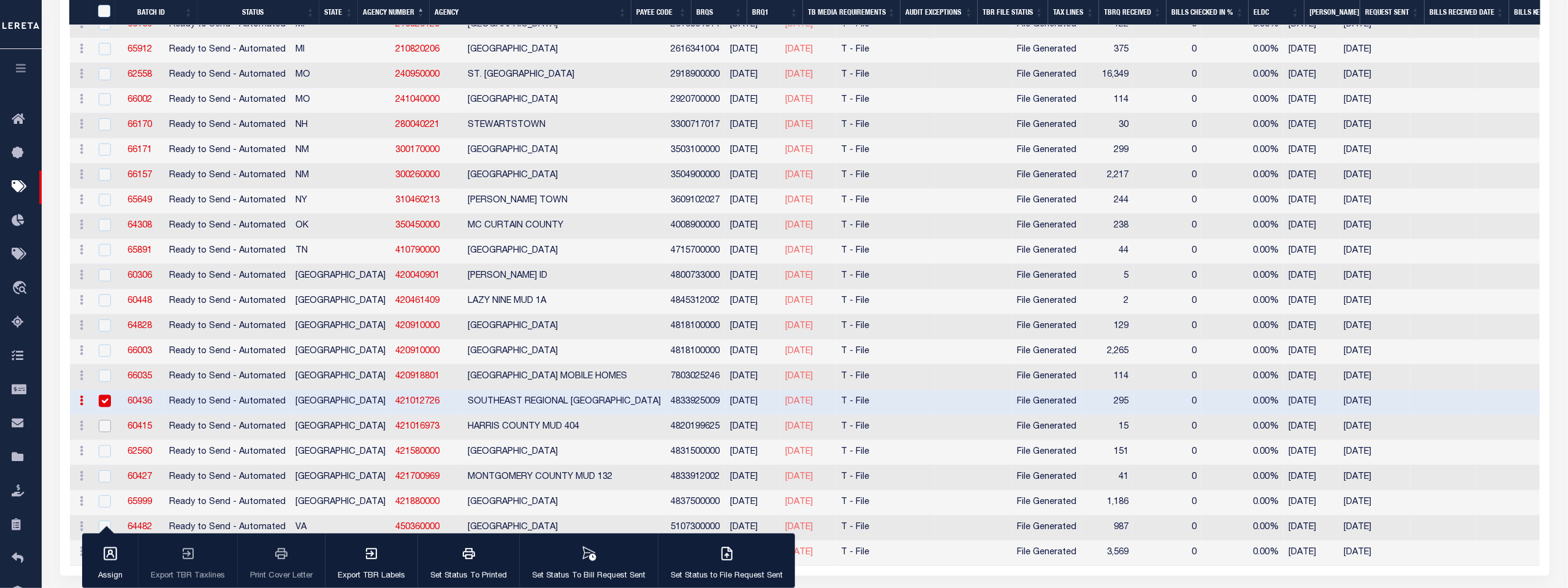
click at [107, 420] on input "checkbox" at bounding box center [105, 426] width 12 height 12
checkbox input "true"
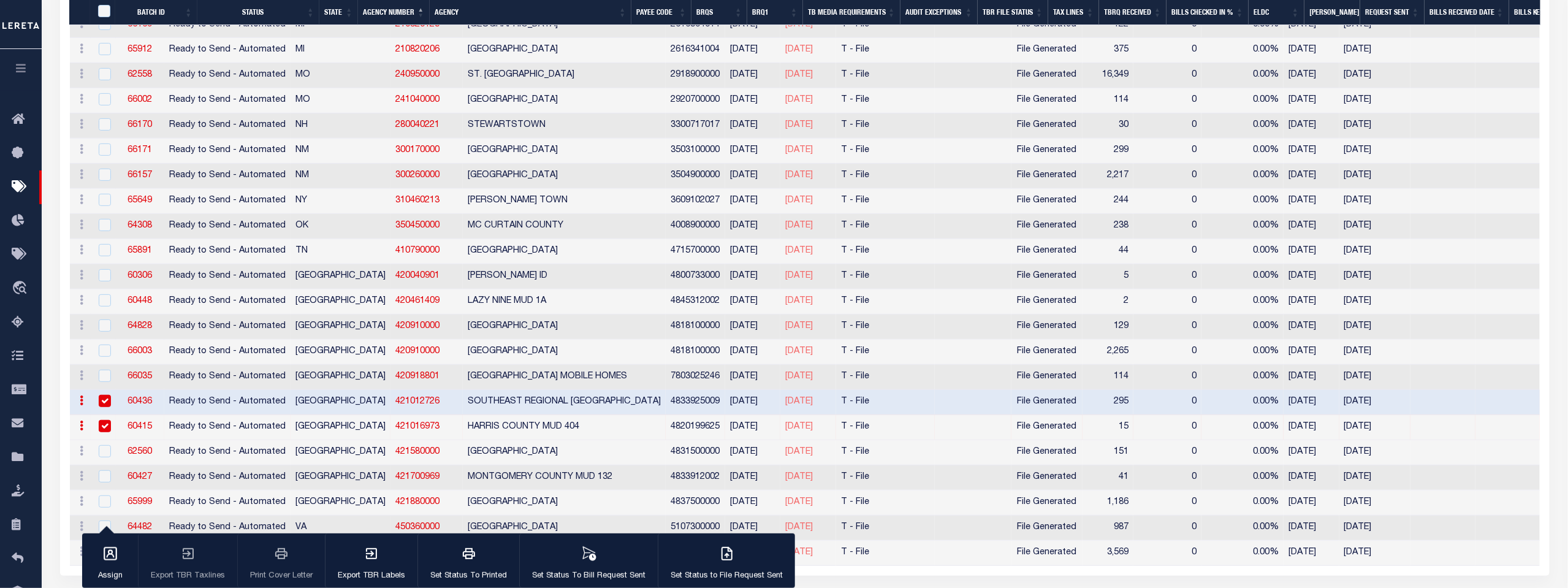
scroll to position [3012, 0]
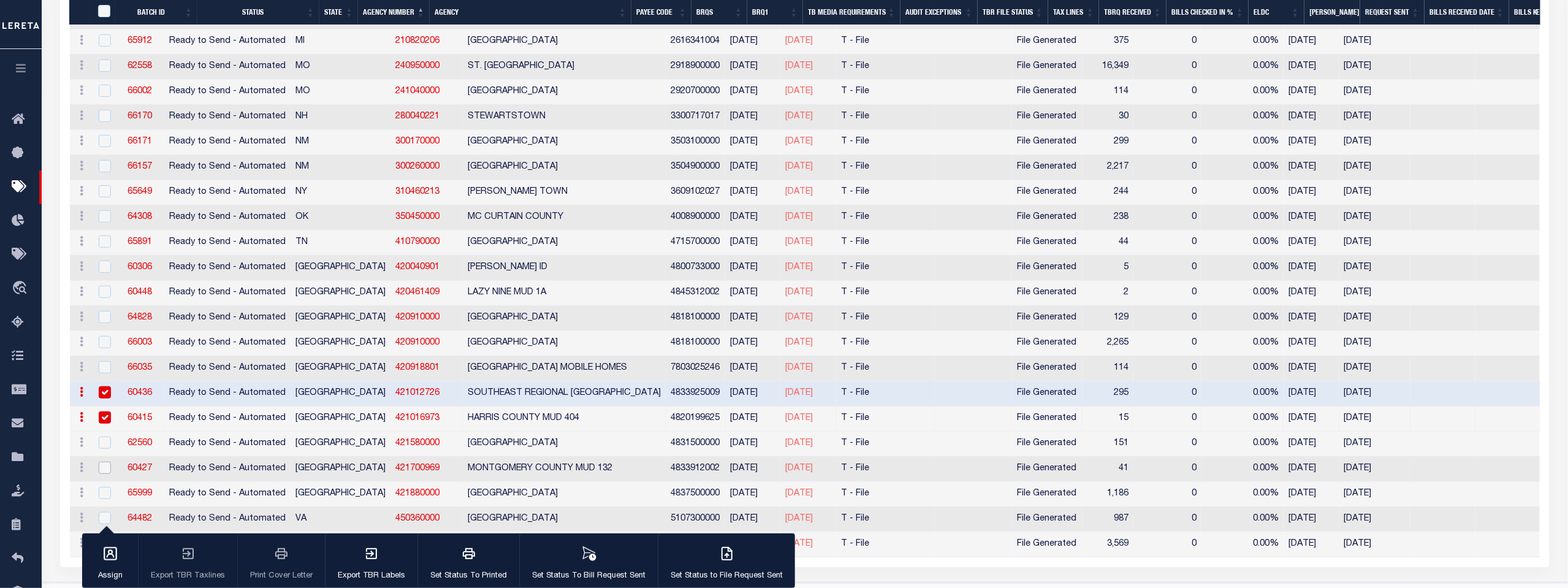
click at [104, 461] on input "checkbox" at bounding box center [105, 467] width 12 height 12
checkbox input "true"
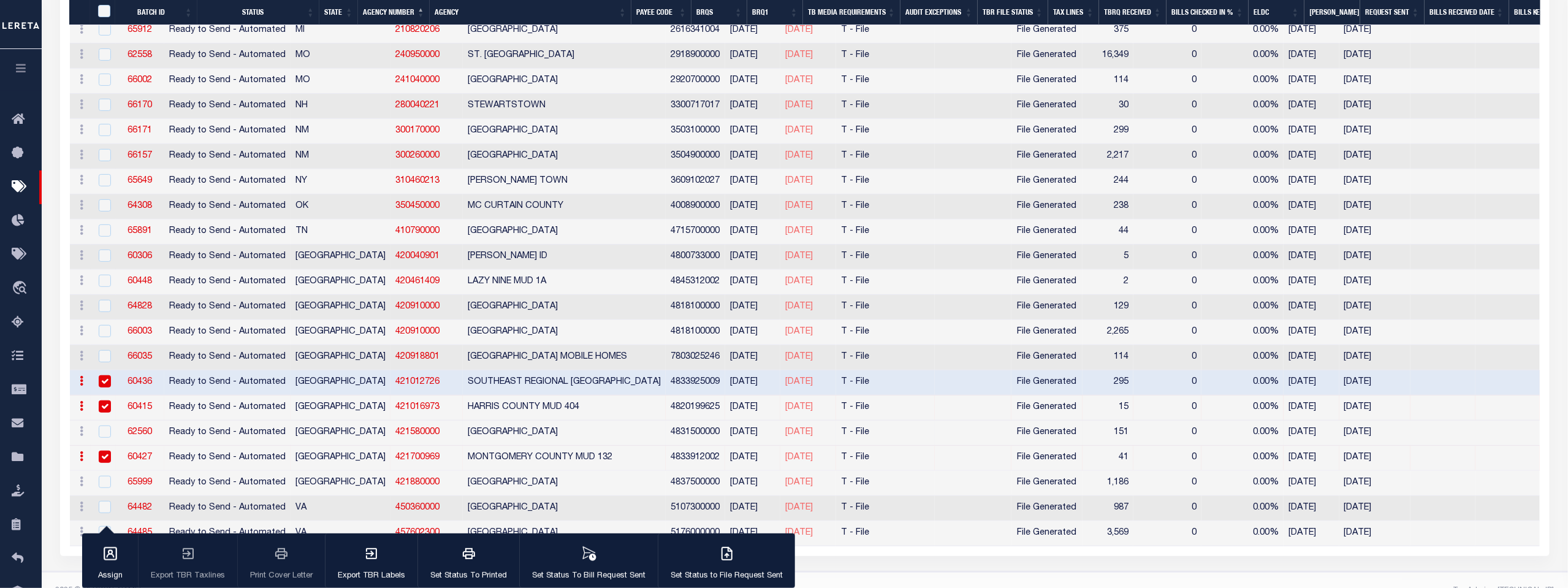
scroll to position [3029, 0]
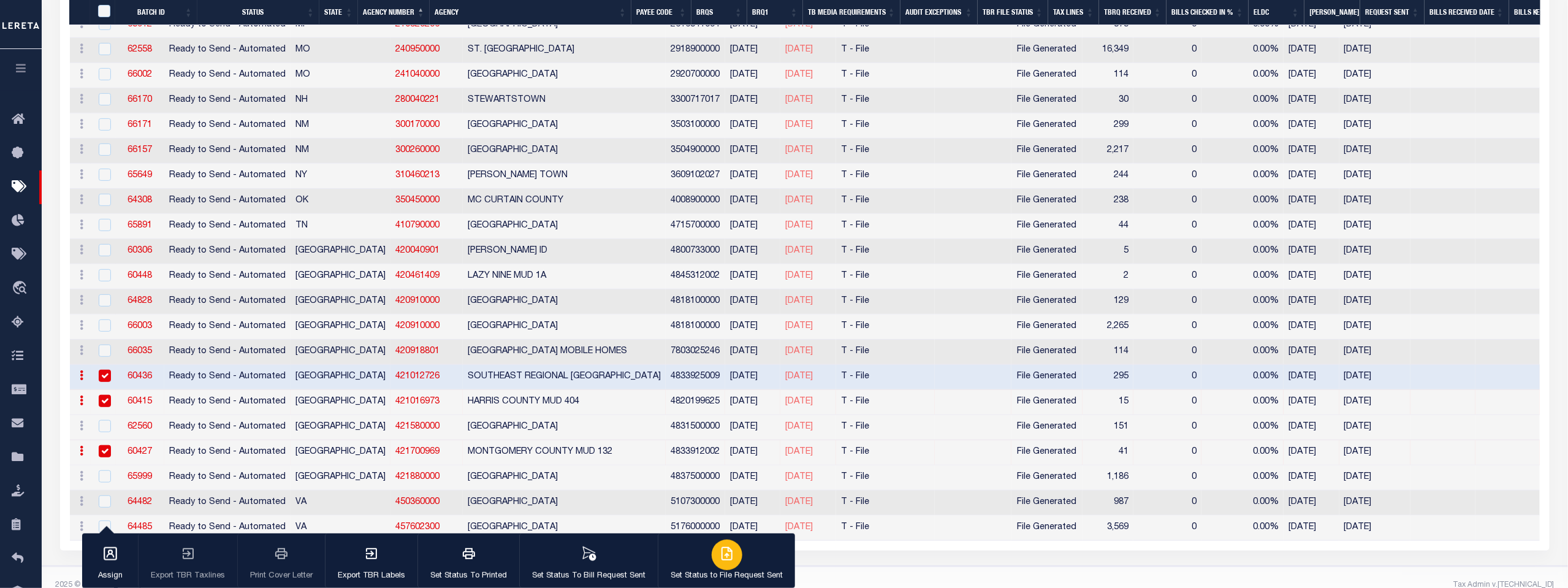
click at [720, 558] on icon "button" at bounding box center [727, 553] width 15 height 15
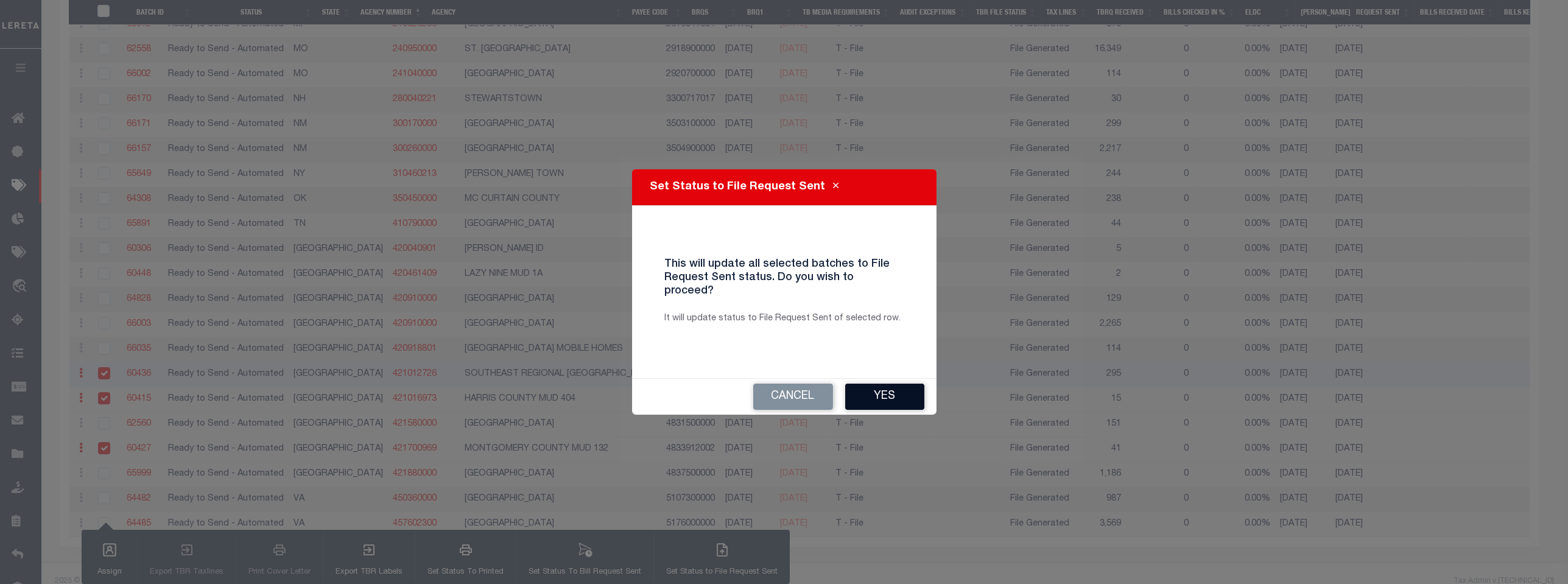
click at [884, 390] on button "Yes" at bounding box center [885, 396] width 80 height 27
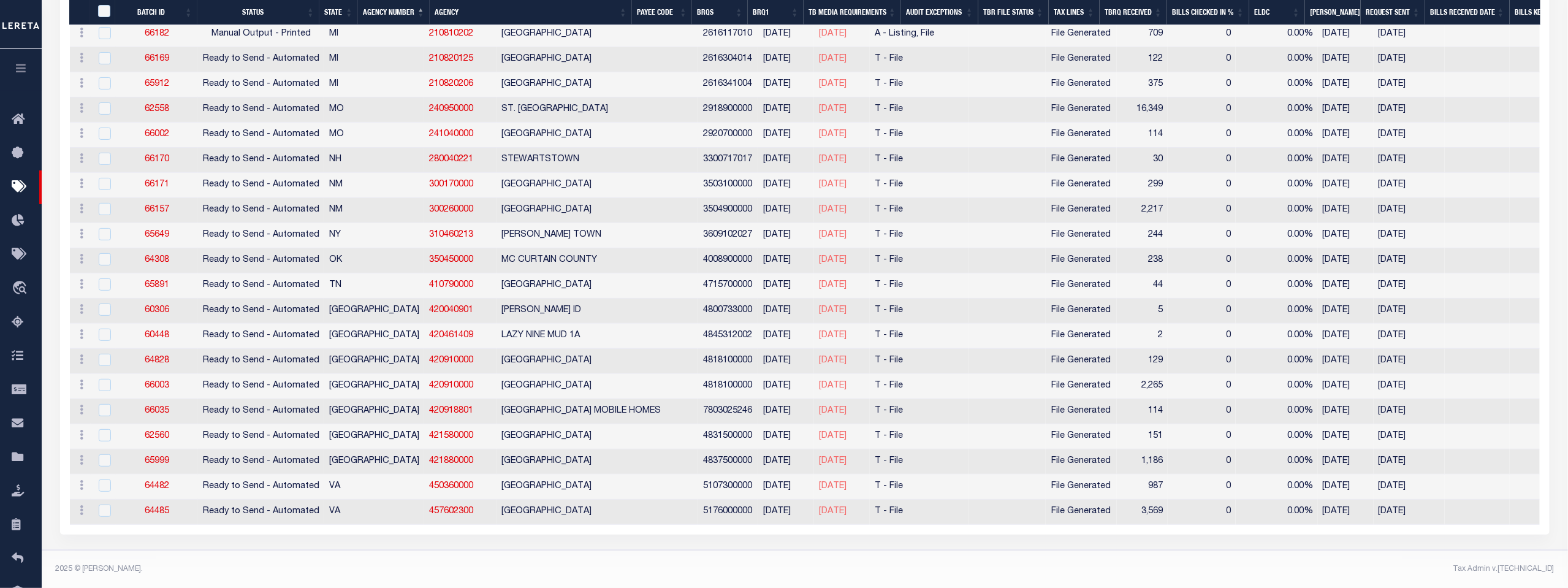
scroll to position [2931, 0]
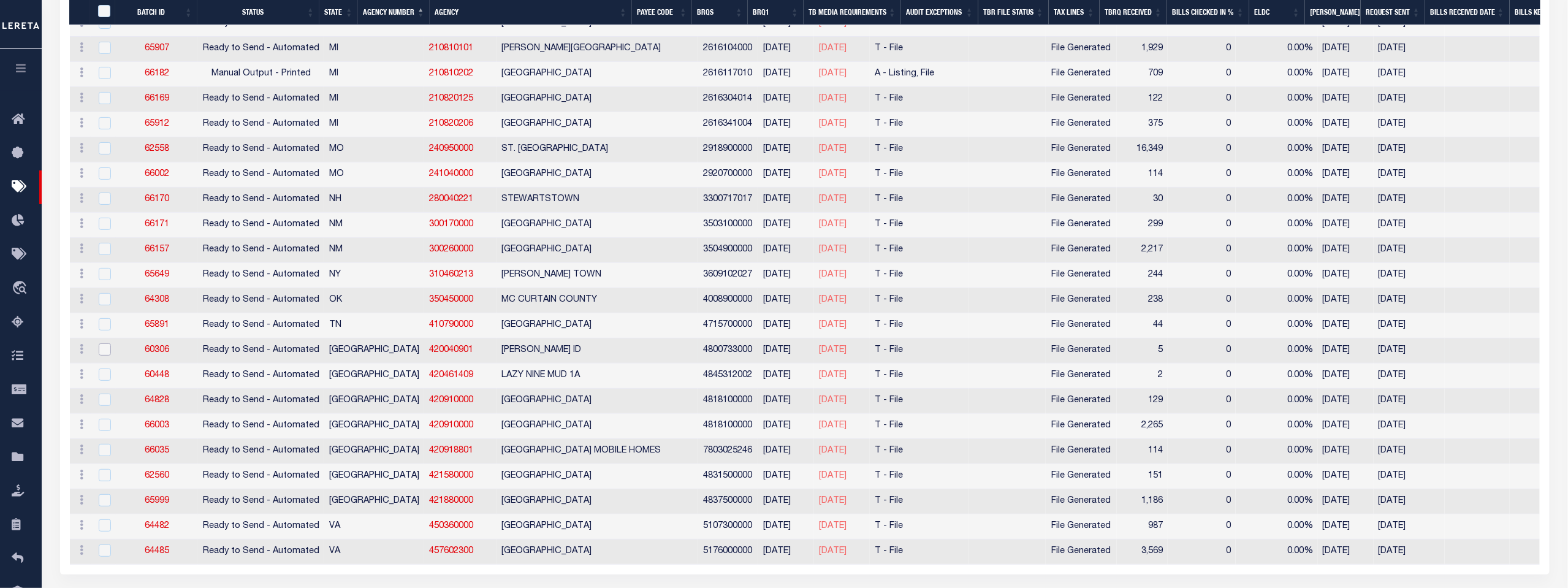
click at [101, 344] on input "checkbox" at bounding box center [105, 350] width 12 height 12
checkbox input "true"
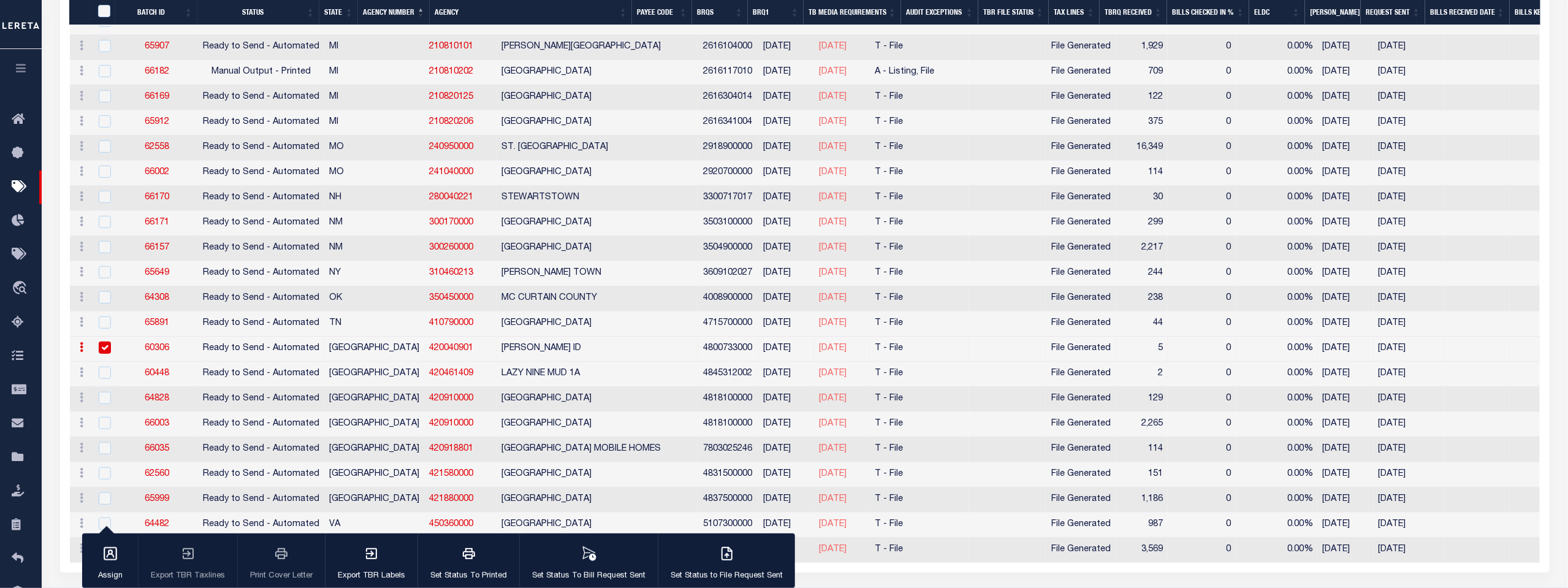
scroll to position [2929, 0]
click at [105, 369] on input "checkbox" at bounding box center [105, 375] width 12 height 12
checkbox input "true"
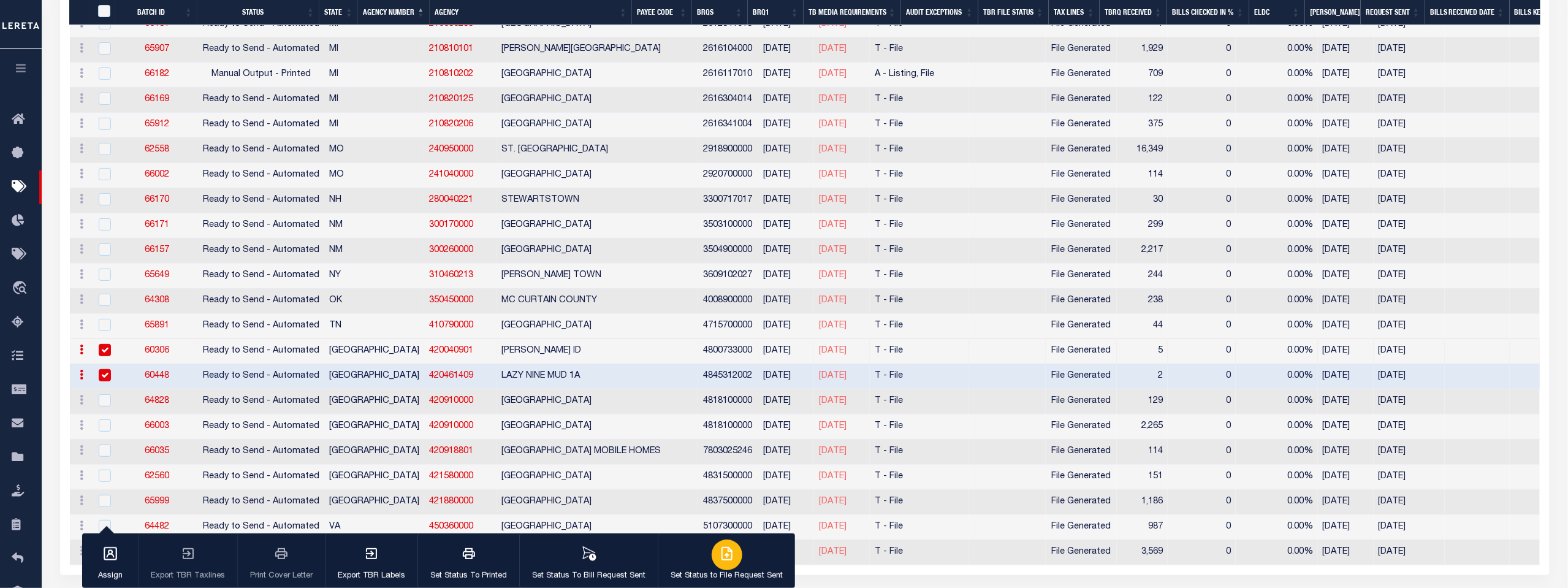
click at [720, 558] on icon "button" at bounding box center [727, 553] width 15 height 15
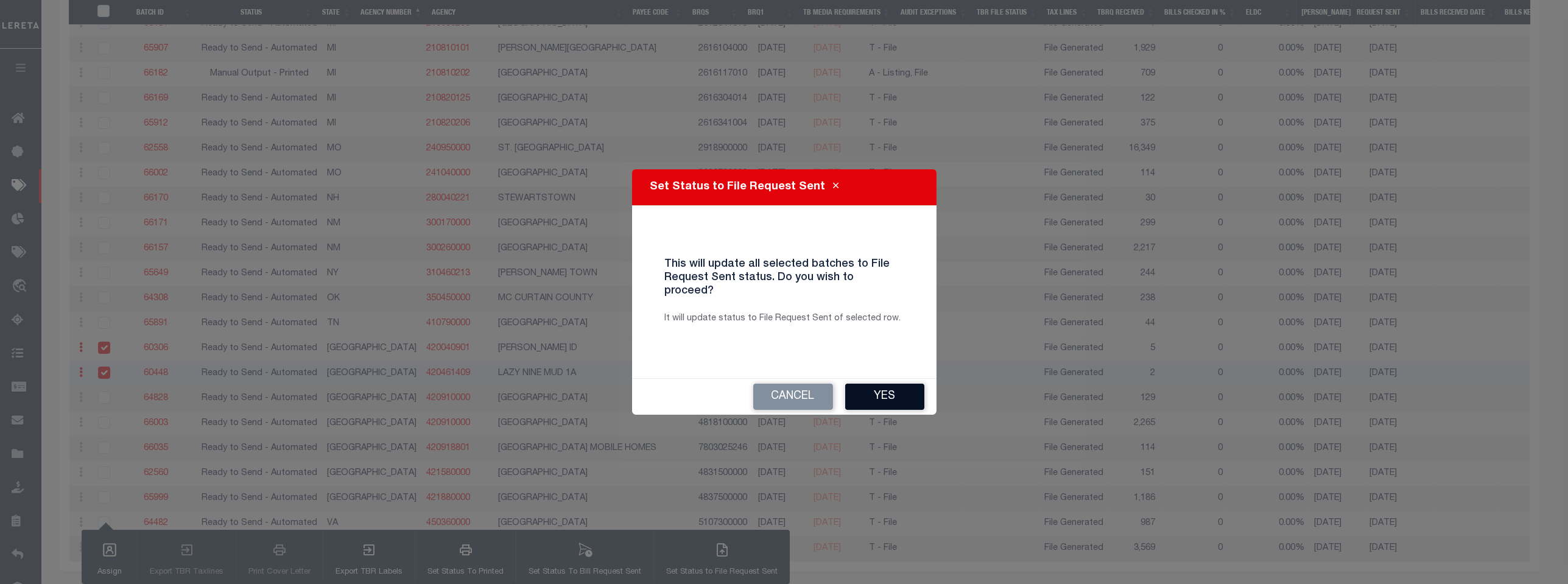
click at [885, 396] on button "Yes" at bounding box center [885, 396] width 80 height 27
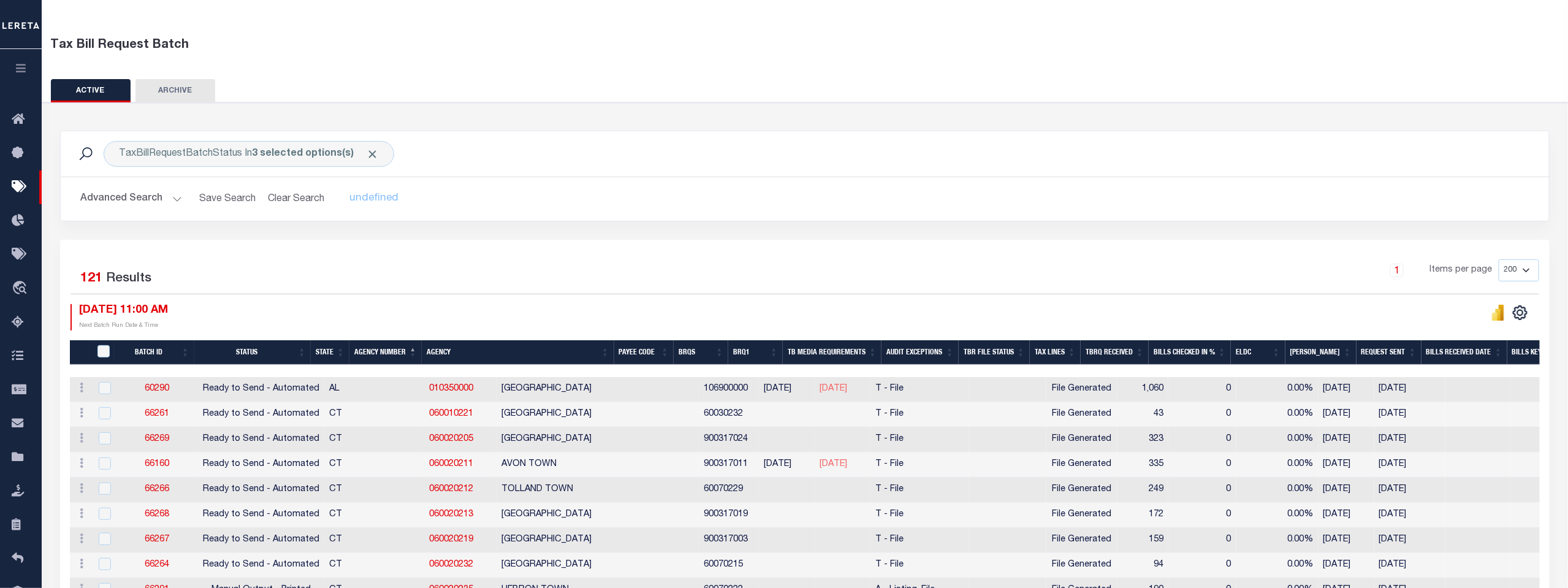
scroll to position [0, 0]
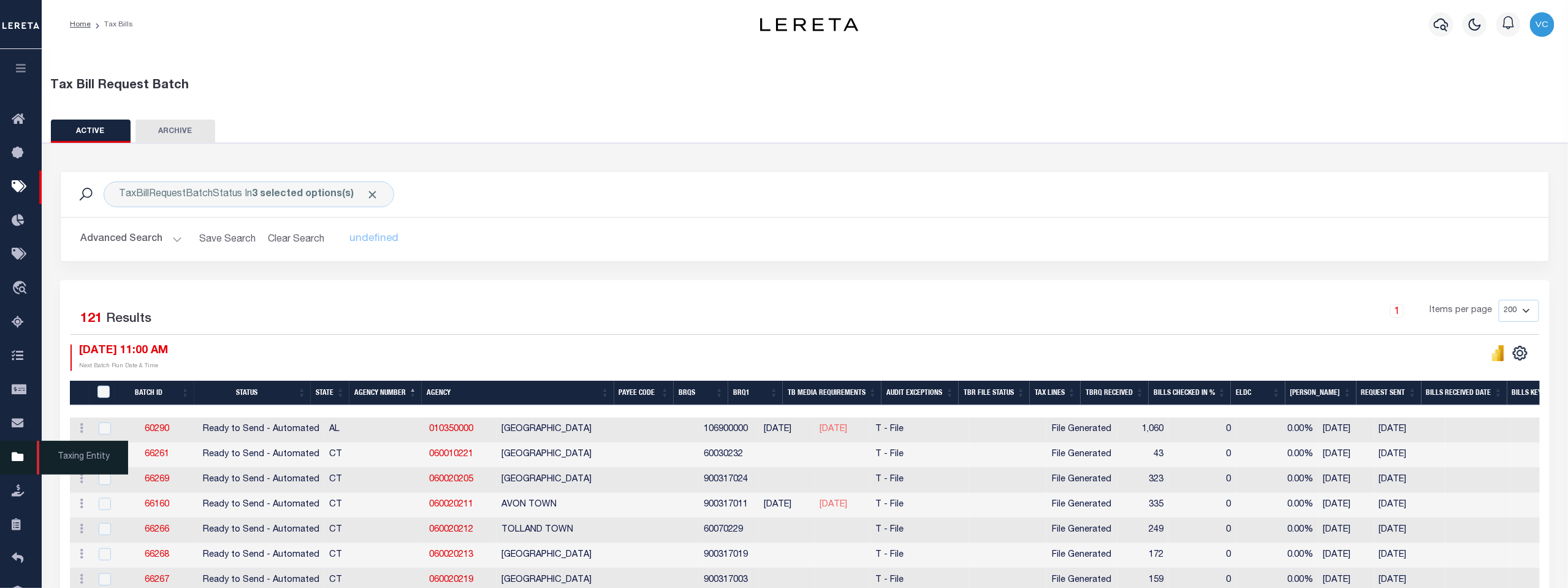
click at [15, 452] on link "Taxing Entity" at bounding box center [21, 457] width 41 height 34
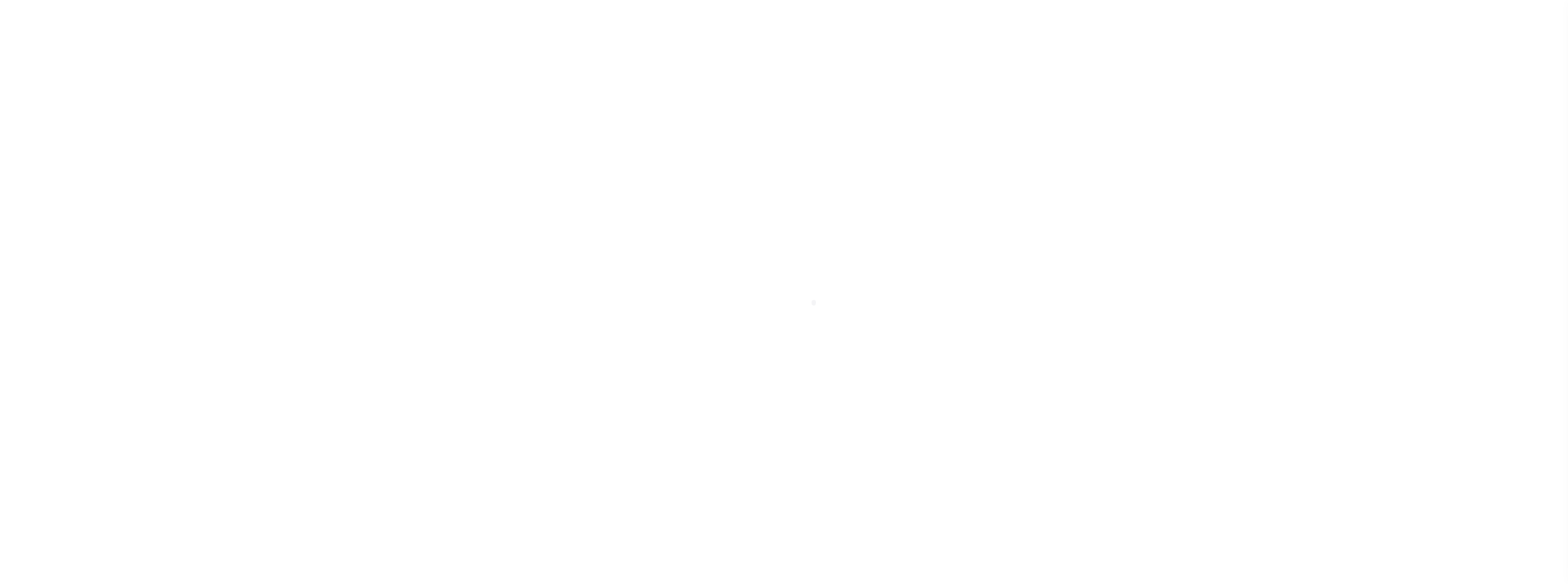
scroll to position [9, 0]
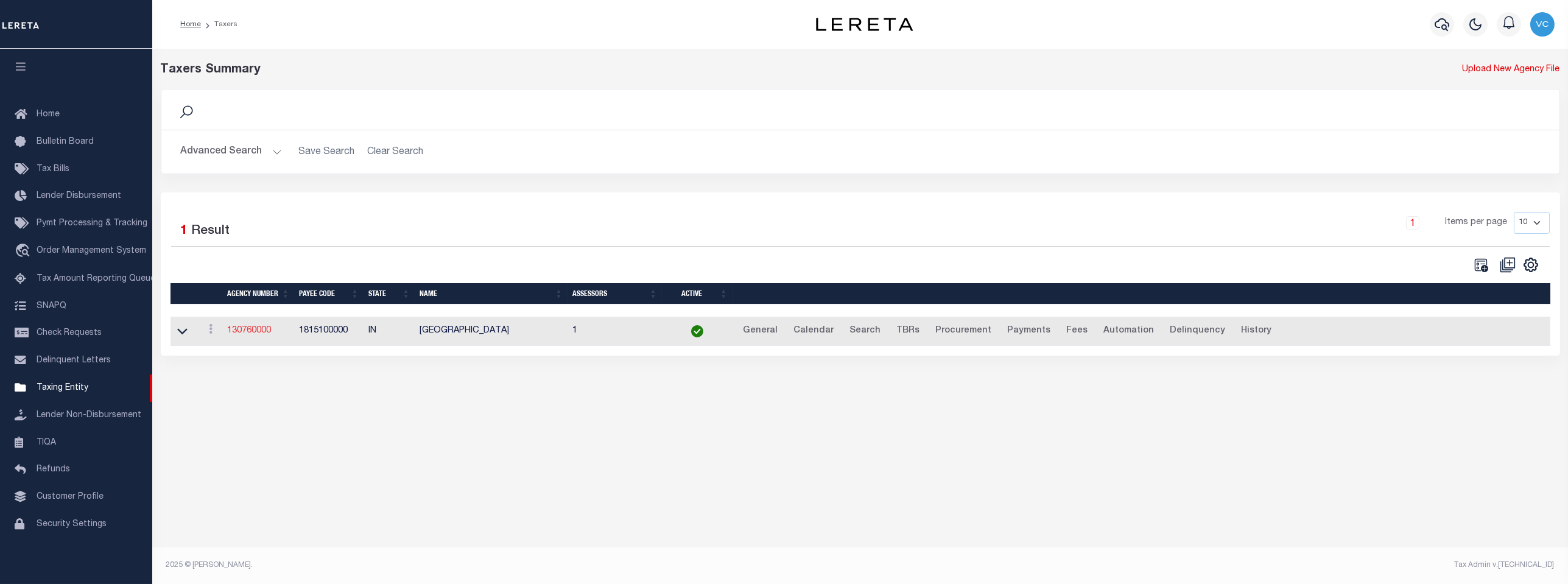
click at [251, 333] on link "130760000" at bounding box center [249, 331] width 44 height 9
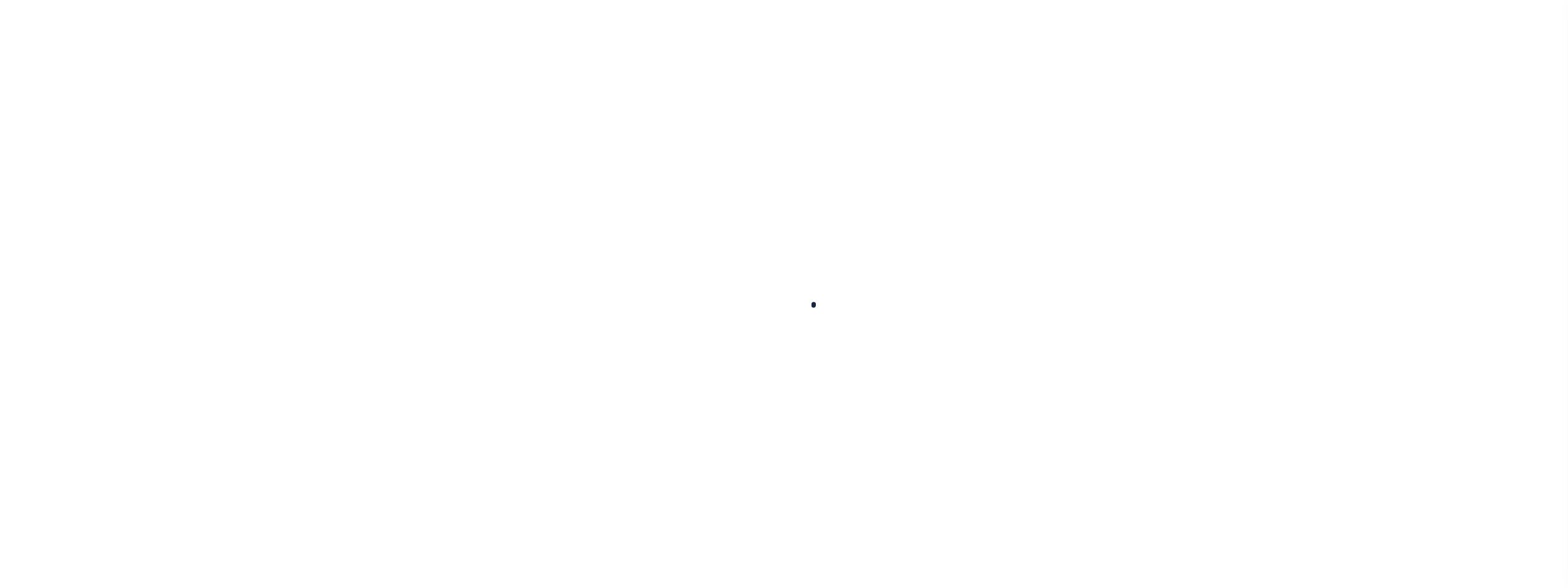
select select
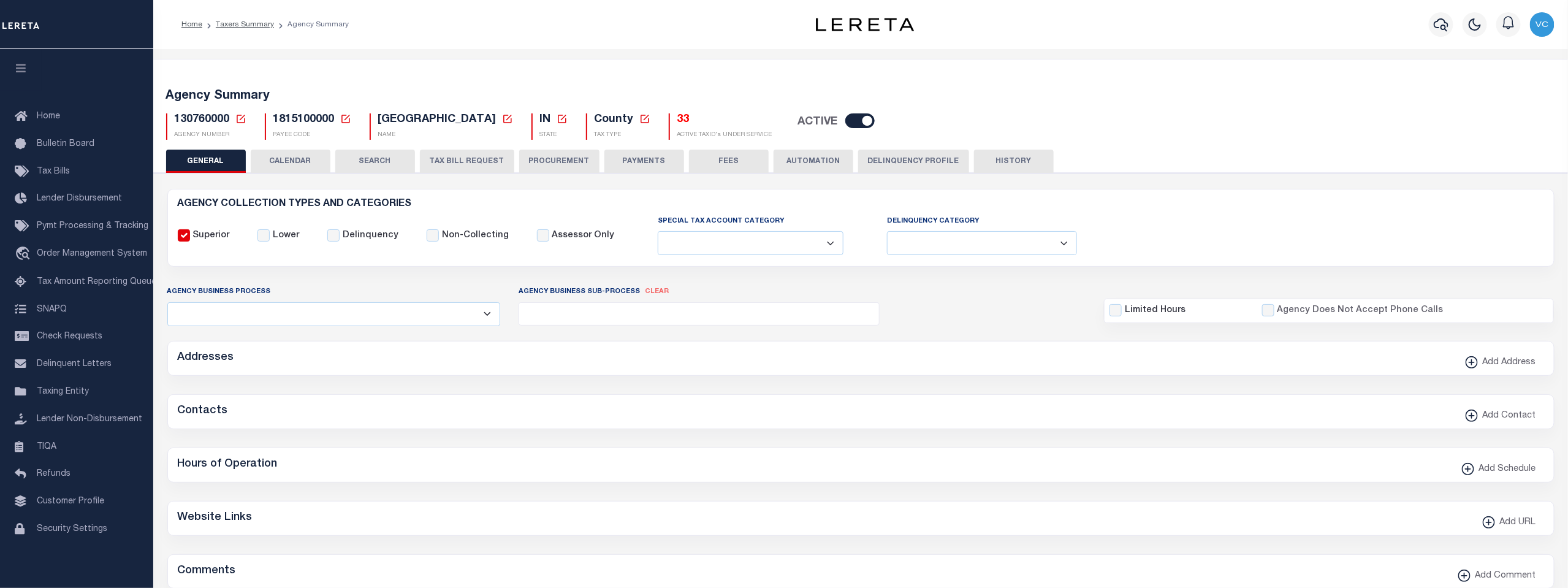
checkbox input "false"
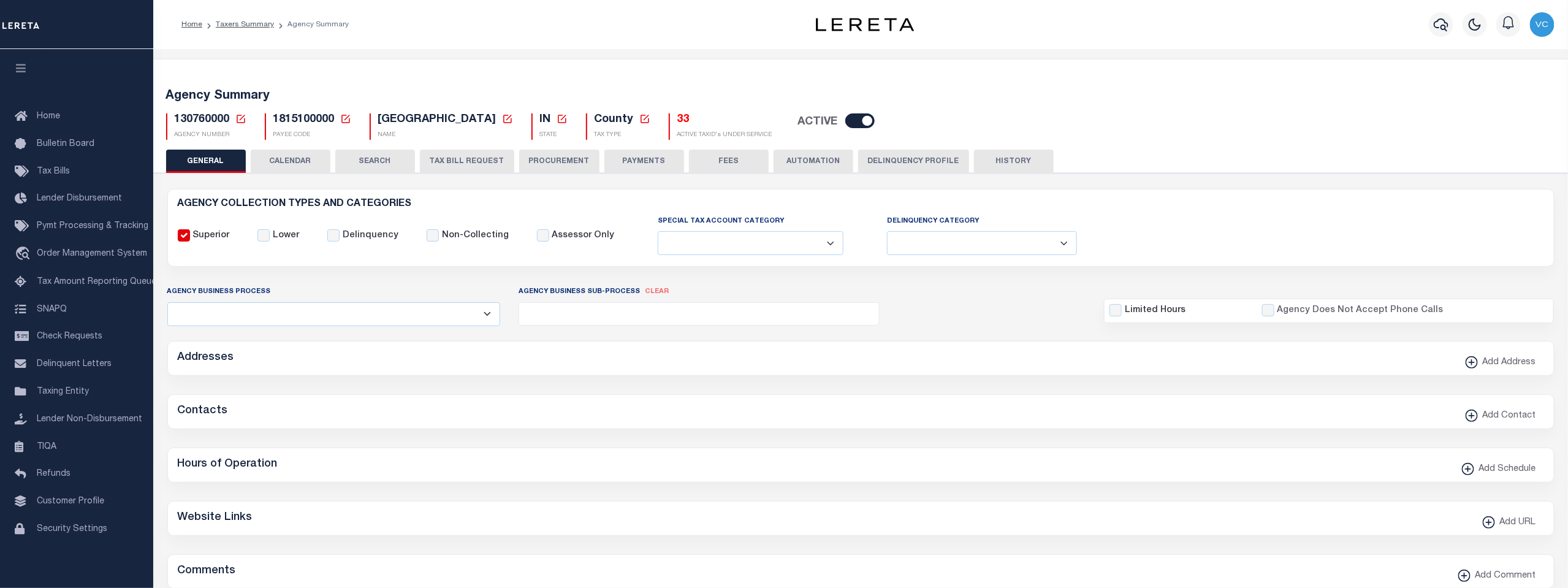
type input "1815100000"
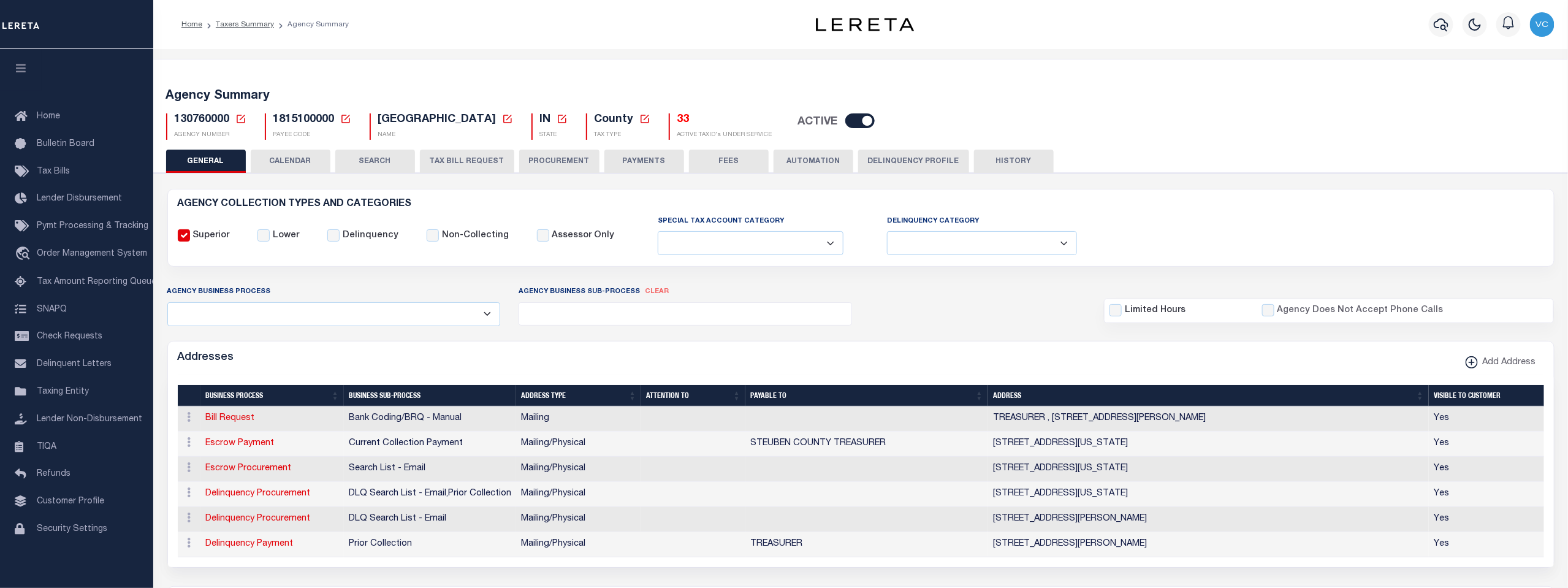
click at [239, 119] on icon at bounding box center [241, 119] width 9 height 9
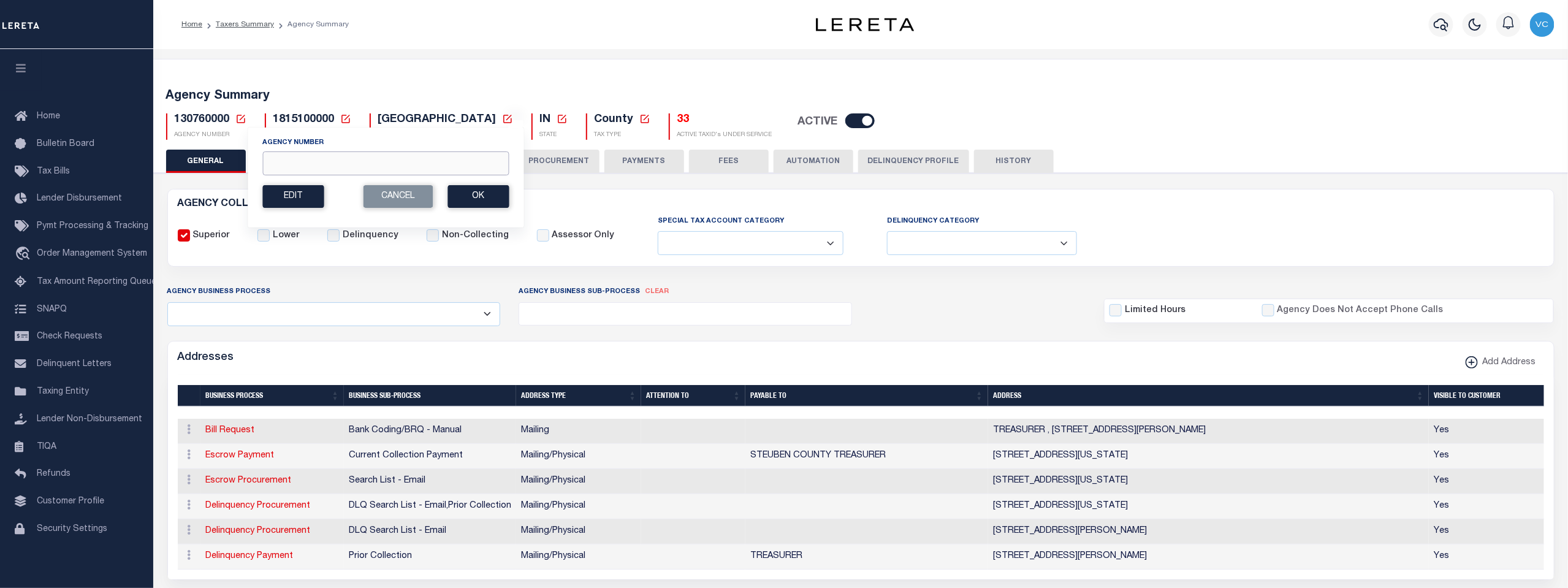
click at [270, 159] on input "Agency Number" at bounding box center [386, 164] width 246 height 24
type input "230010000"
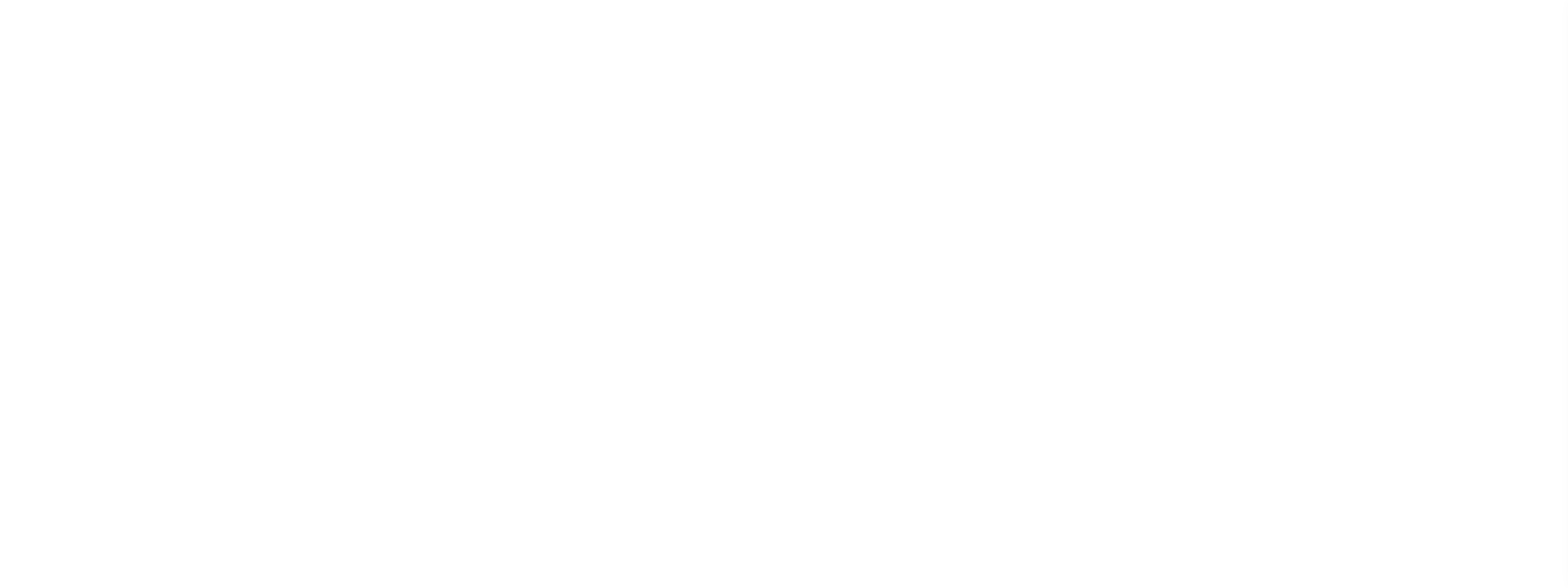
select select
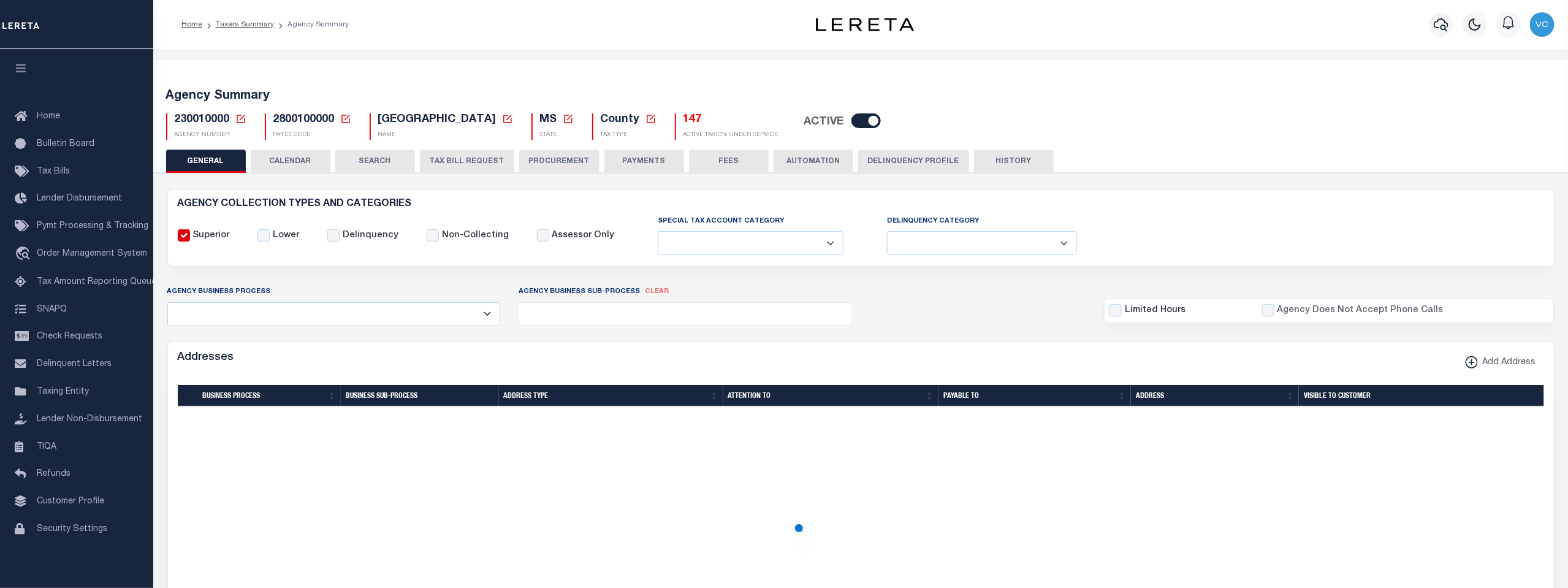
click at [472, 160] on button "TAX BILL REQUEST" at bounding box center [468, 161] width 95 height 23
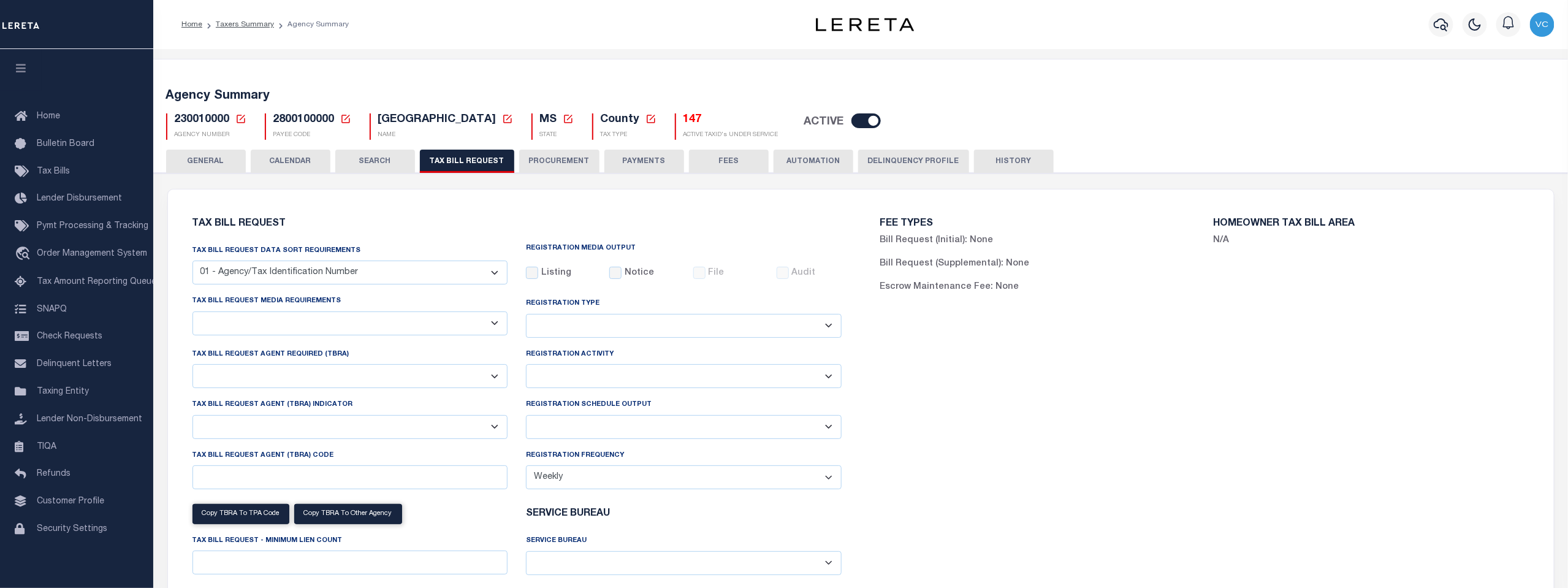
select select "30"
checkbox input "false"
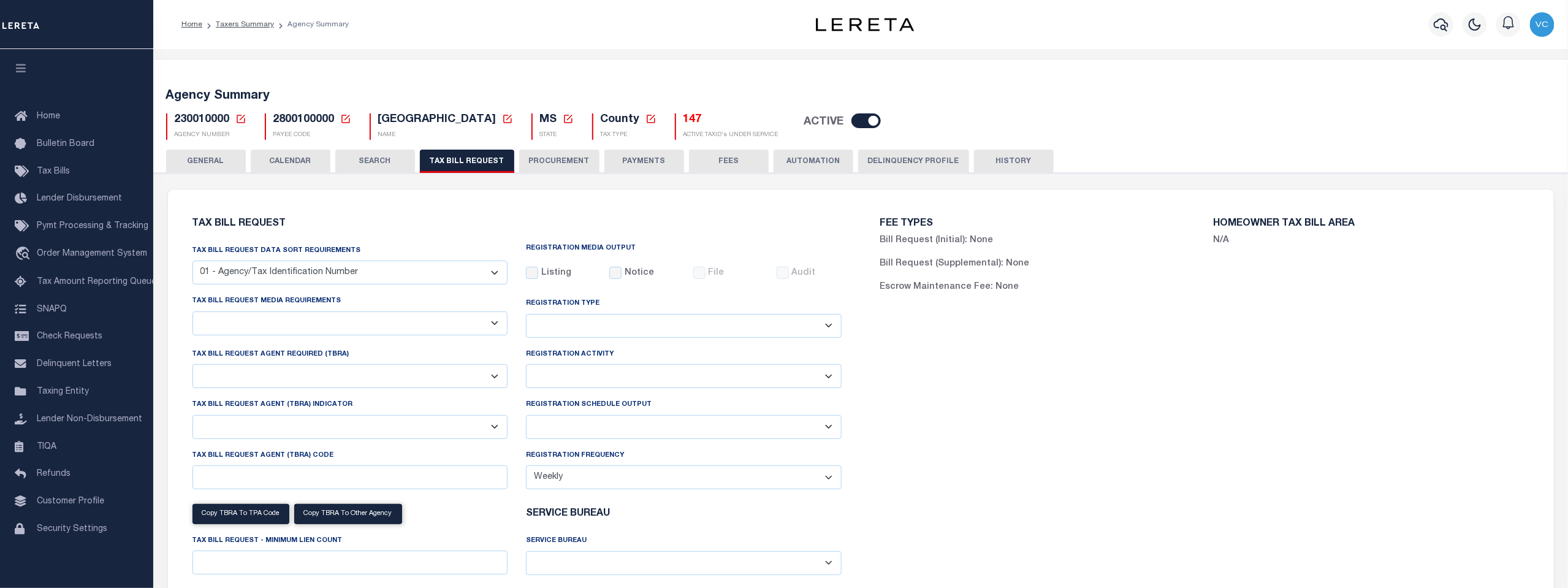
select select "22"
select select "true"
select select "13"
type input "0790"
select select
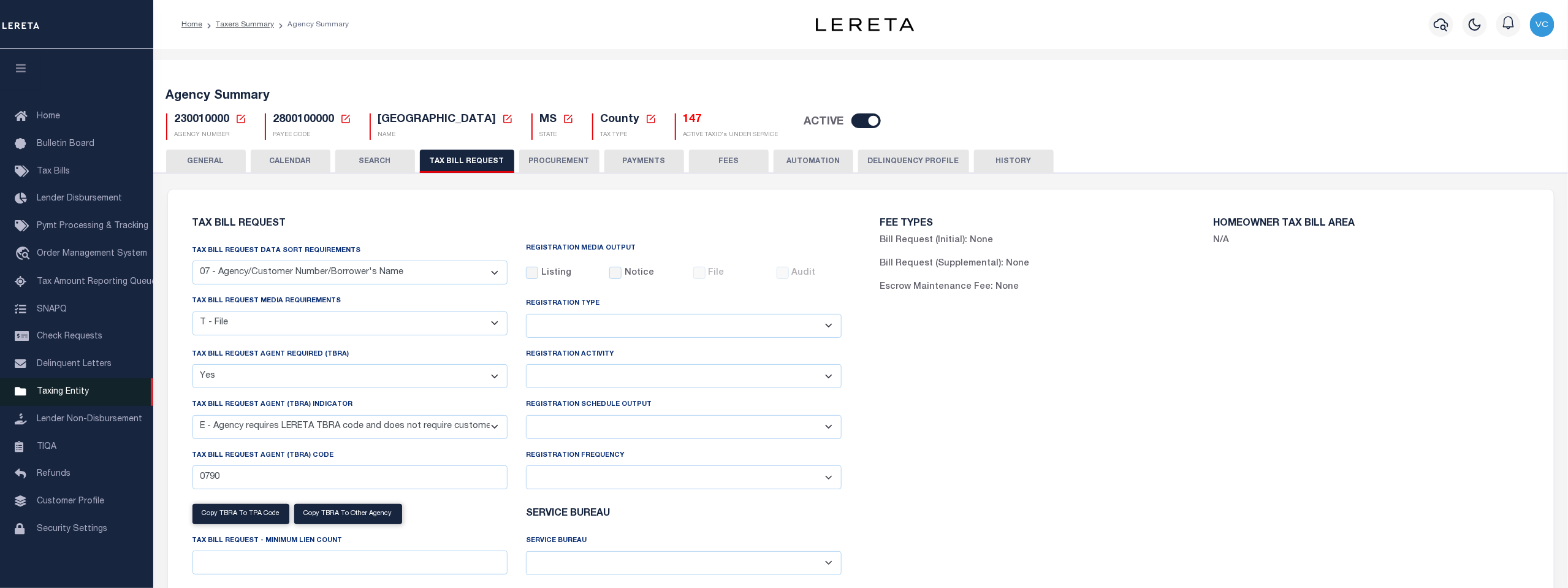
click at [60, 393] on span "Taxing Entity" at bounding box center [63, 392] width 53 height 9
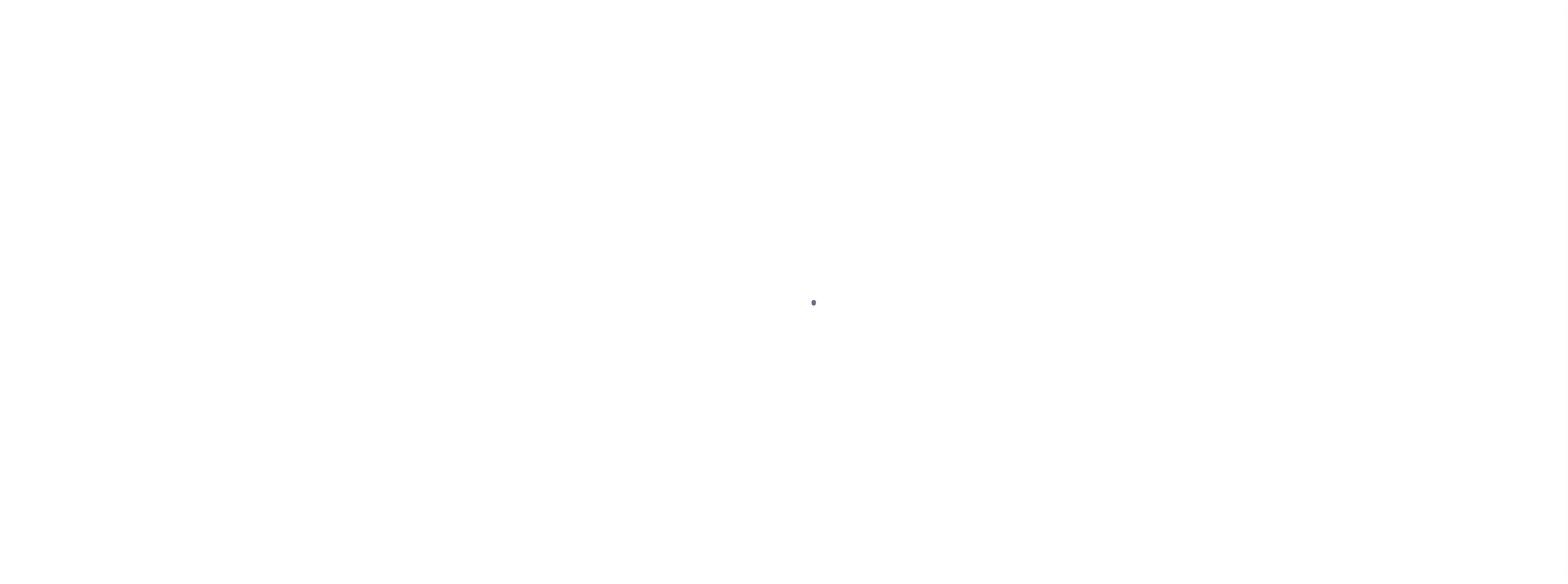
scroll to position [9, 0]
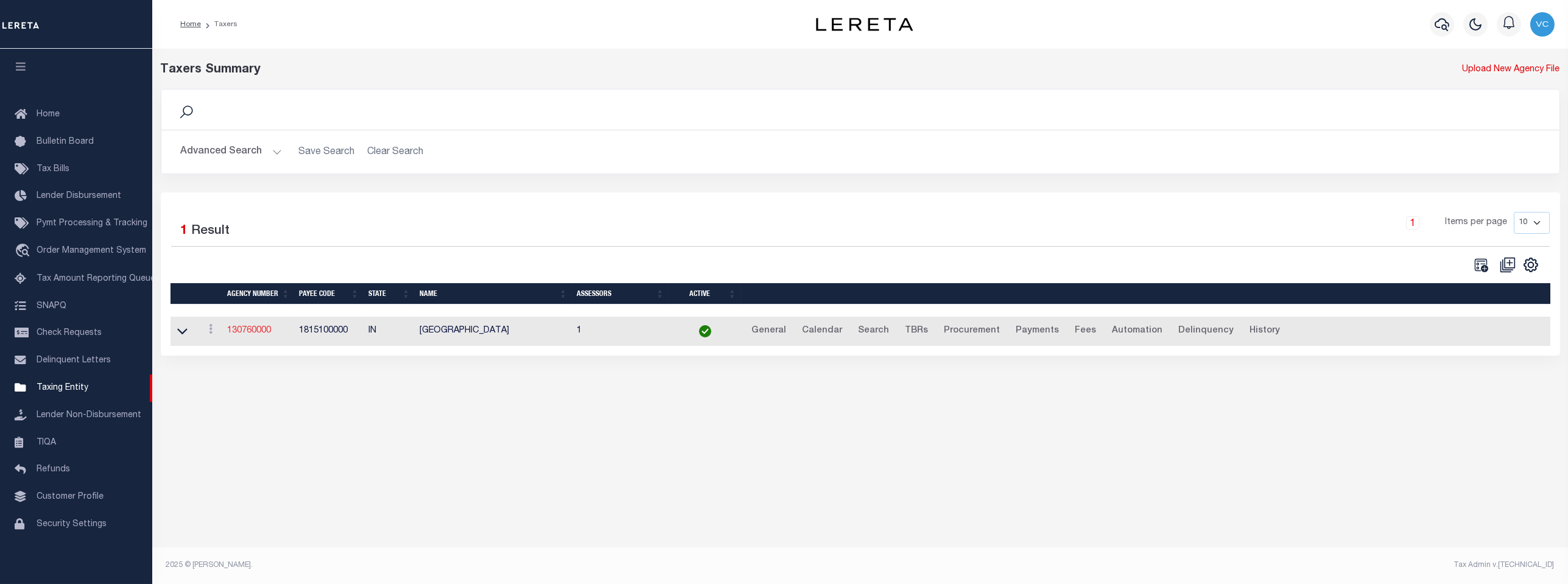
click at [263, 334] on link "130760000" at bounding box center [249, 331] width 44 height 9
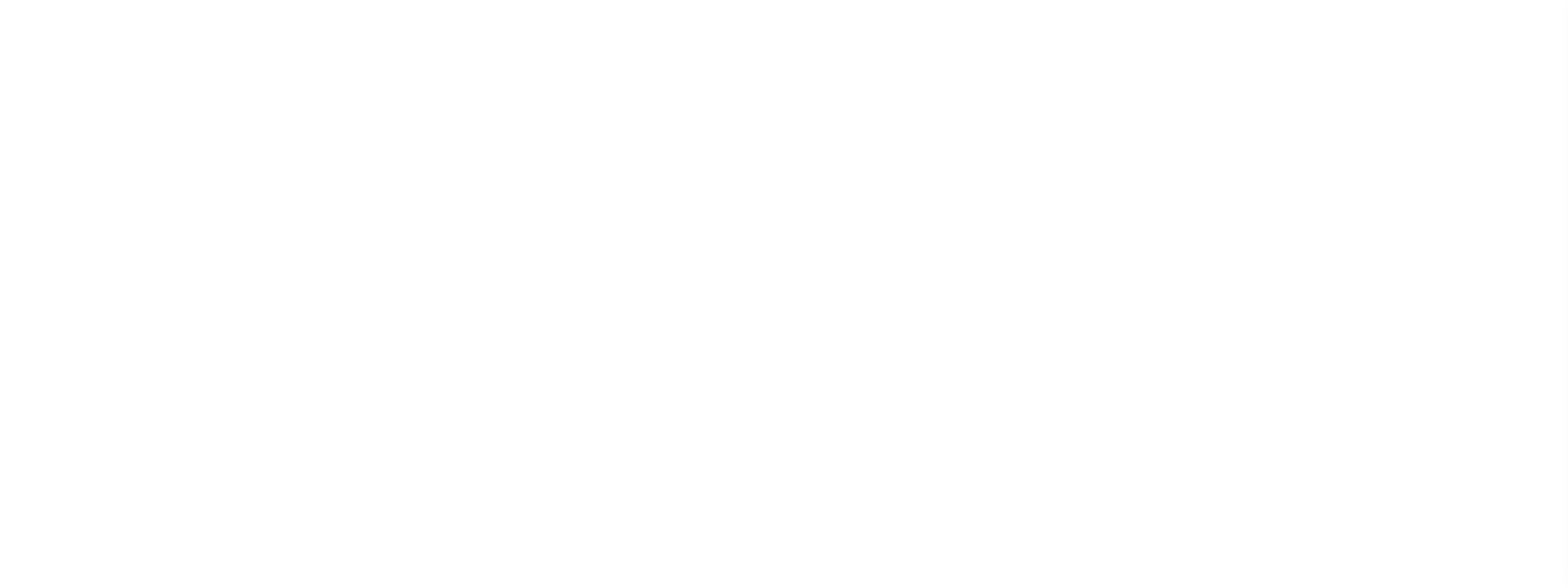
select select
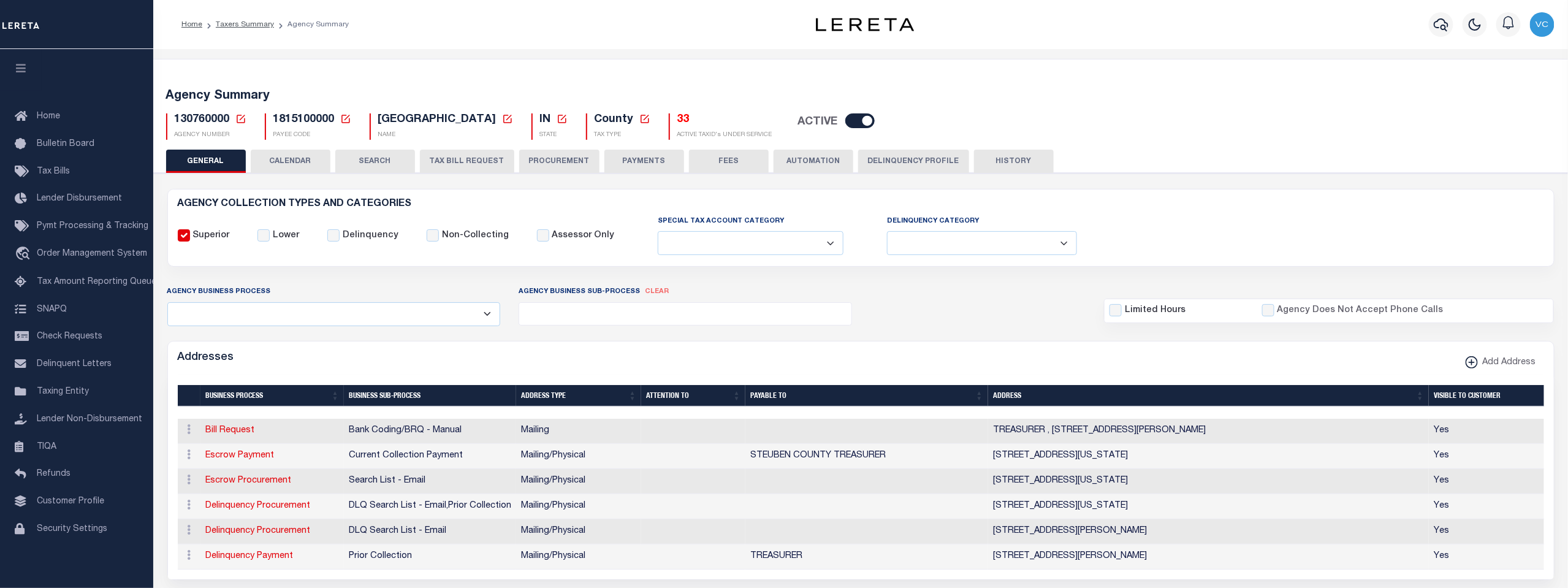
click at [238, 121] on icon at bounding box center [240, 119] width 11 height 11
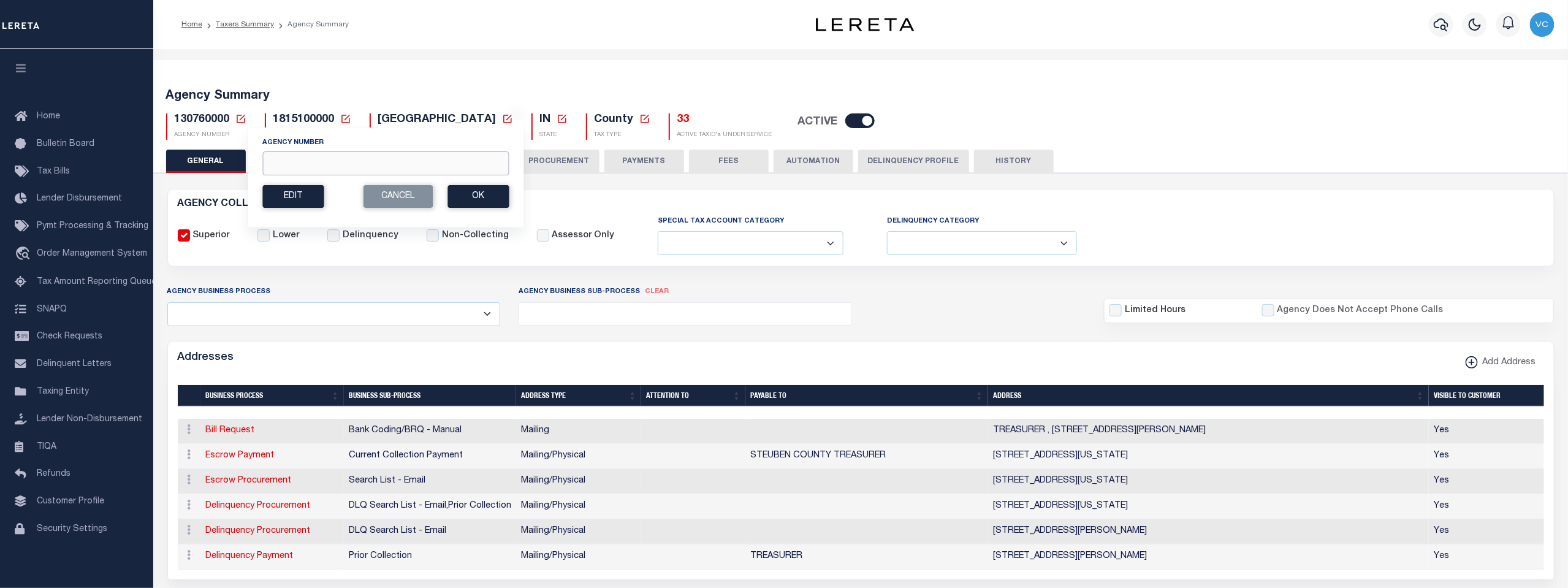
click at [280, 167] on input "Agency Number" at bounding box center [386, 164] width 246 height 24
type input "230010000"
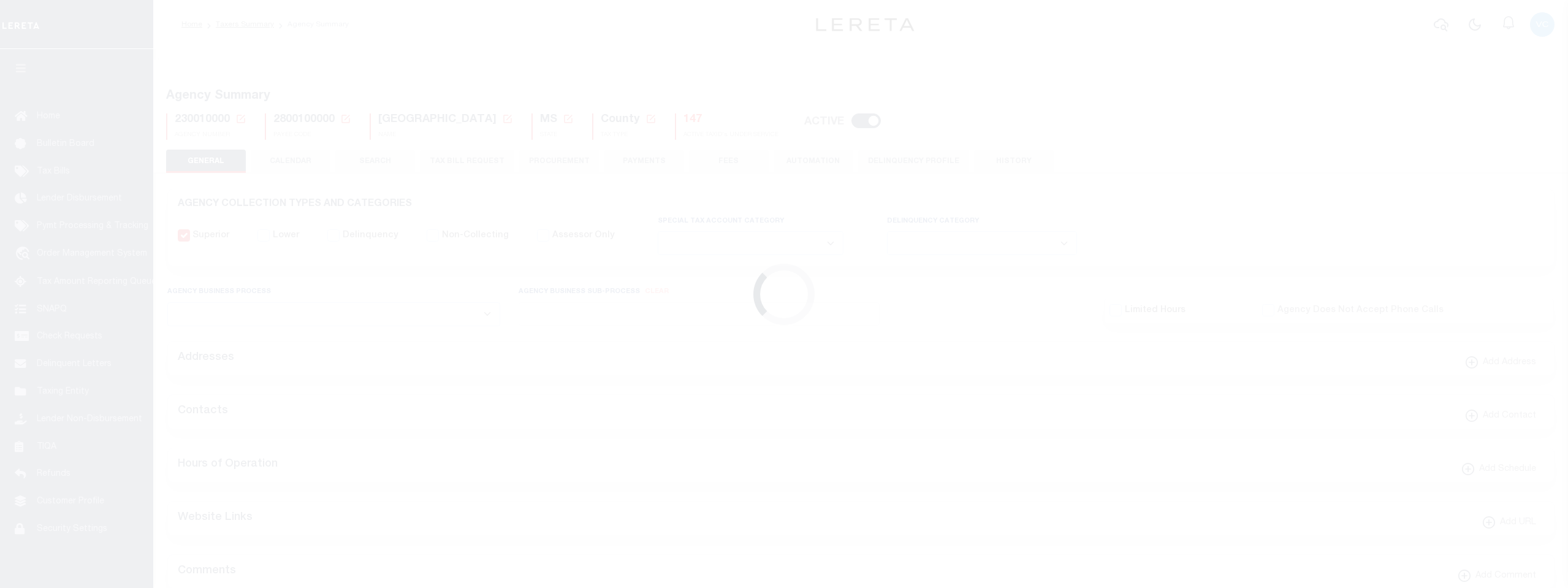
select select
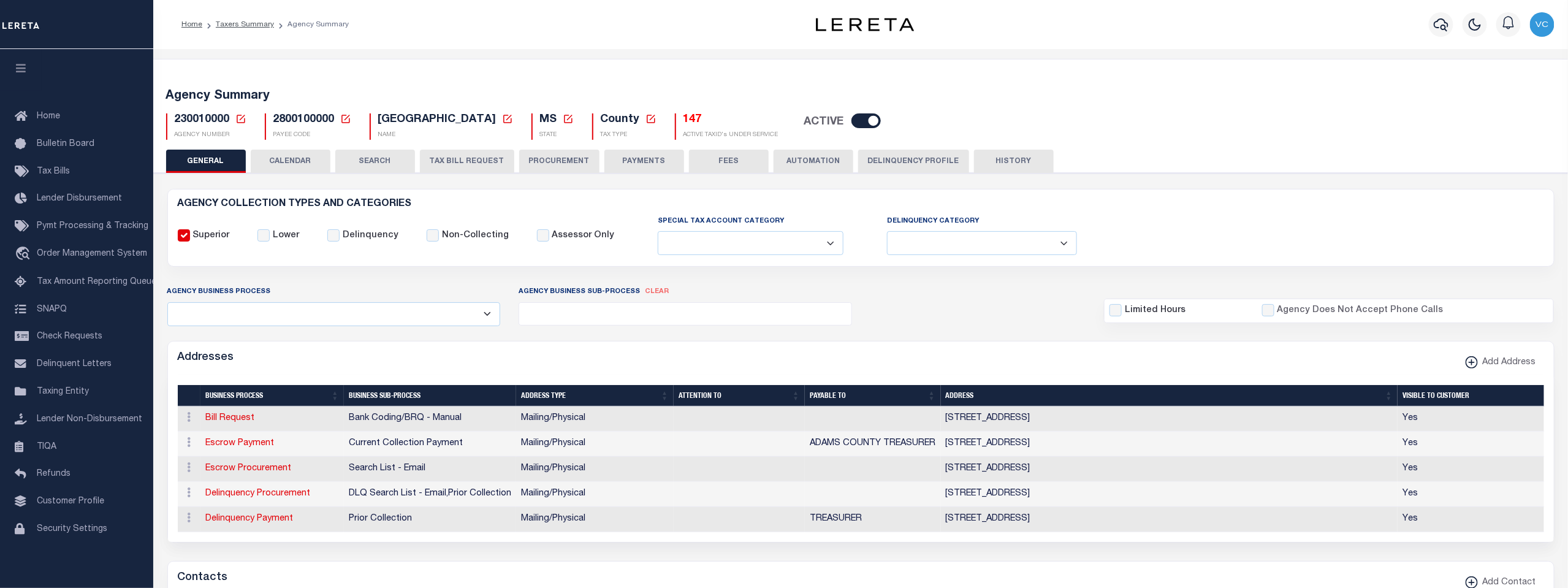
click at [458, 158] on button "TAX BILL REQUEST" at bounding box center [468, 161] width 95 height 23
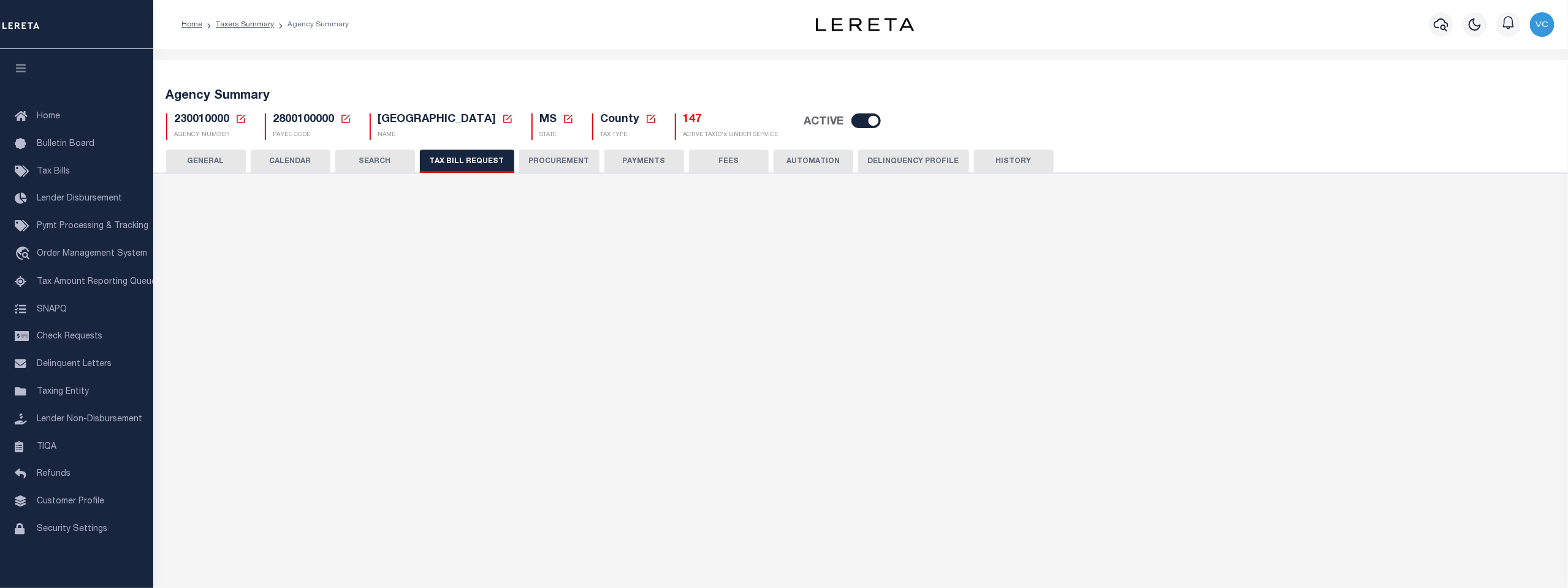
select select "30"
checkbox input "false"
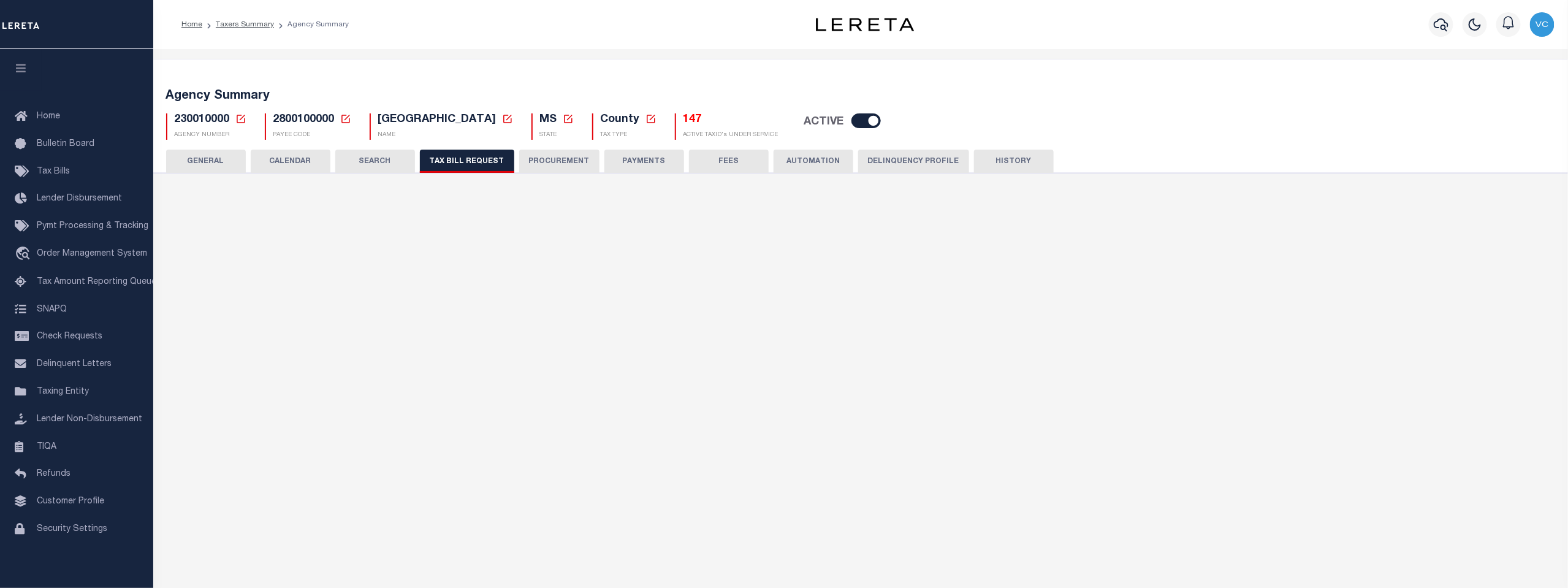
select select "22"
select select "true"
select select "13"
type input "0790"
select select
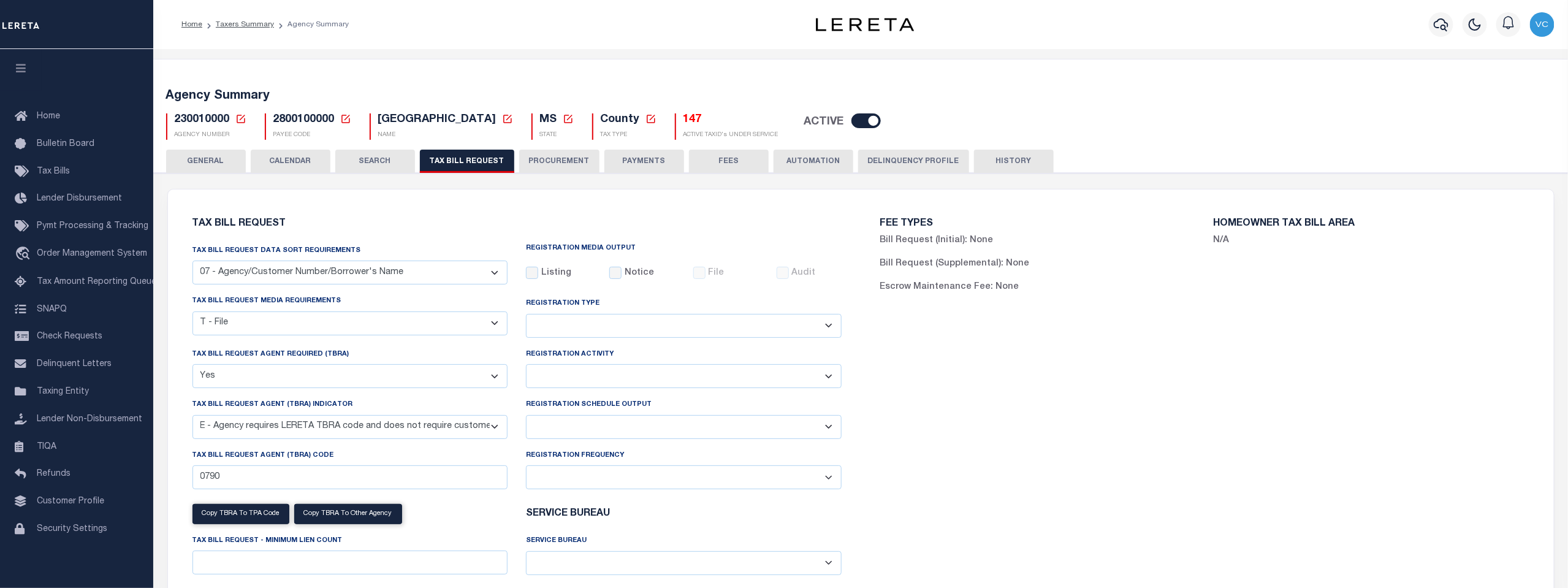
click at [827, 430] on select "Delta File Full File" at bounding box center [684, 427] width 316 height 24
click at [970, 377] on div "FEE TYPES Bill Request (Initial): None Bill Request (Supplemental): None Escrow…" at bounding box center [1204, 434] width 688 height 461
click at [48, 120] on span "Home" at bounding box center [48, 116] width 23 height 9
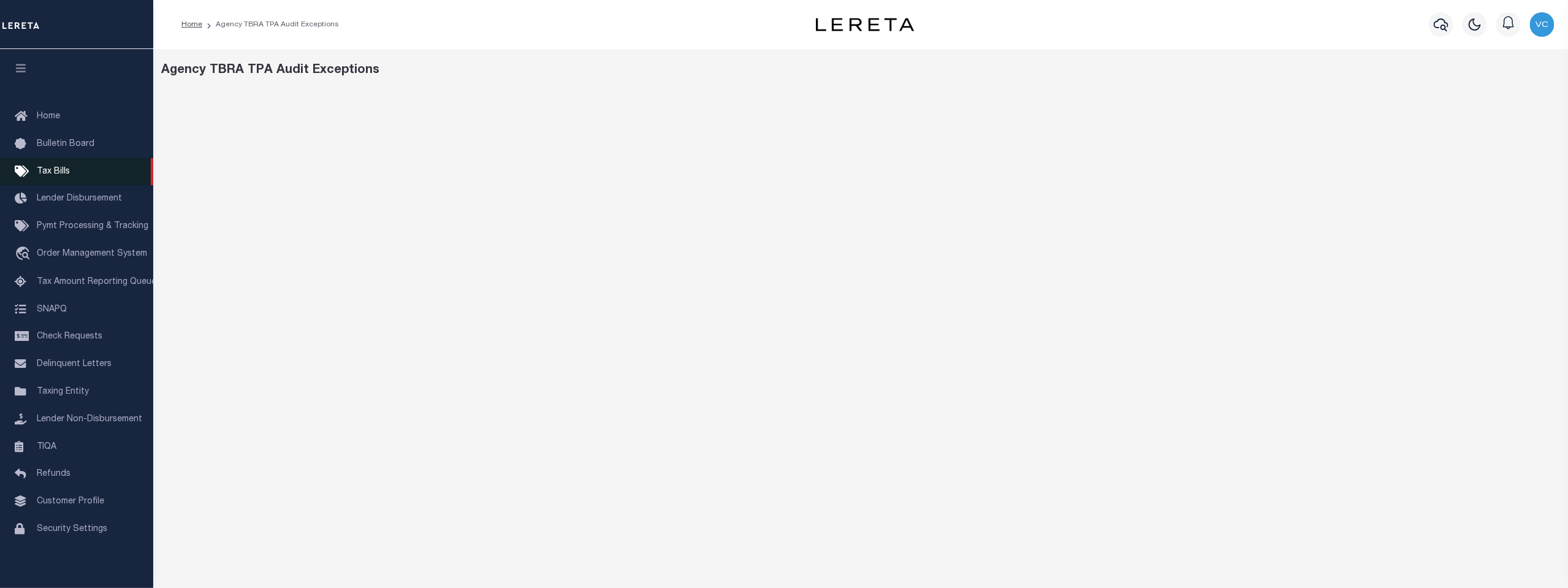
click at [48, 169] on span "Tax Bills" at bounding box center [53, 171] width 33 height 9
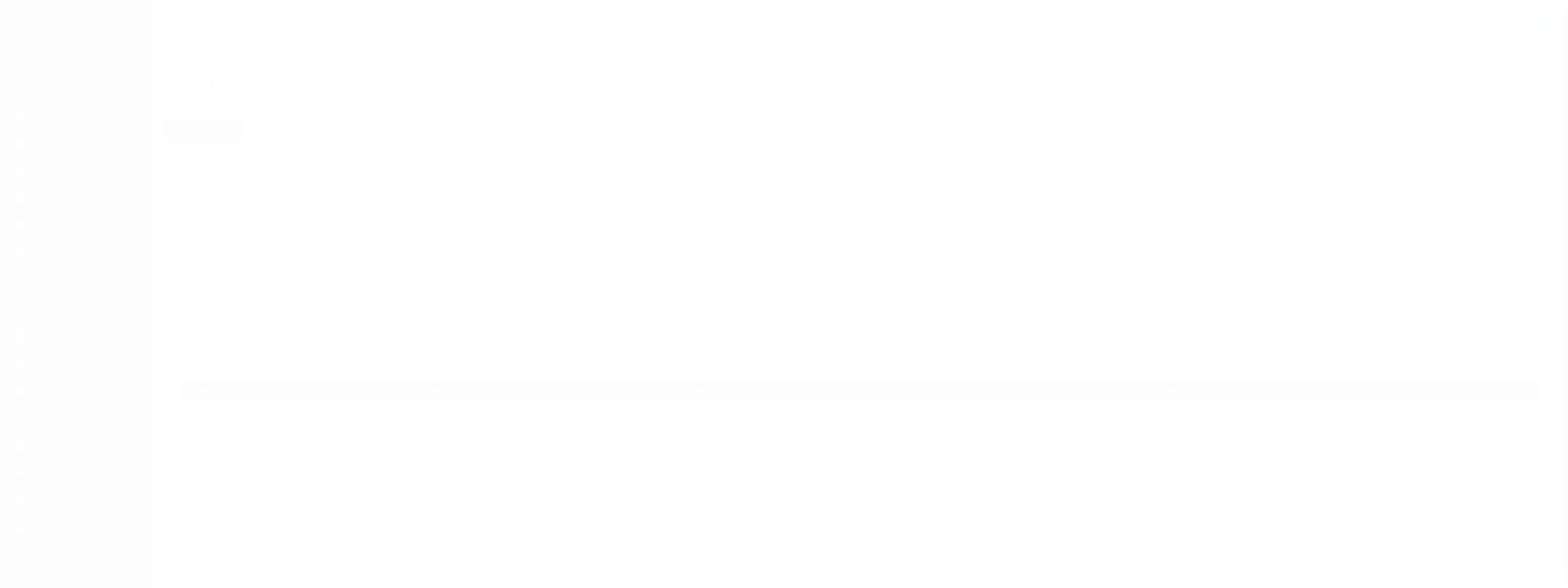
select select "200"
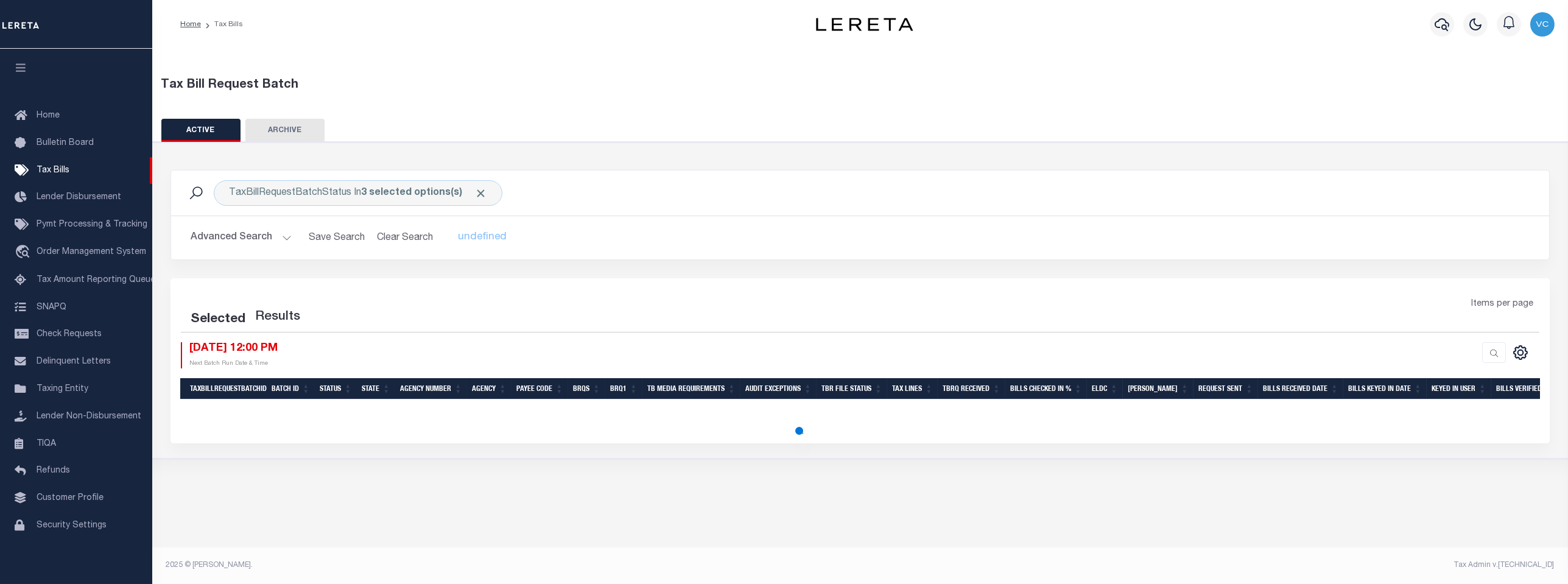
select select "200"
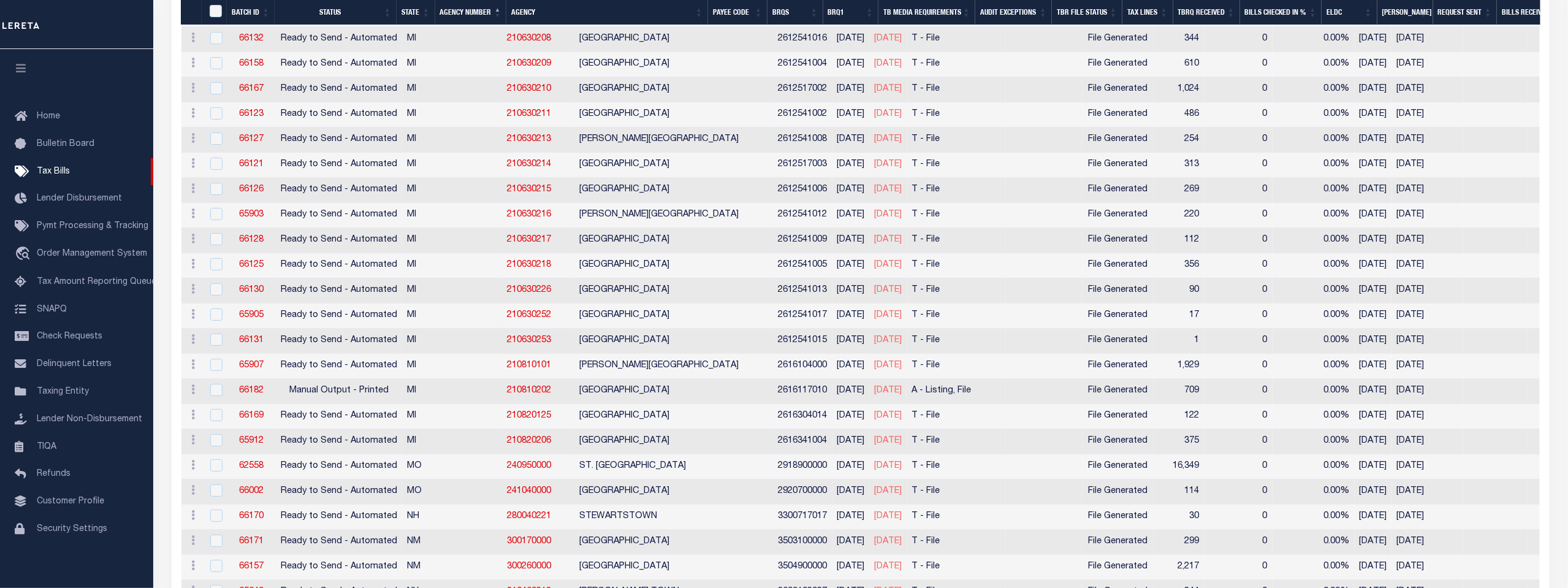
scroll to position [2587, 0]
